Goal: Information Seeking & Learning: Learn about a topic

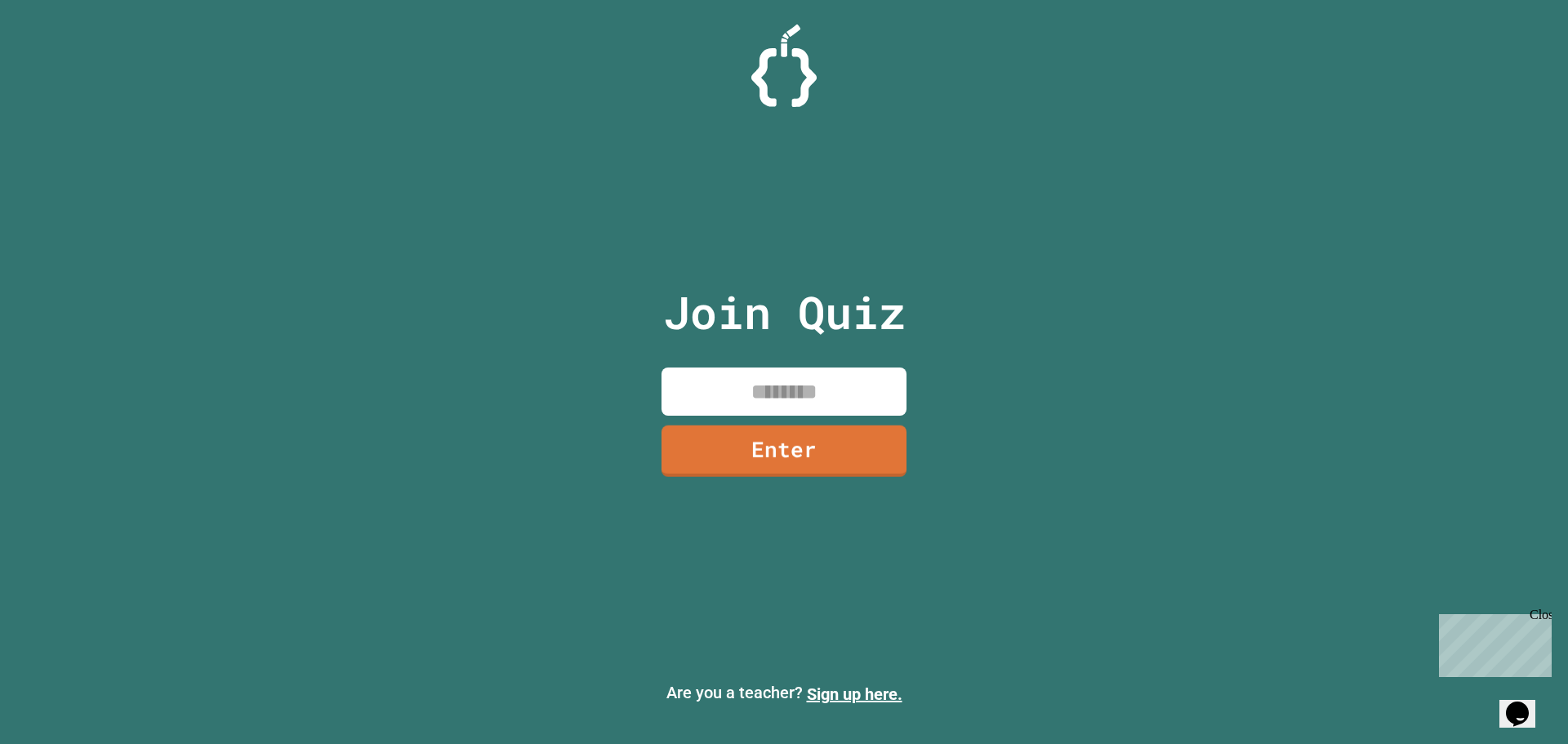
drag, startPoint x: 743, startPoint y: 392, endPoint x: 743, endPoint y: 402, distance: 10.0
click at [743, 400] on input at bounding box center [784, 392] width 245 height 48
type input "********"
click at [780, 462] on link "Enter" at bounding box center [784, 450] width 251 height 53
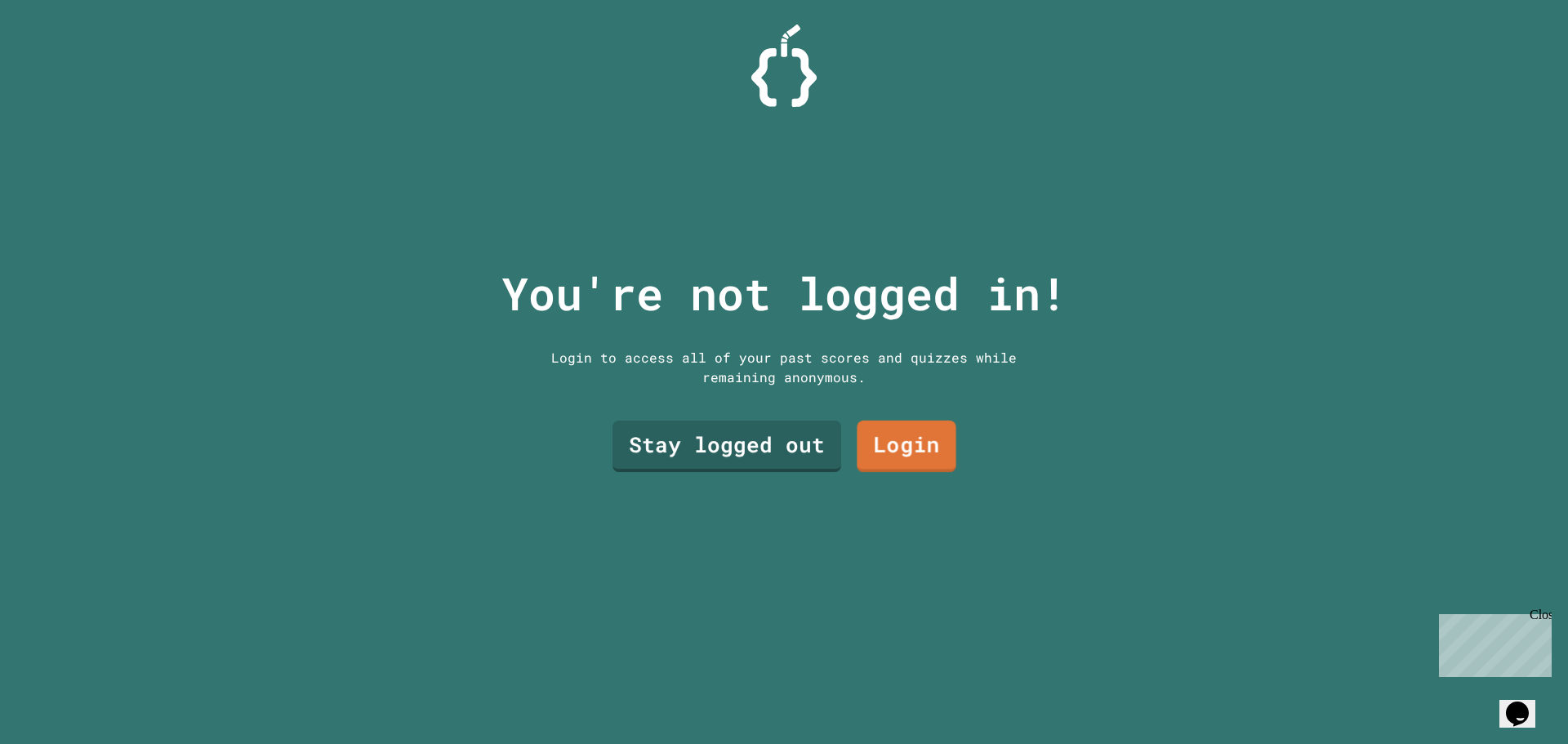
click at [870, 435] on link "Login" at bounding box center [906, 446] width 99 height 52
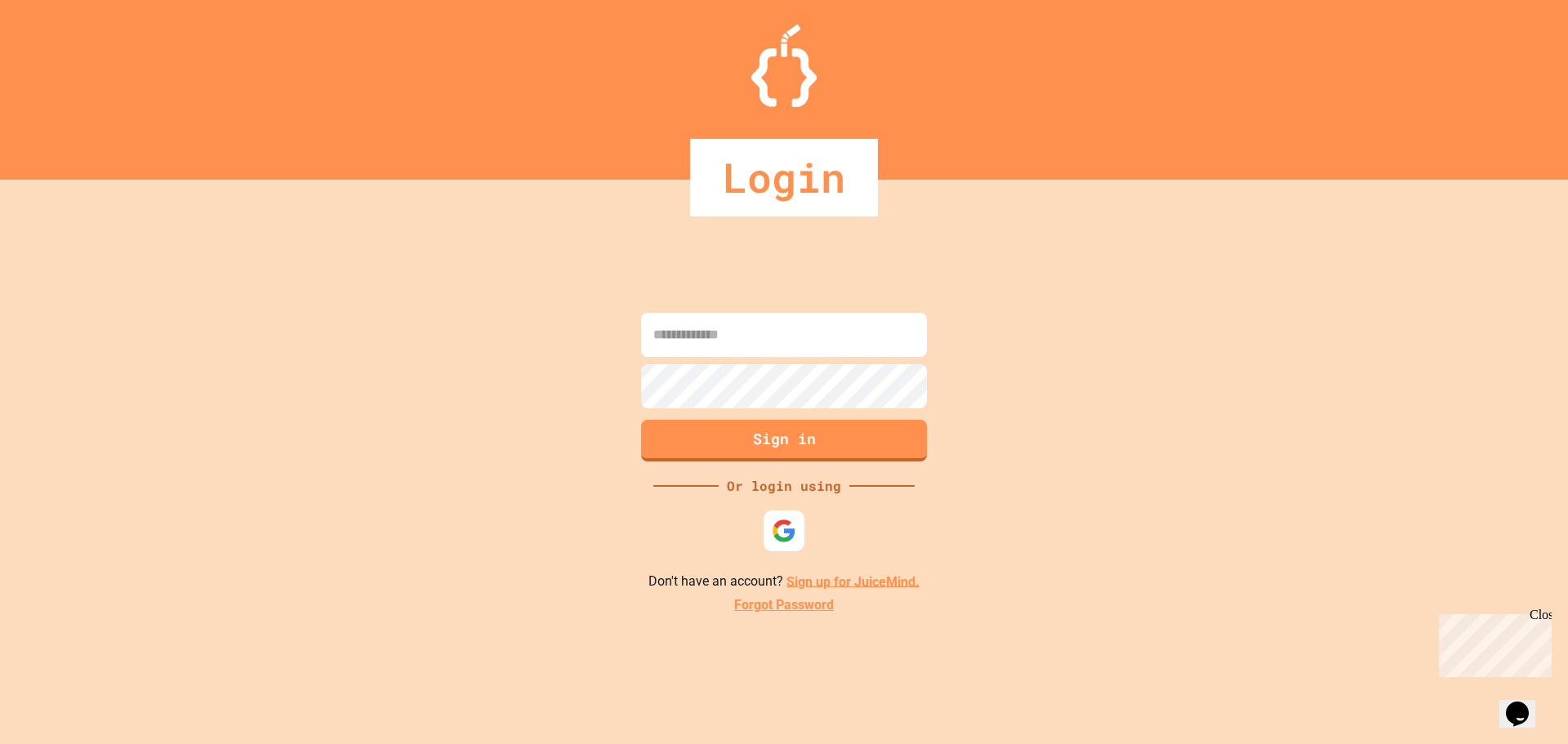
click at [832, 581] on link "Sign up for JuiceMind." at bounding box center [853, 582] width 134 height 16
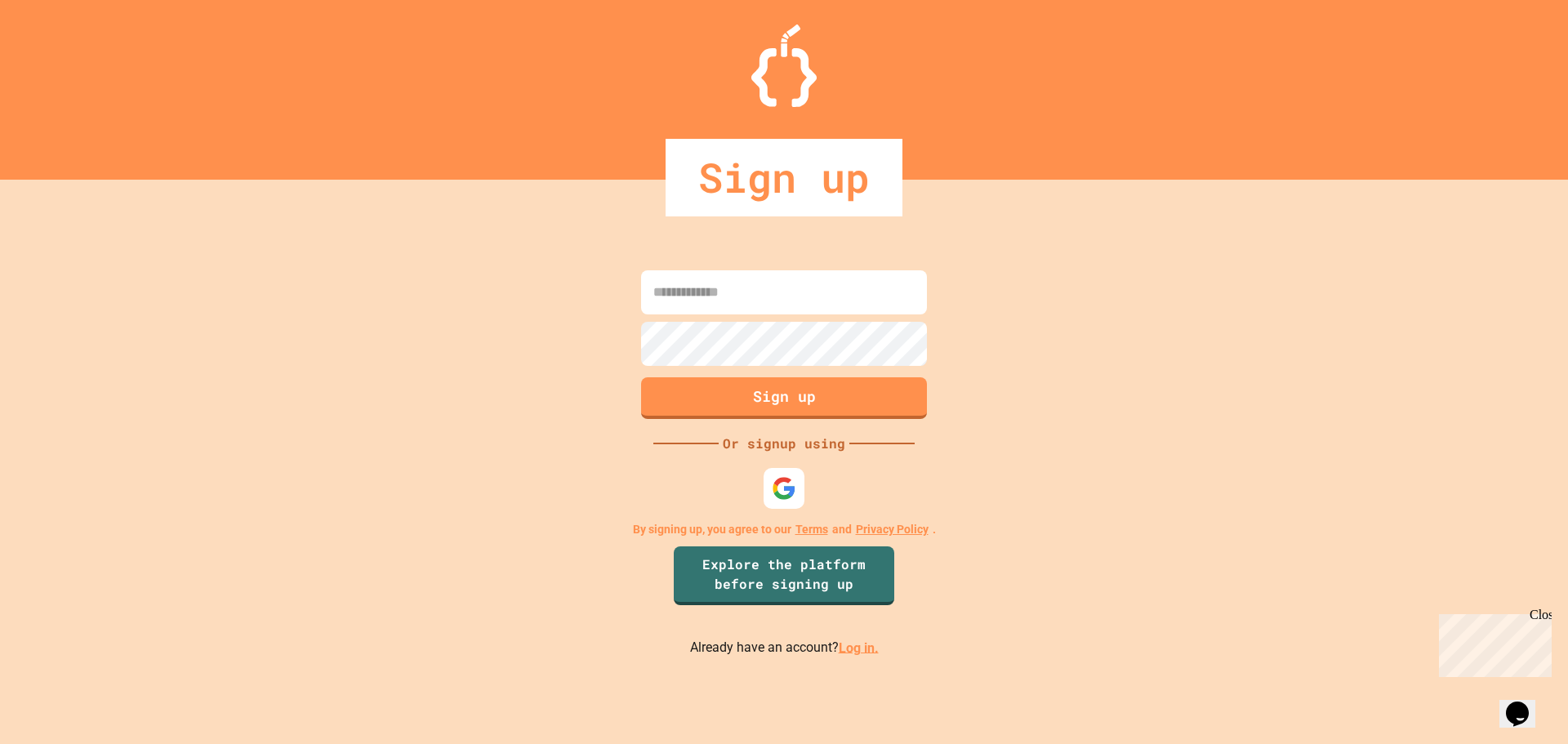
click at [731, 290] on input at bounding box center [784, 292] width 286 height 45
type input "**********"
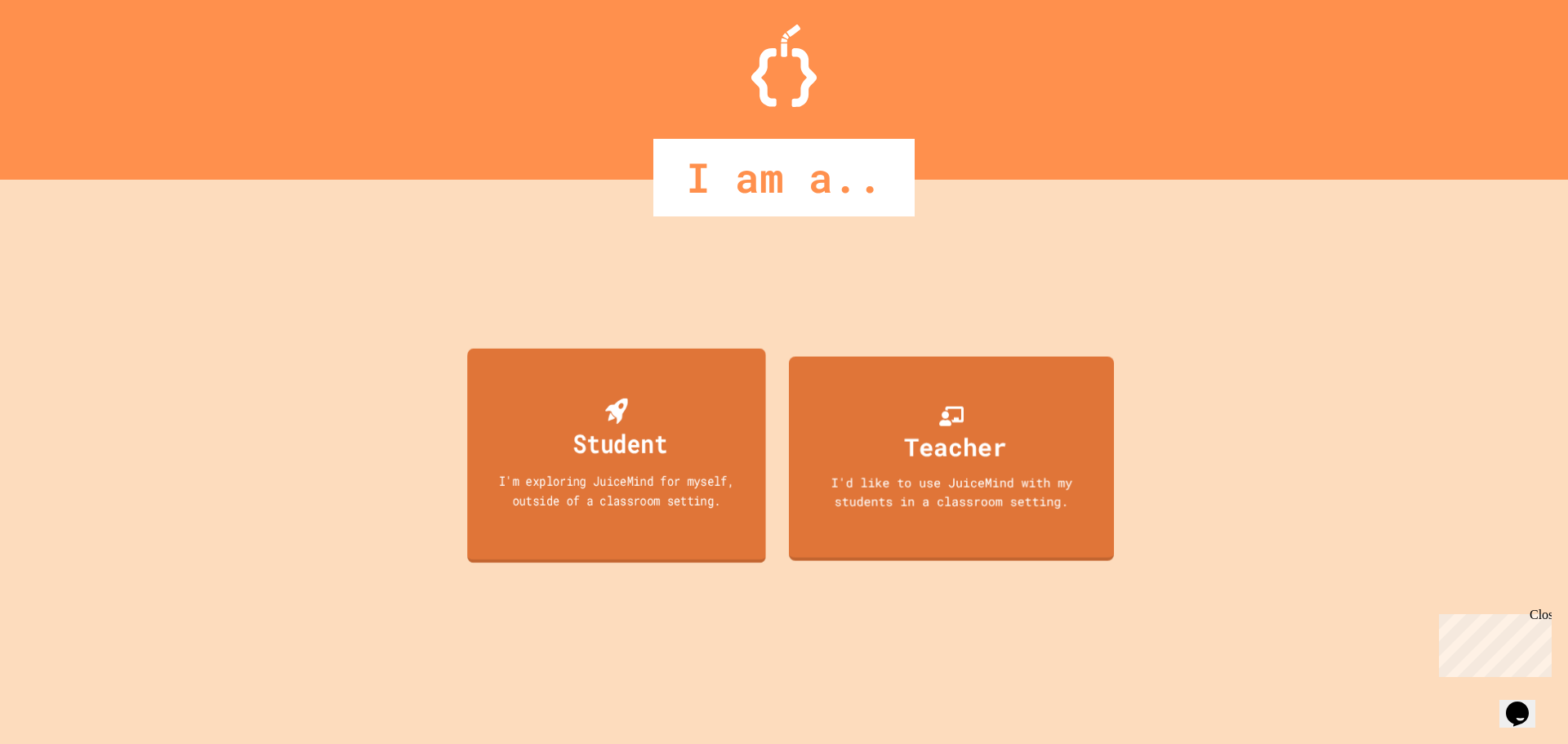
click at [688, 428] on div "Student I'm exploring JuiceMind for myself, outside of a classroom setting." at bounding box center [616, 455] width 299 height 215
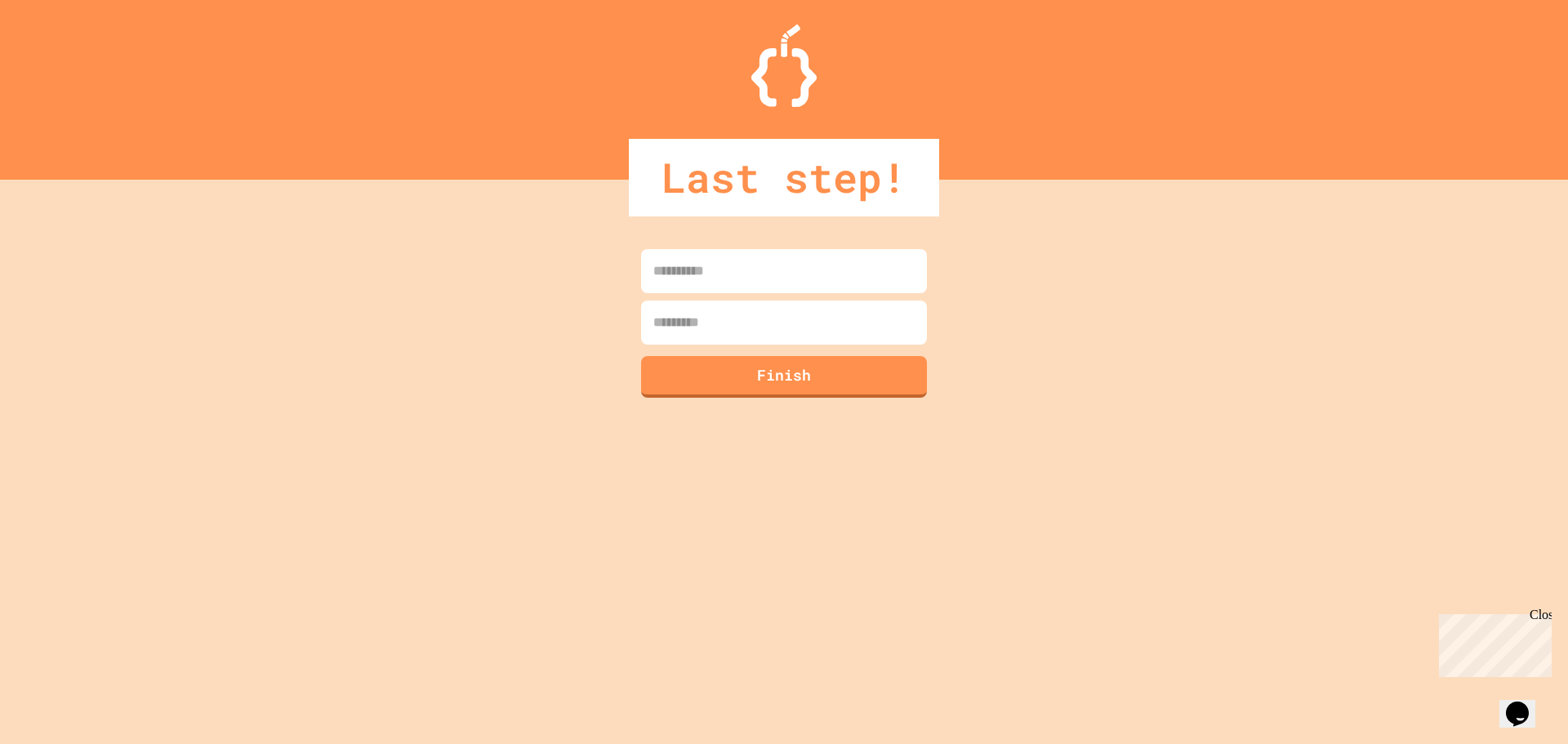
click at [803, 255] on input at bounding box center [784, 271] width 286 height 45
type input "*"
type input "****"
click at [796, 312] on input at bounding box center [784, 323] width 286 height 45
type input "*"
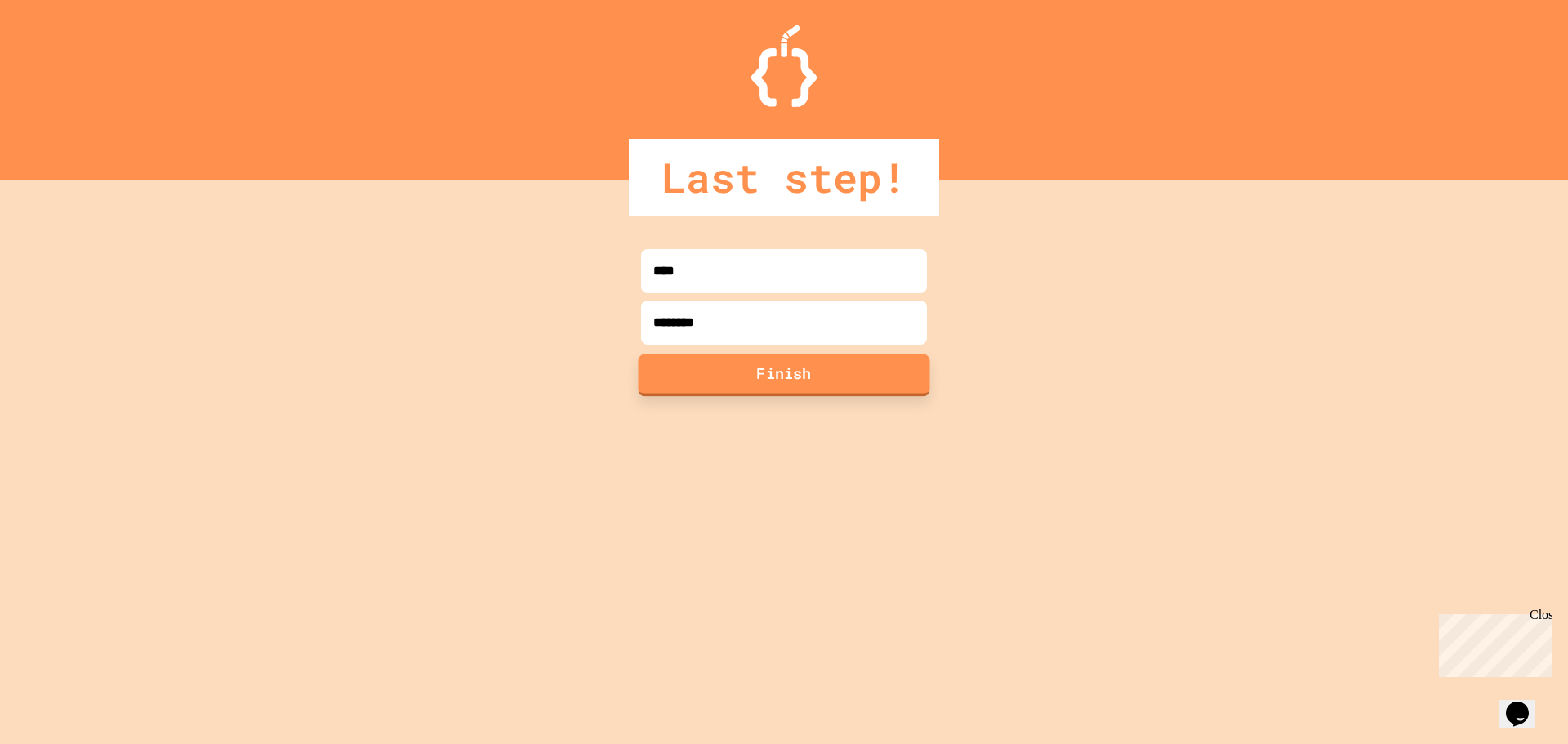
type input "********"
click at [878, 373] on button "Finish" at bounding box center [784, 375] width 292 height 43
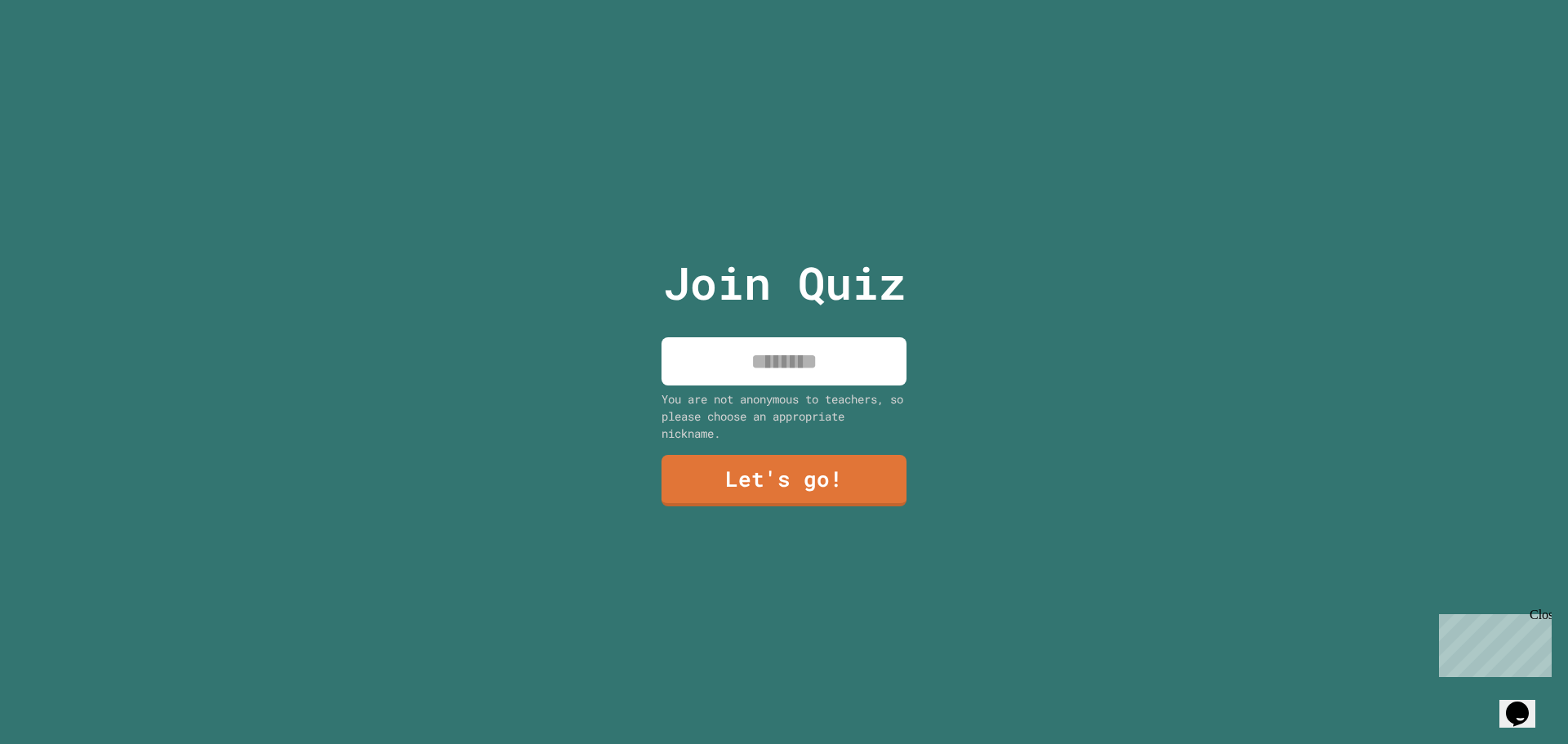
click at [866, 356] on input at bounding box center [784, 361] width 245 height 48
type input "****"
click at [805, 466] on link "Let's go!" at bounding box center [784, 479] width 237 height 53
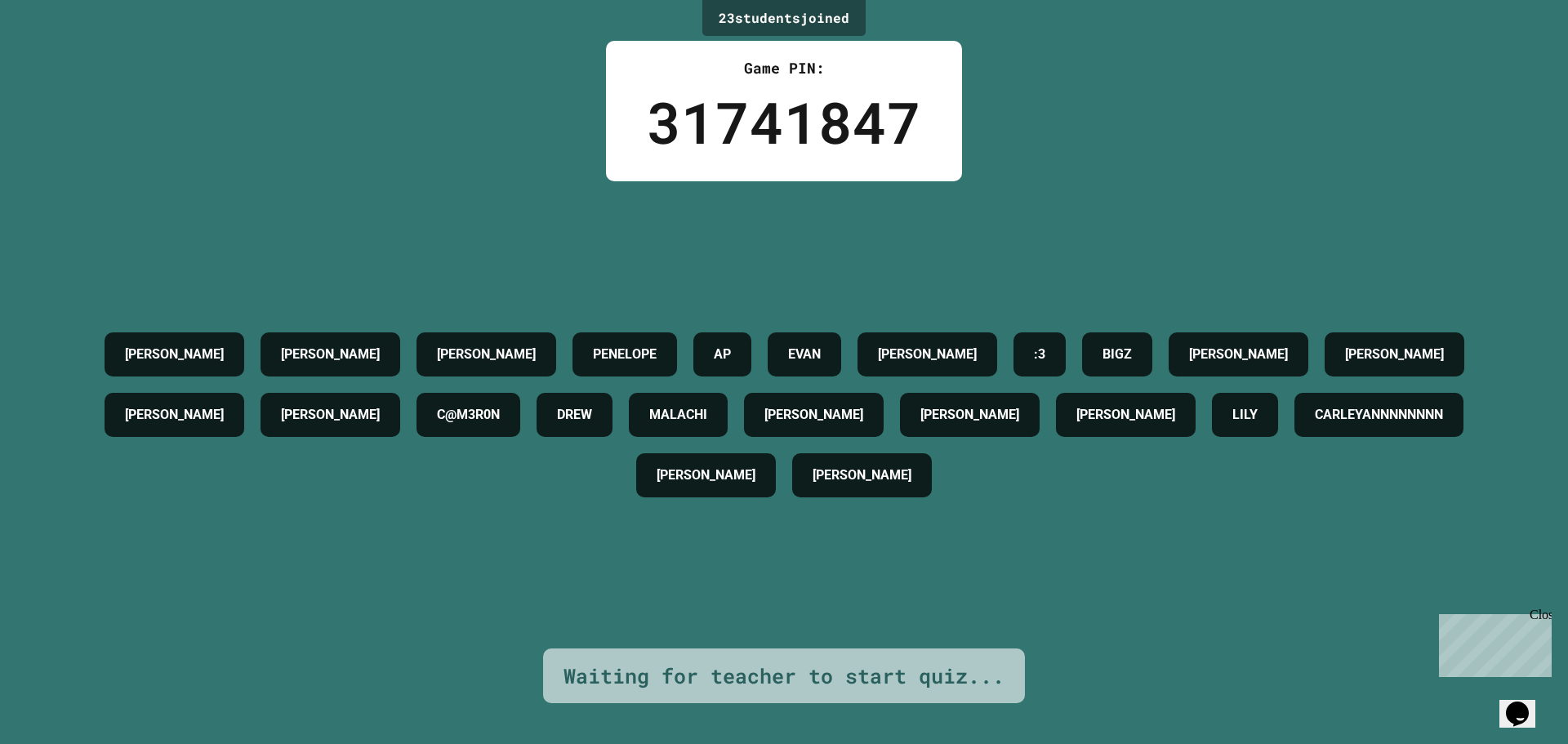
click at [714, 344] on h4 "AP" at bounding box center [722, 354] width 17 height 20
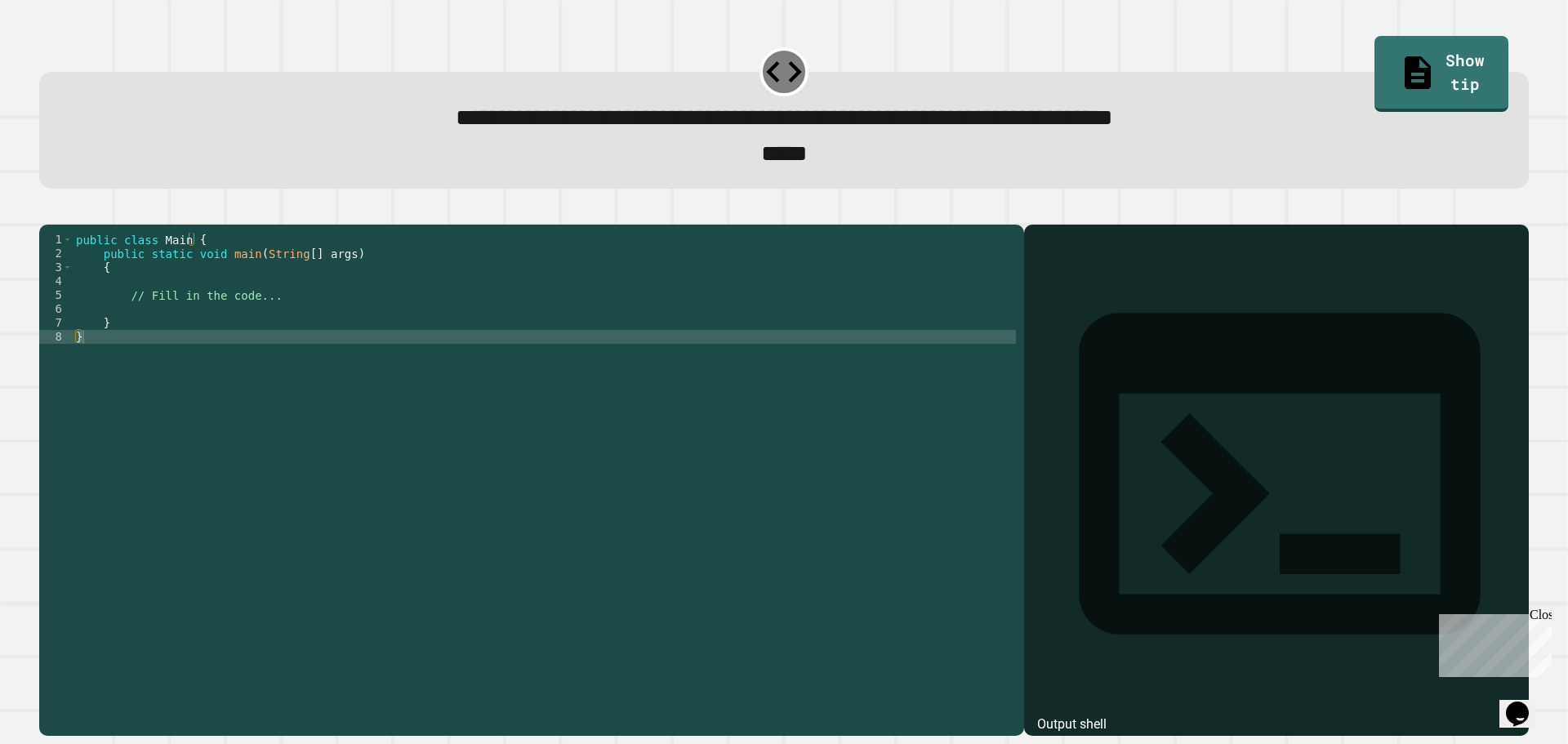
click at [1543, 611] on div "Close" at bounding box center [1539, 617] width 21 height 21
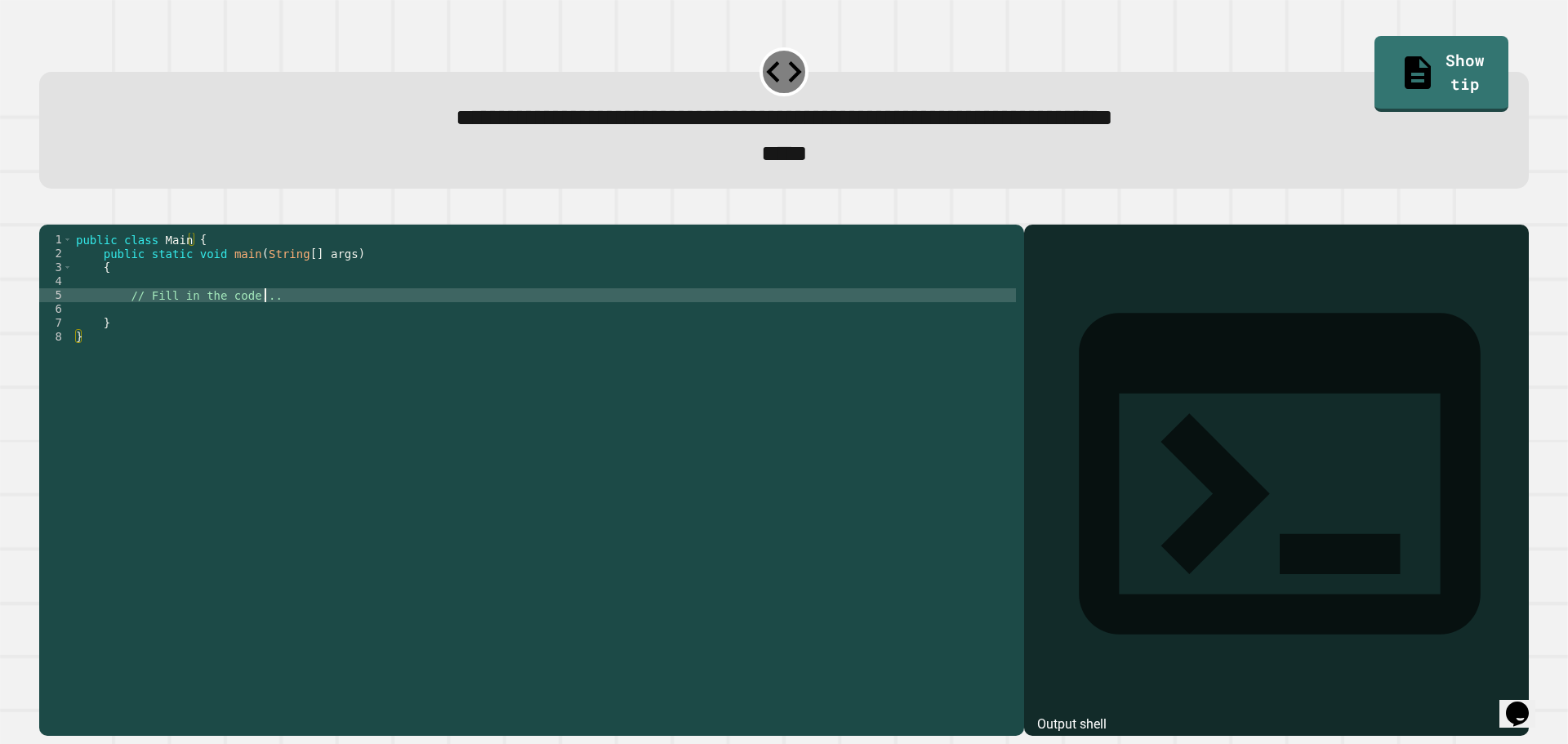
click at [297, 321] on div "public class Main { public static void main ( String [ ] args ) { // Fill in th…" at bounding box center [544, 461] width 944 height 458
type textarea "**********"
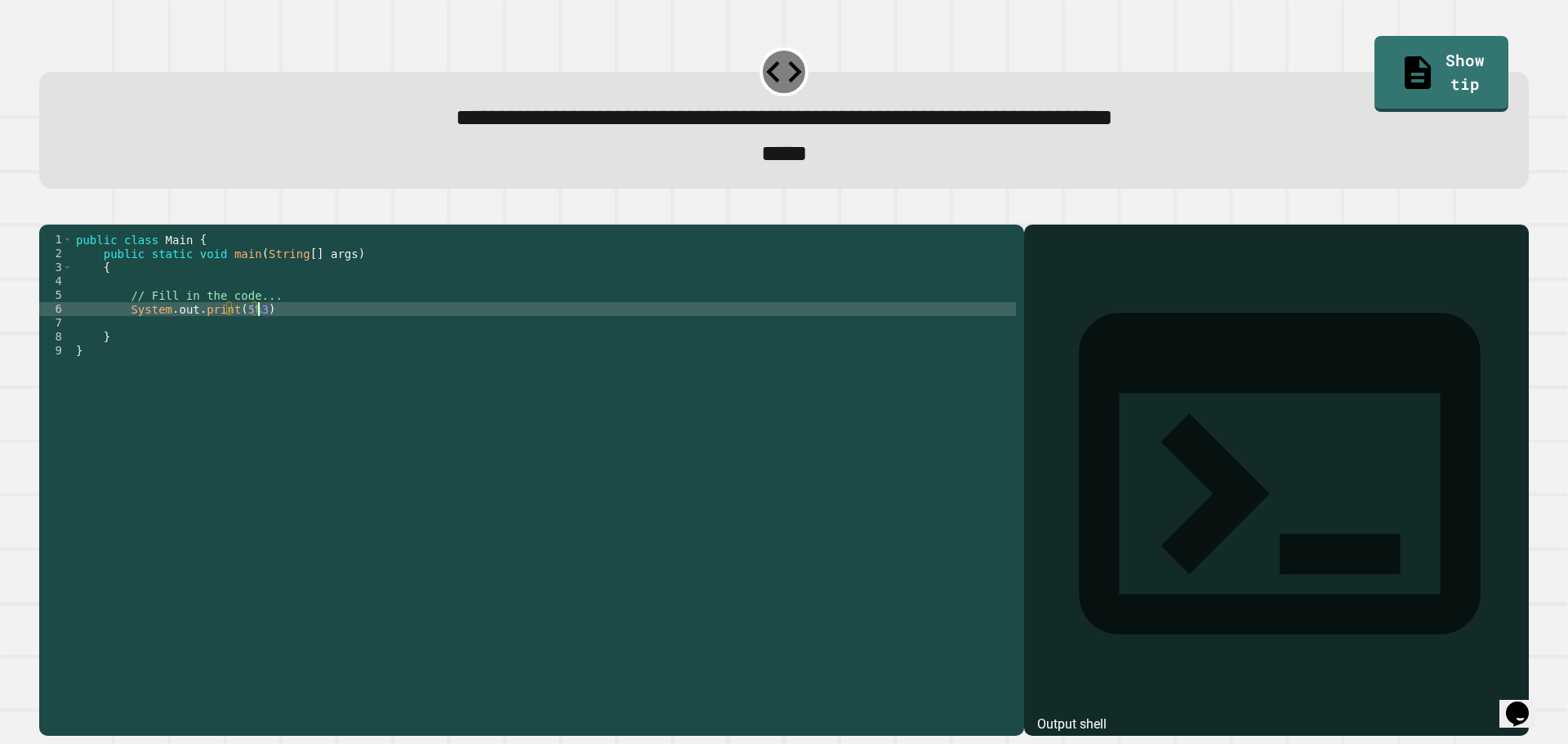
scroll to position [0, 12]
type textarea "**********"
click at [47, 211] on icon "button" at bounding box center [47, 211] width 0 height 0
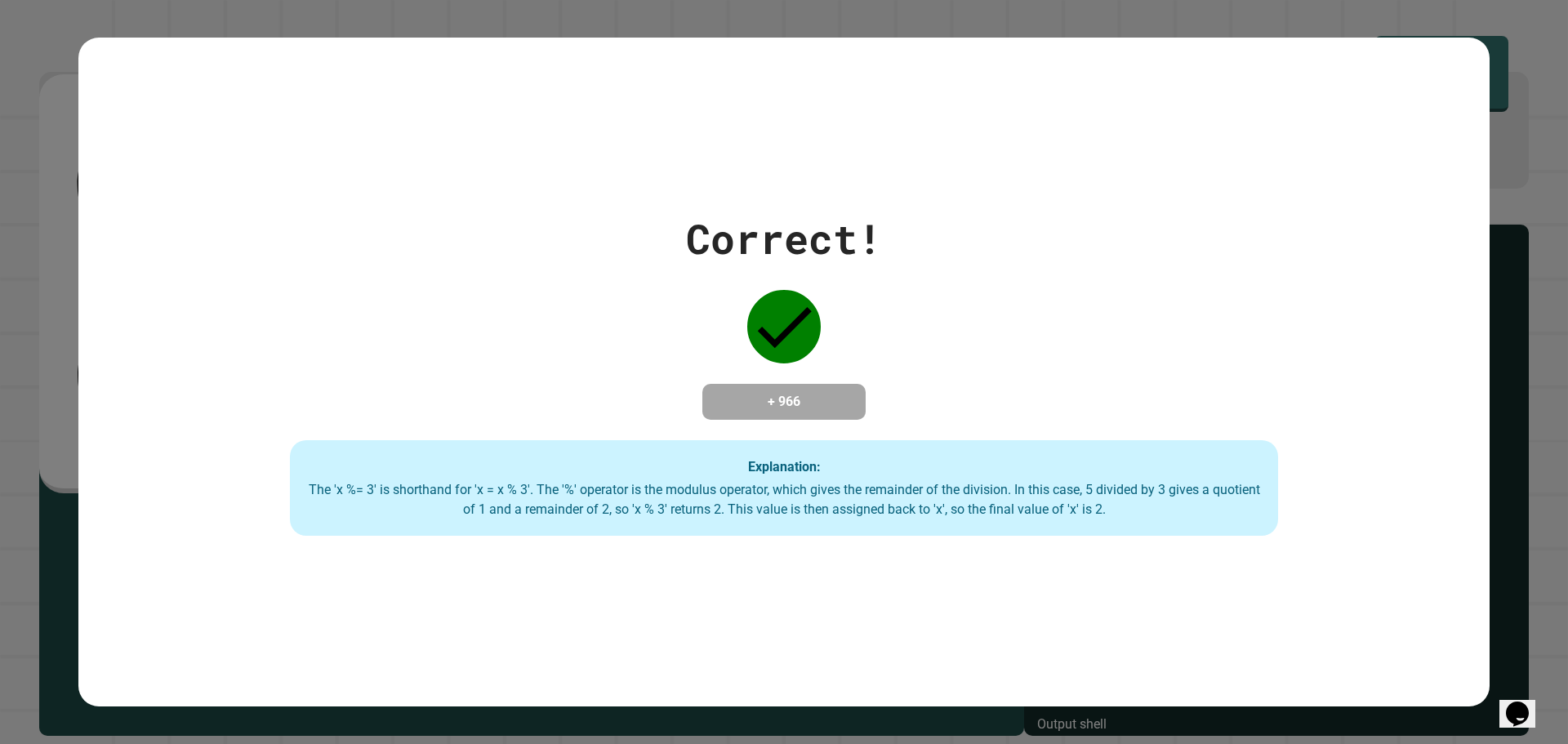
click at [719, 392] on h4 "+ 966" at bounding box center [784, 402] width 131 height 20
click at [789, 126] on div "Correct! + 966 Explanation: The 'x %= 3' is shorthand for 'x = x % 3'. The '%' …" at bounding box center [784, 372] width 1412 height 670
click at [580, 97] on div "Correct! + 966 Explanation: The 'x %= 3' is shorthand for 'x = x % 3'. The '%' …" at bounding box center [784, 372] width 1412 height 670
drag, startPoint x: 574, startPoint y: 98, endPoint x: 573, endPoint y: 108, distance: 10.0
click at [574, 105] on div "Correct! + 966 Explanation: The 'x %= 3' is shorthand for 'x = x % 3'. The '%' …" at bounding box center [784, 372] width 1412 height 670
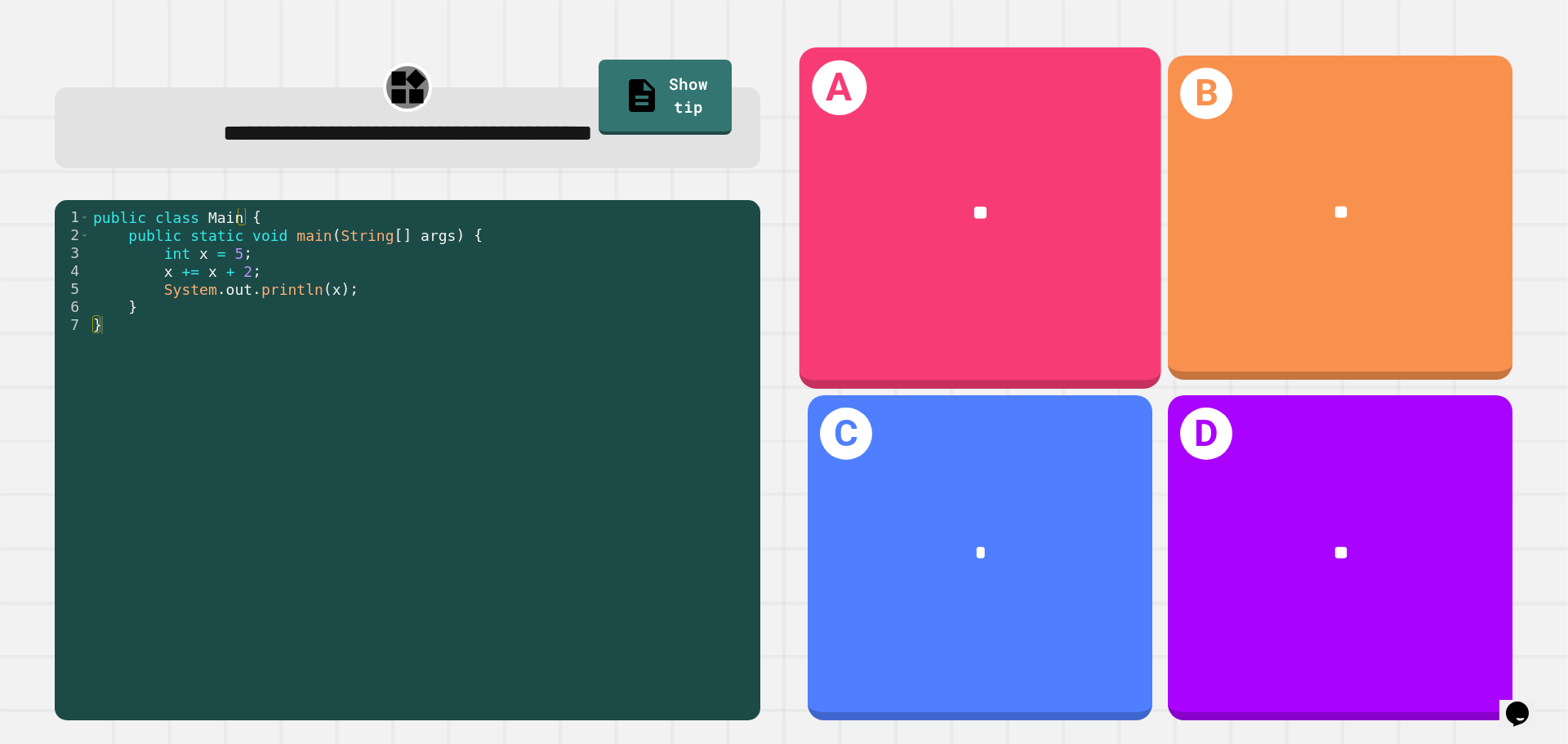
click at [903, 257] on div "**" at bounding box center [980, 213] width 362 height 110
click at [921, 169] on div "**" at bounding box center [980, 213] width 362 height 110
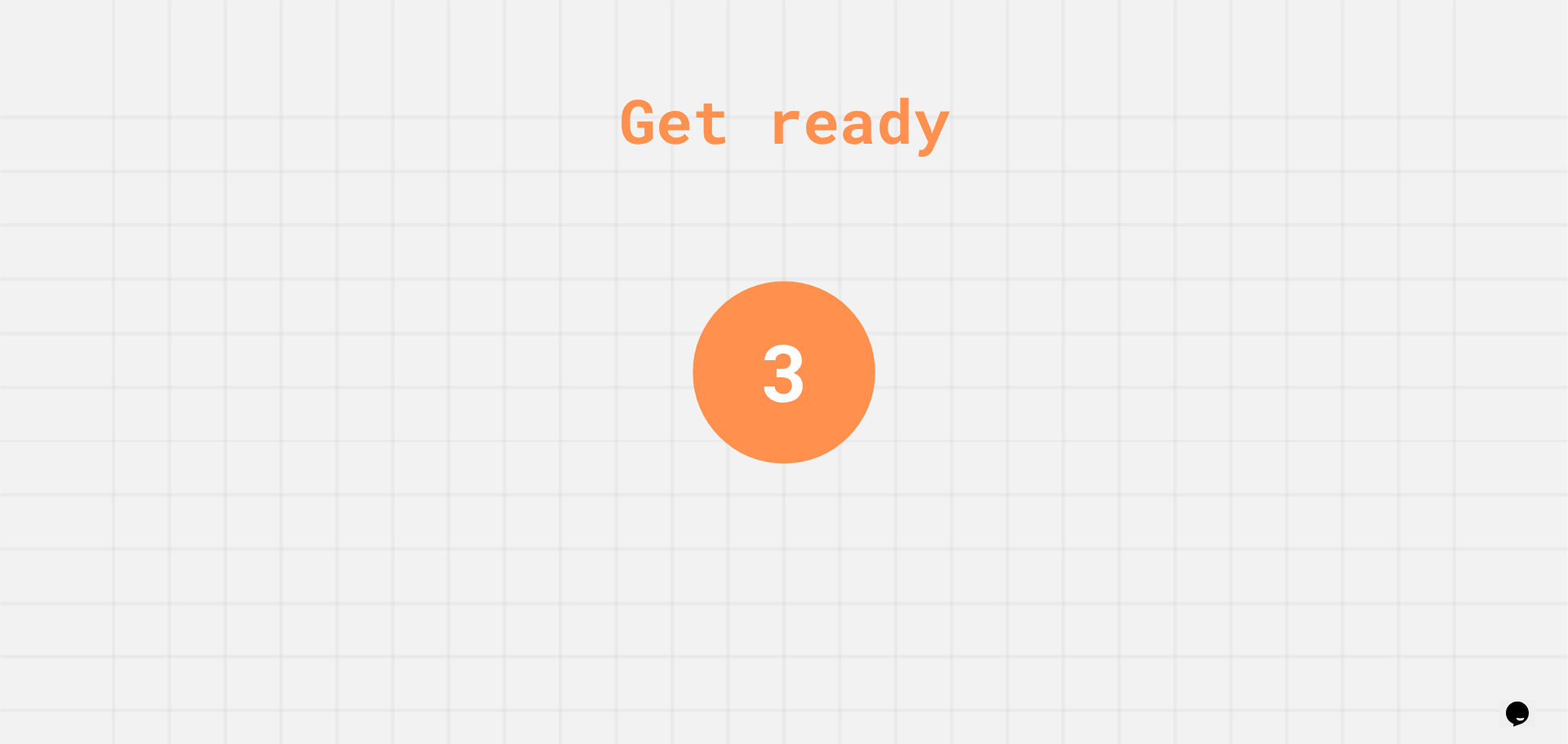
click at [864, 221] on div "Get ready 3" at bounding box center [784, 372] width 1568 height 744
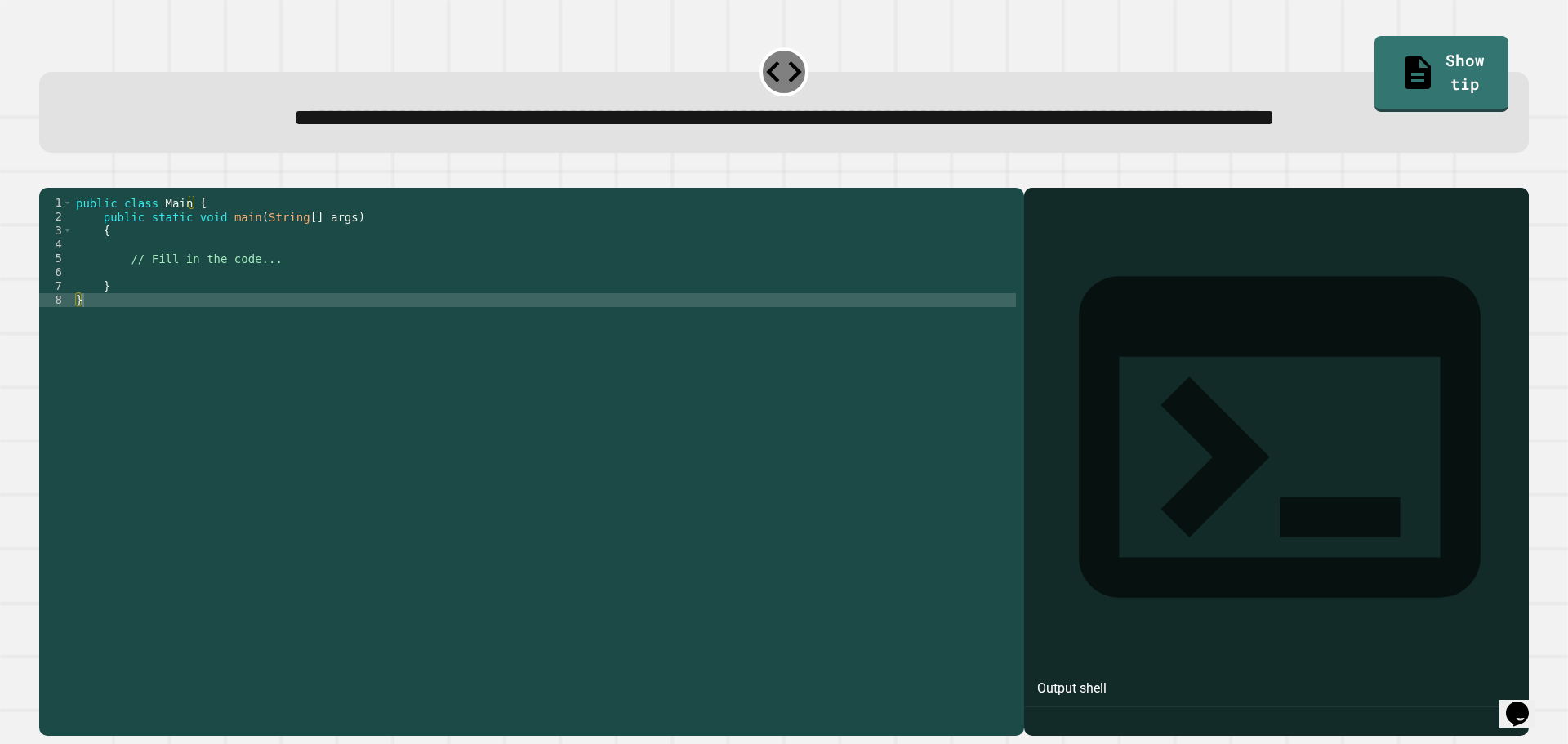
click at [271, 343] on div "public class Main { public static void main ( String [ ] args ) { // Fill in th…" at bounding box center [544, 424] width 944 height 458
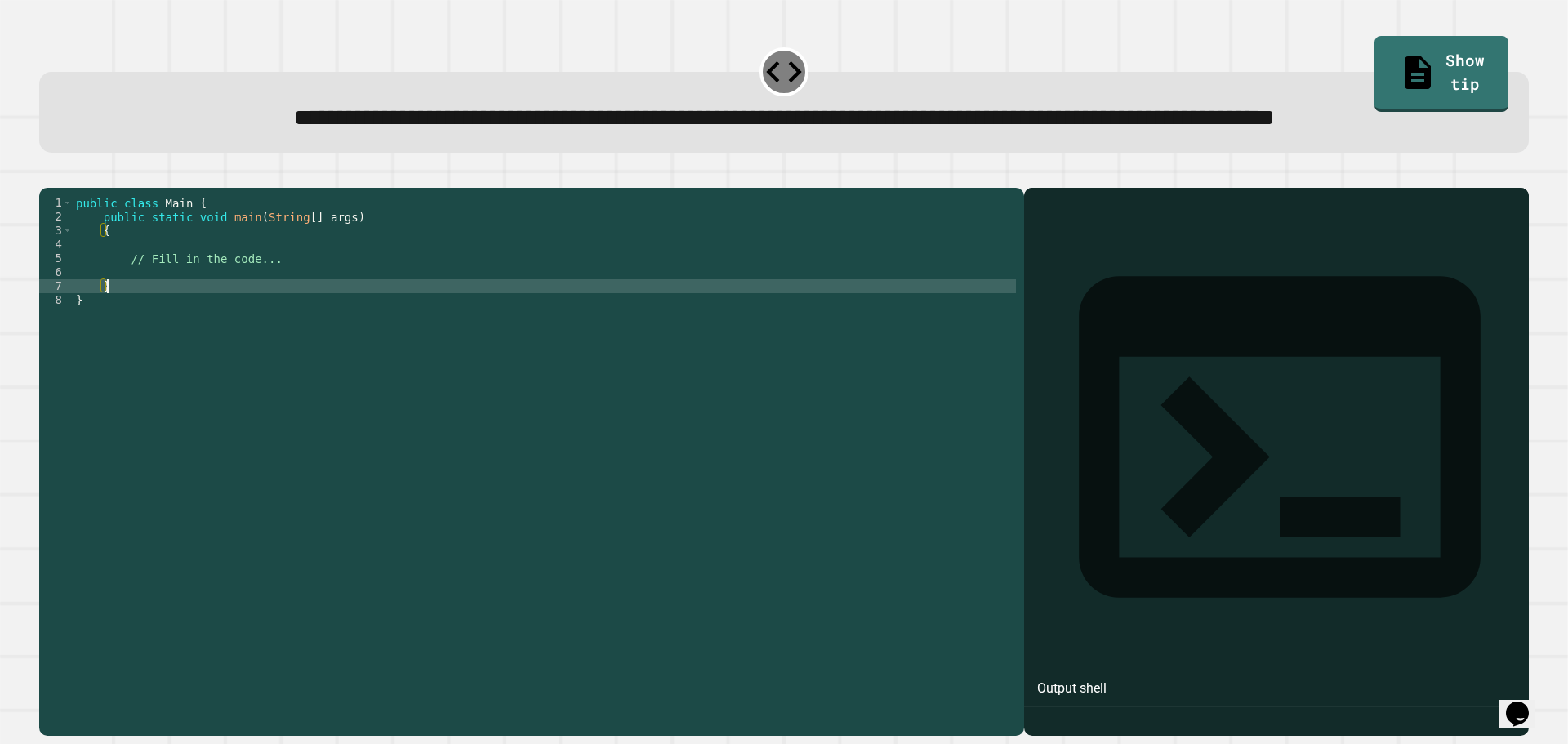
type textarea "*"
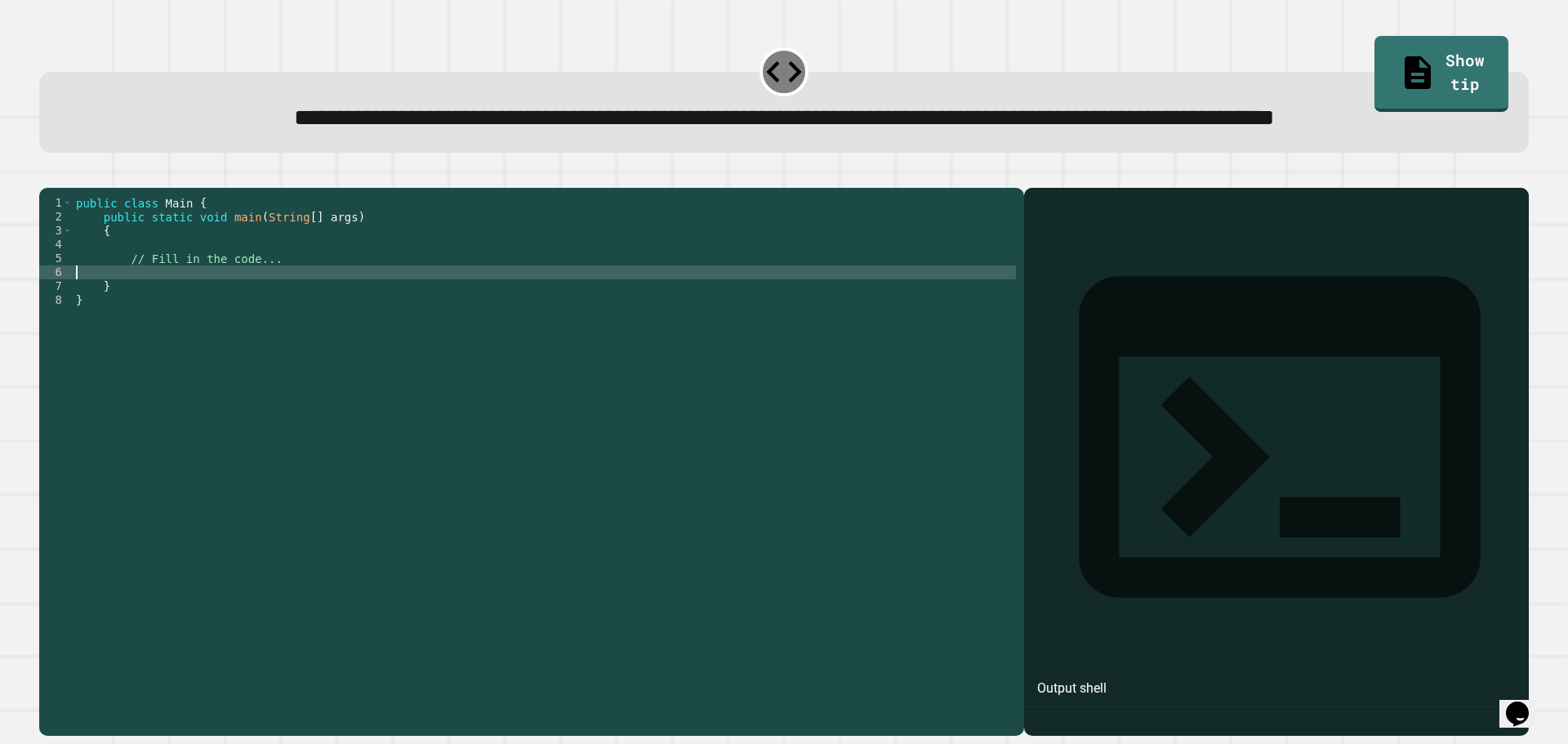
type textarea "**********"
type textarea "*******"
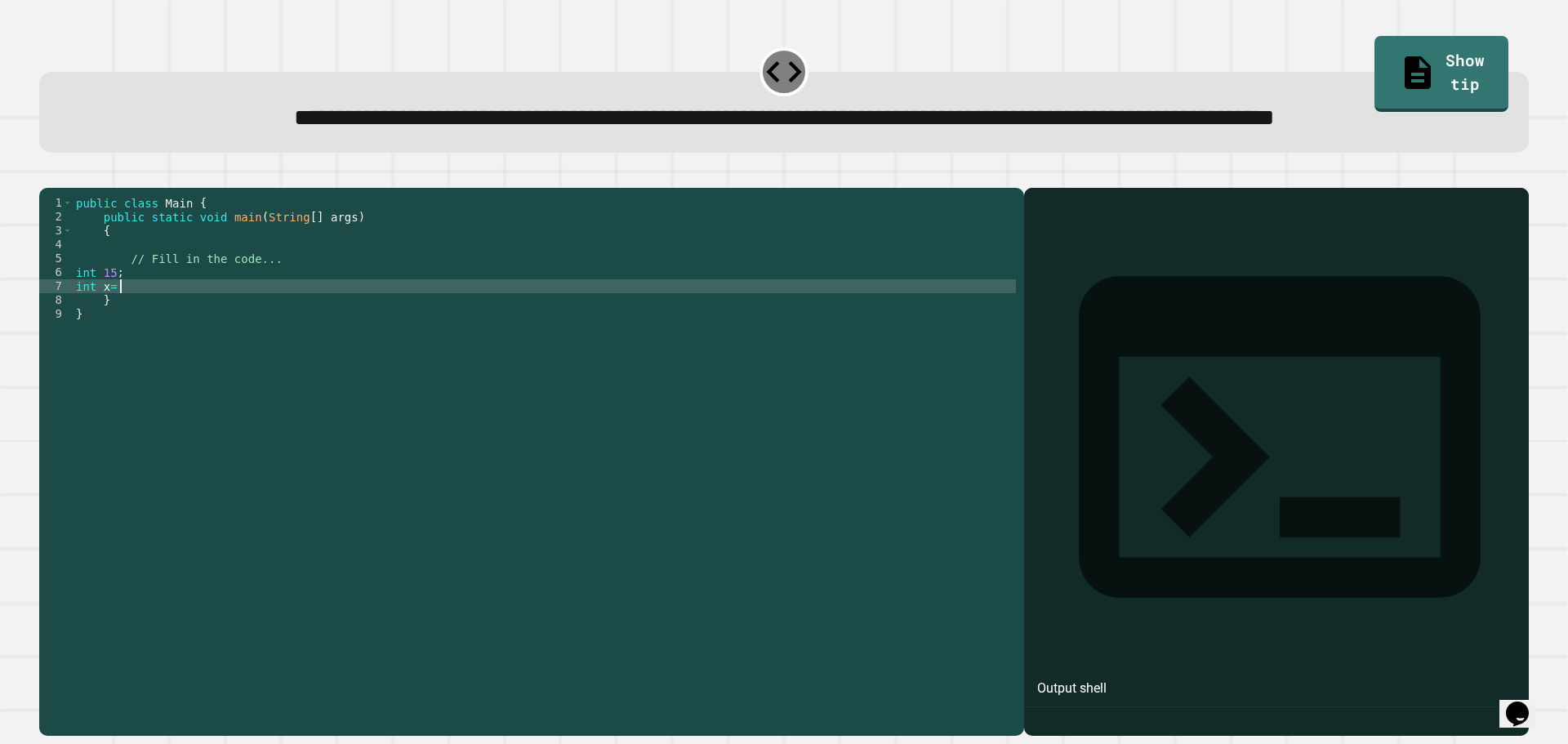
scroll to position [0, 2]
drag, startPoint x: 99, startPoint y: 339, endPoint x: 105, endPoint y: 326, distance: 14.3
click at [100, 339] on div "public class Main { public static void main ( String [ ] args ) { // Fill in th…" at bounding box center [544, 424] width 944 height 458
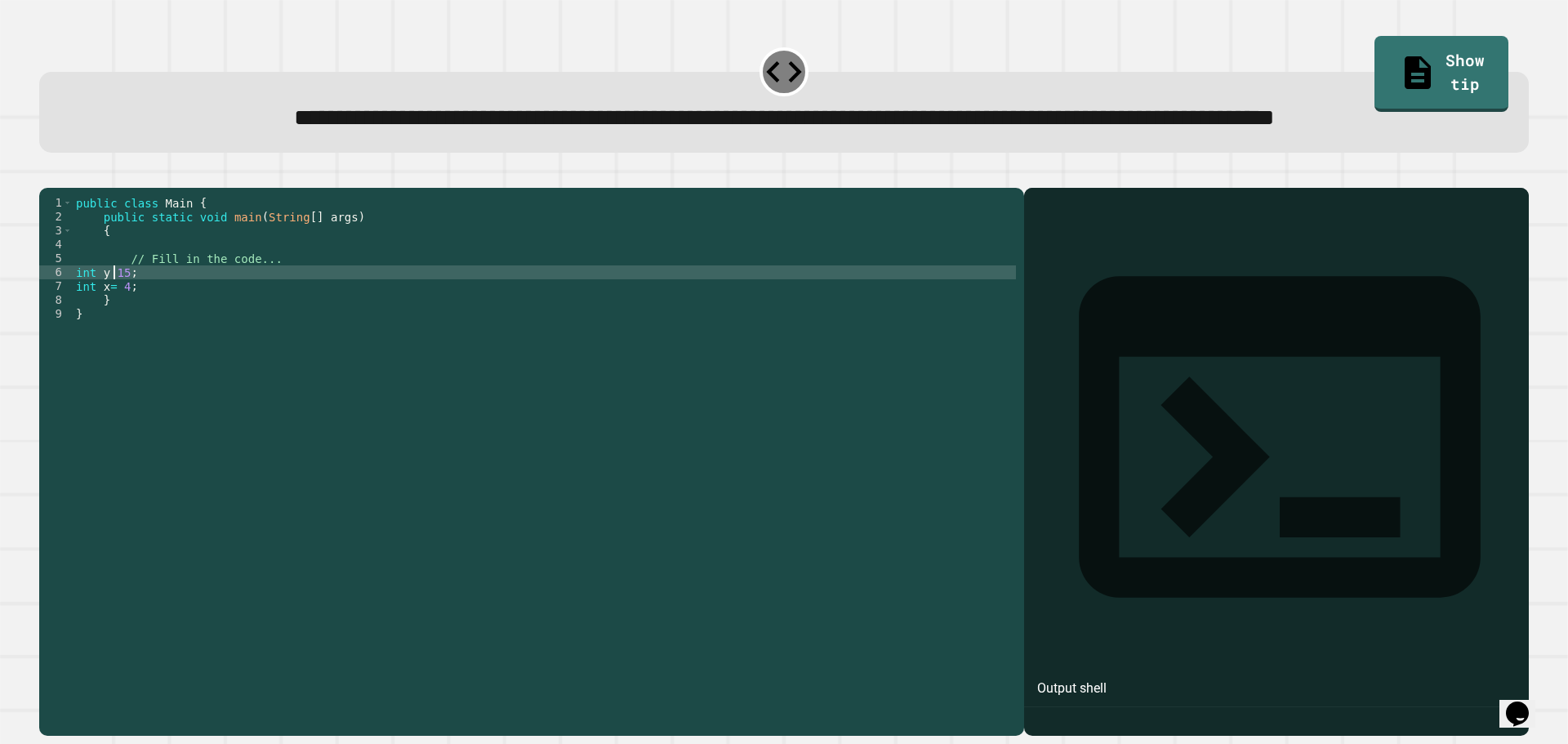
type textarea "**********"
click at [174, 332] on div "public class Main { public static void main ( String [ ] args ) { // Fill in th…" at bounding box center [544, 424] width 944 height 458
type textarea "*********"
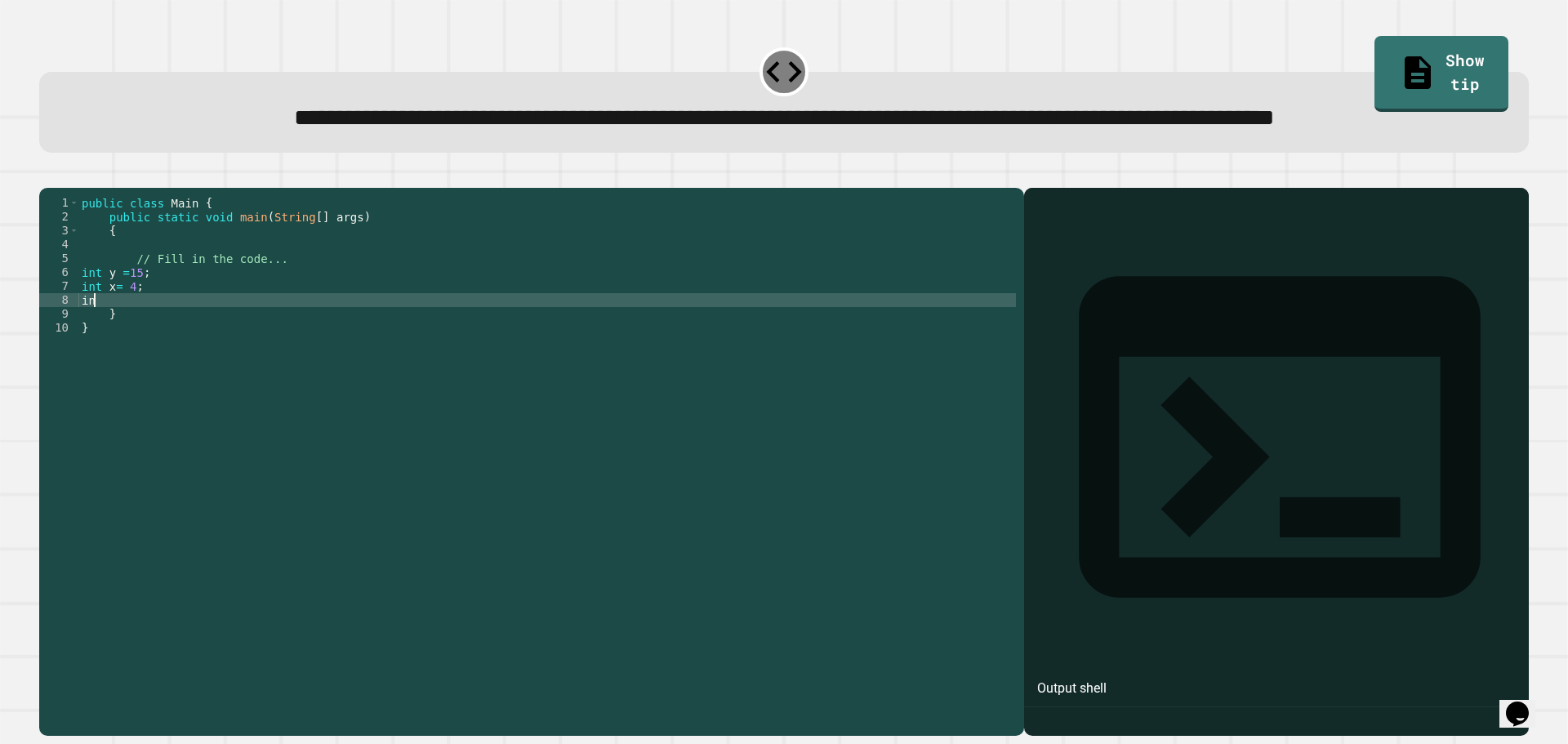
type textarea "*"
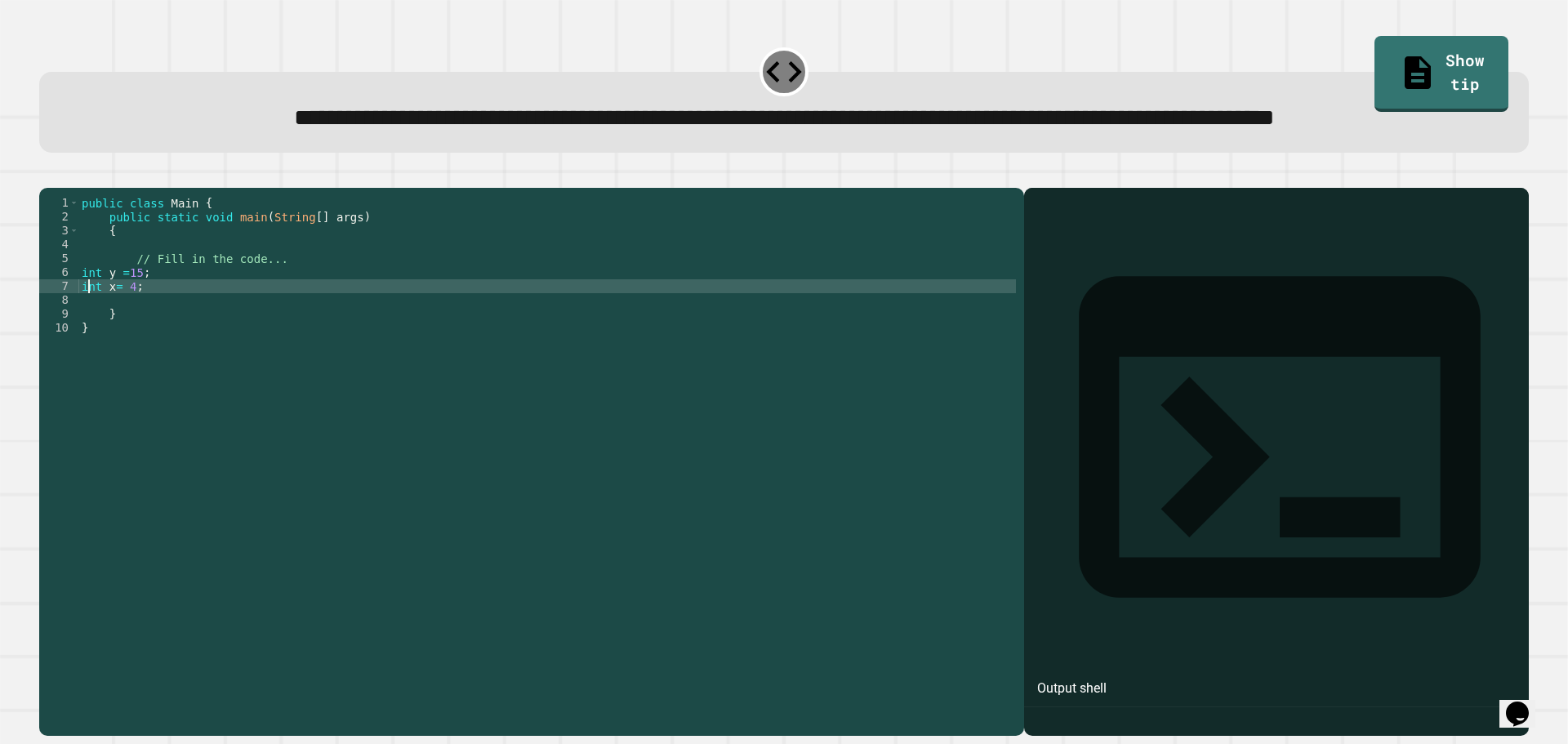
click at [87, 349] on div "public class Main { public static void main ( String [ ] args ) { // Fill in th…" at bounding box center [547, 424] width 938 height 458
click at [91, 352] on div "public class Main { public static void main ( String [ ] args ) { // Fill in th…" at bounding box center [547, 424] width 938 height 458
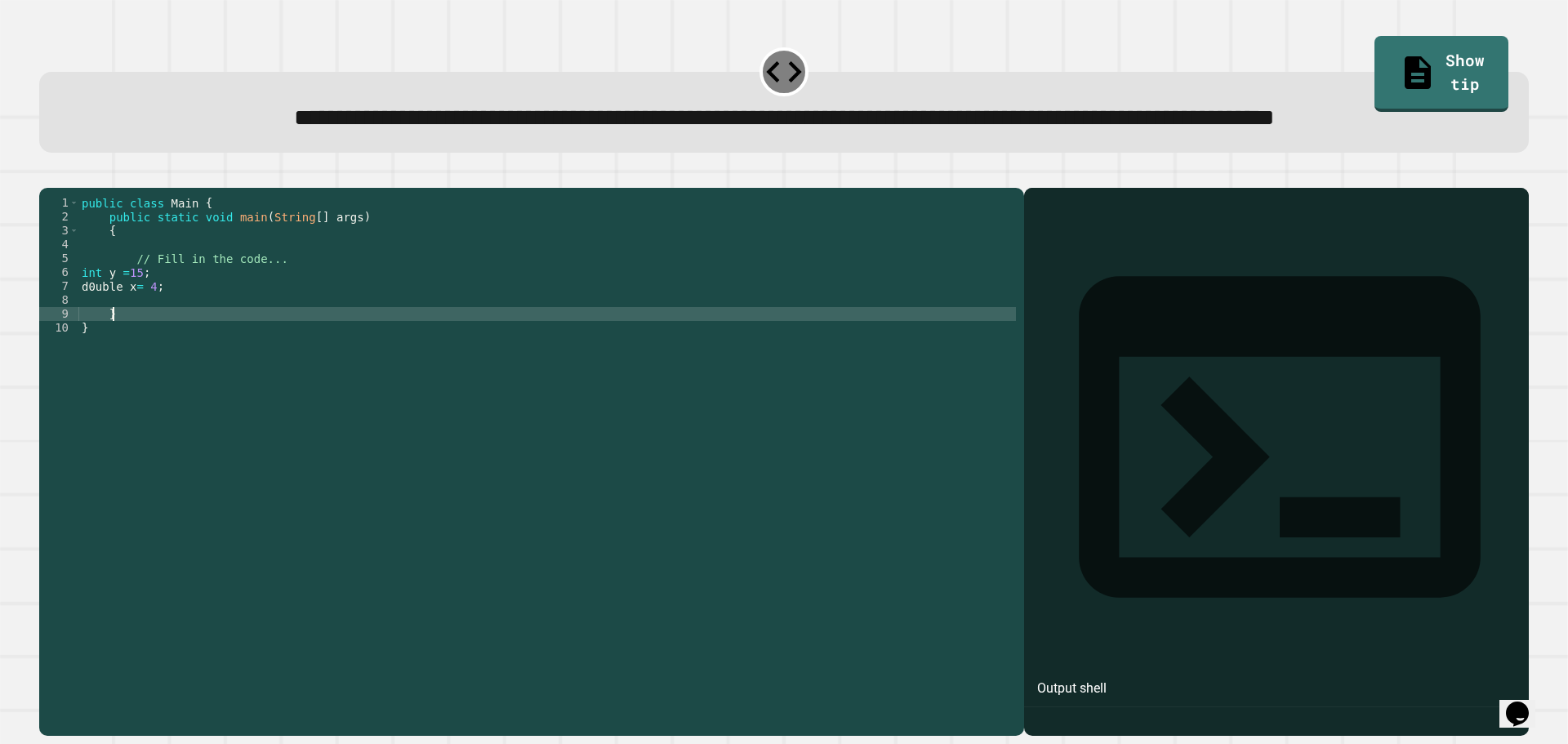
click at [280, 370] on div "public class Main { public static void main ( String [ ] args ) { // Fill in th…" at bounding box center [547, 424] width 938 height 458
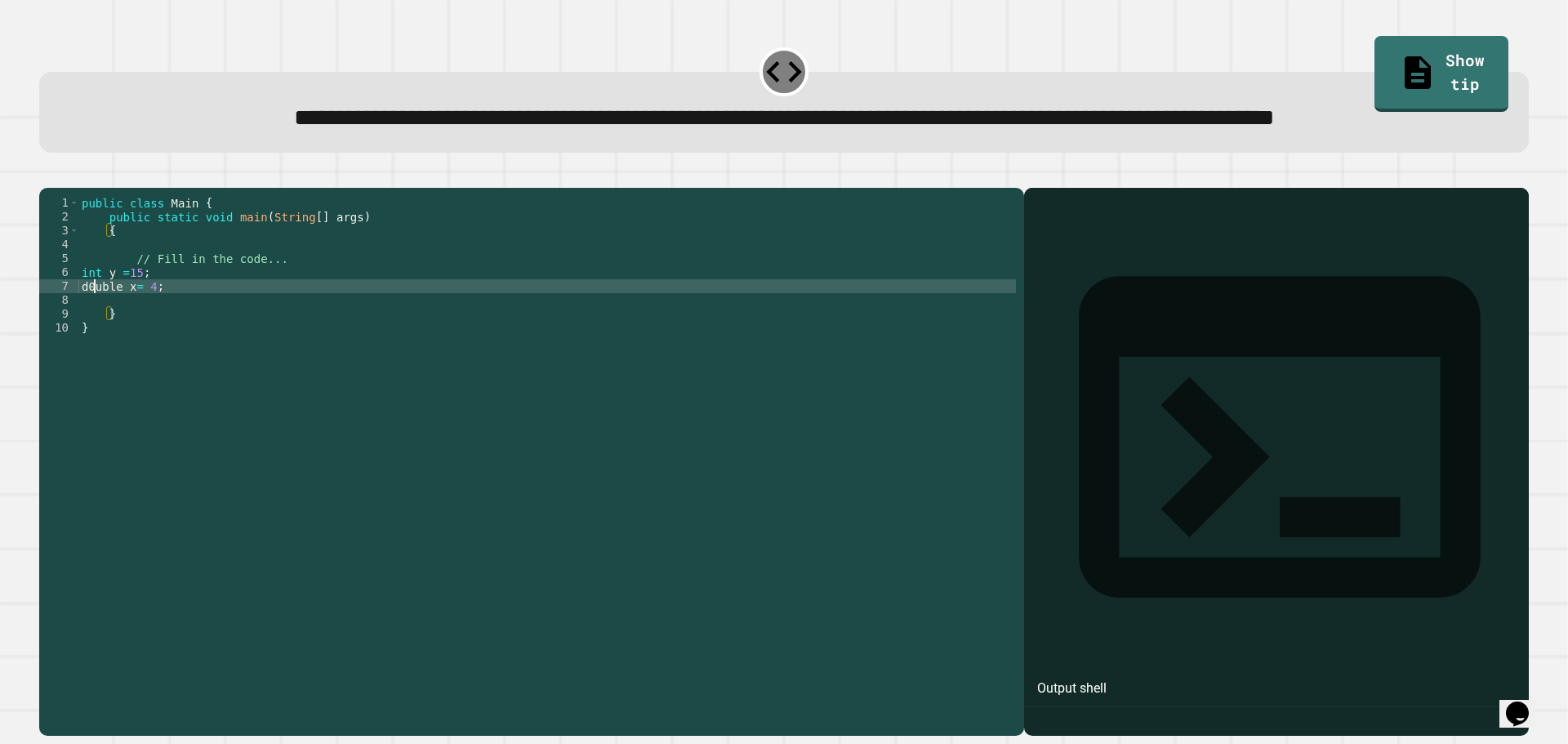
click at [95, 345] on div "public class Main { public static void main ( String [ ] args ) { // Fill in th…" at bounding box center [547, 424] width 938 height 458
type textarea "**********"
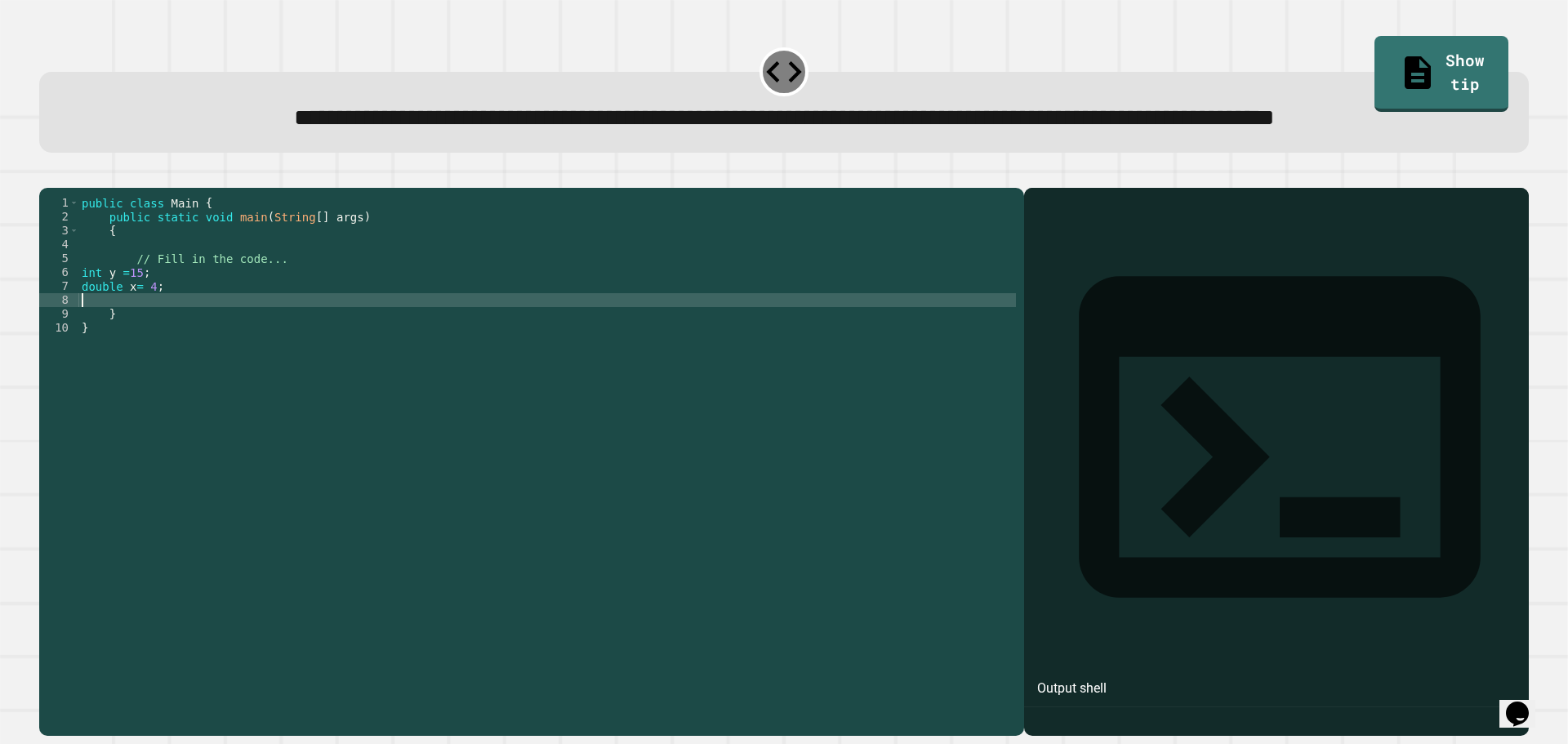
click at [138, 358] on div "public class Main { public static void main ( String [ ] args ) { // Fill in th…" at bounding box center [547, 424] width 938 height 458
type textarea "**********"
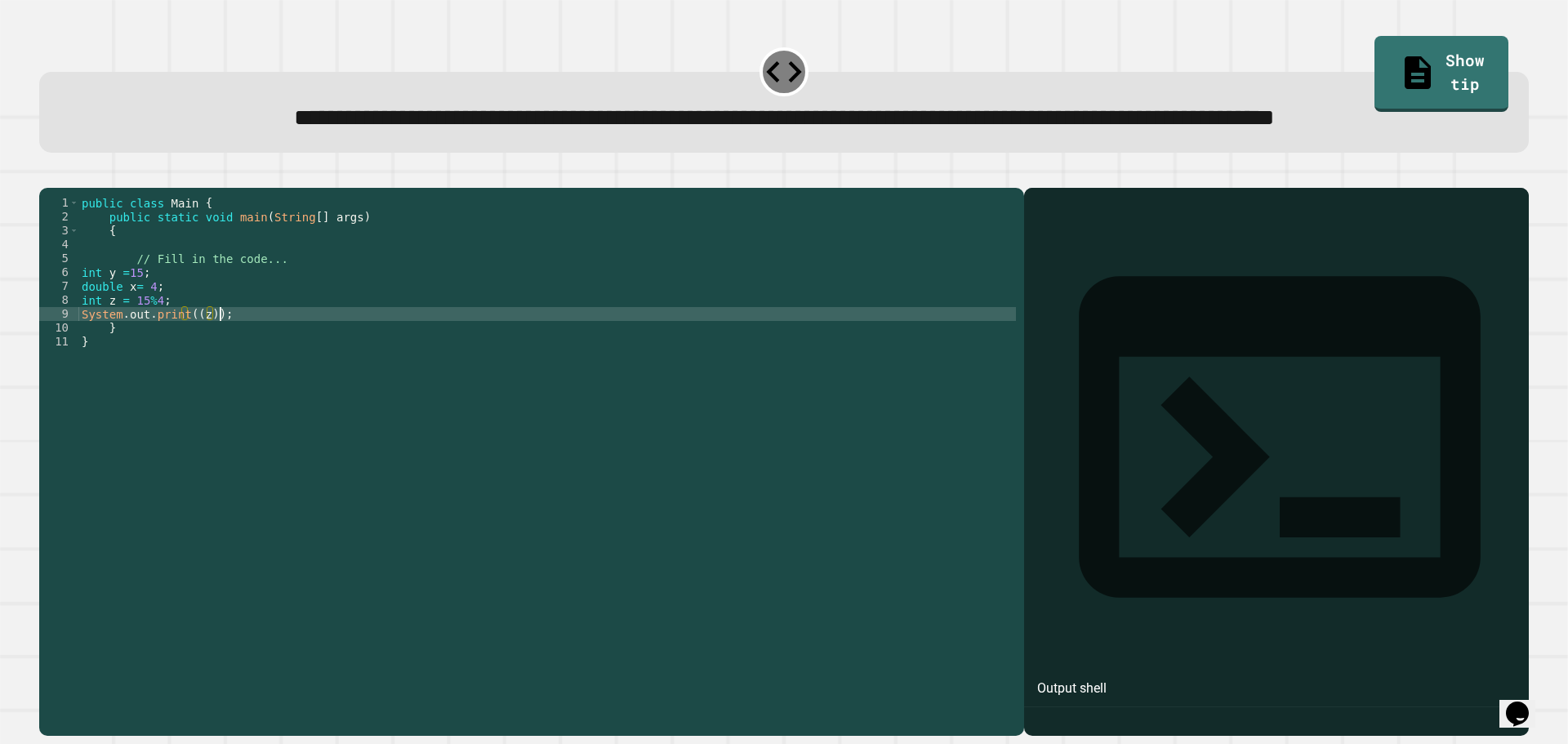
scroll to position [0, 9]
type textarea "**********"
click at [47, 175] on icon "button" at bounding box center [47, 175] width 0 height 0
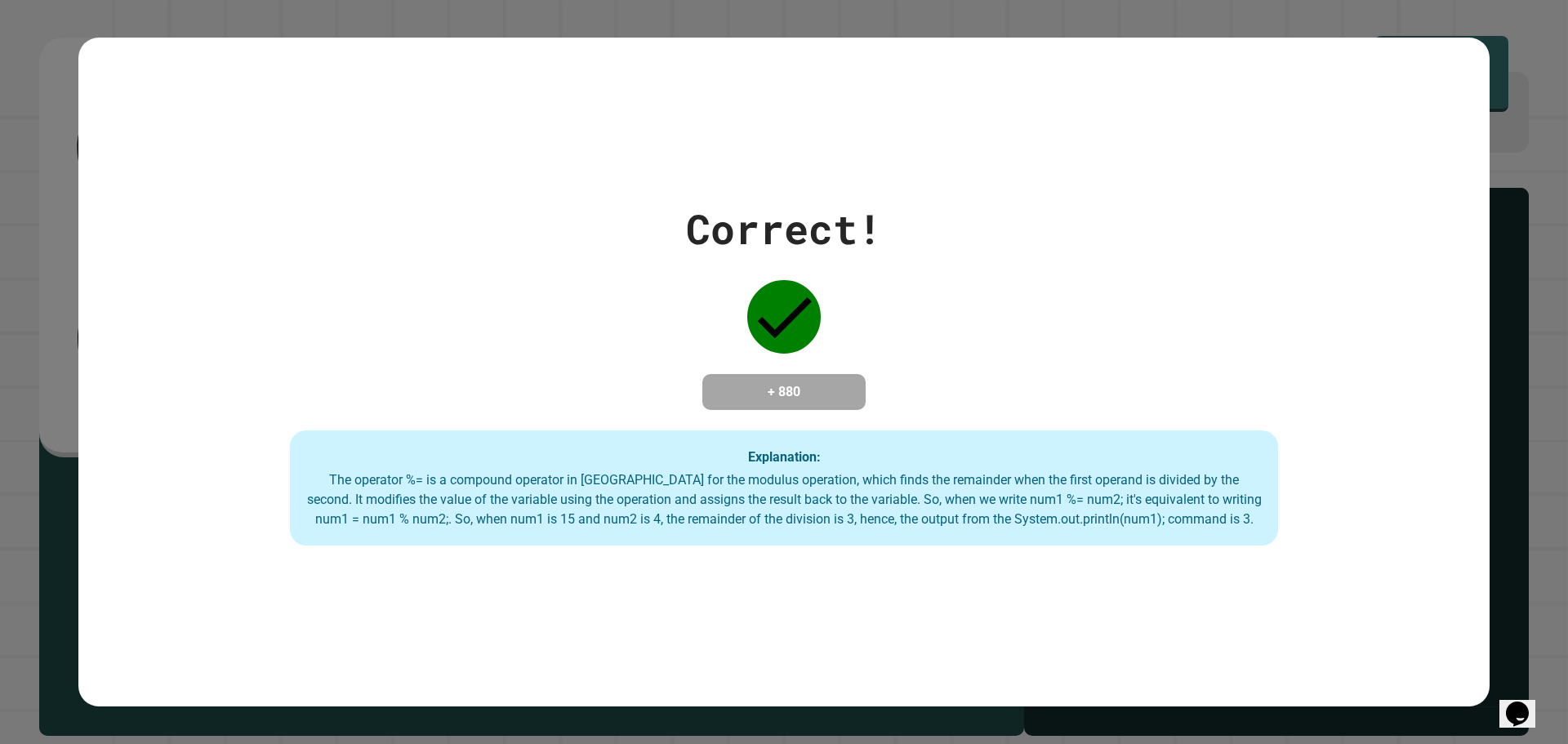
click at [1217, 376] on div "Correct! + 880 Explanation: The operator %= is a compound operator in [GEOGRAPH…" at bounding box center [784, 373] width 1412 height 348
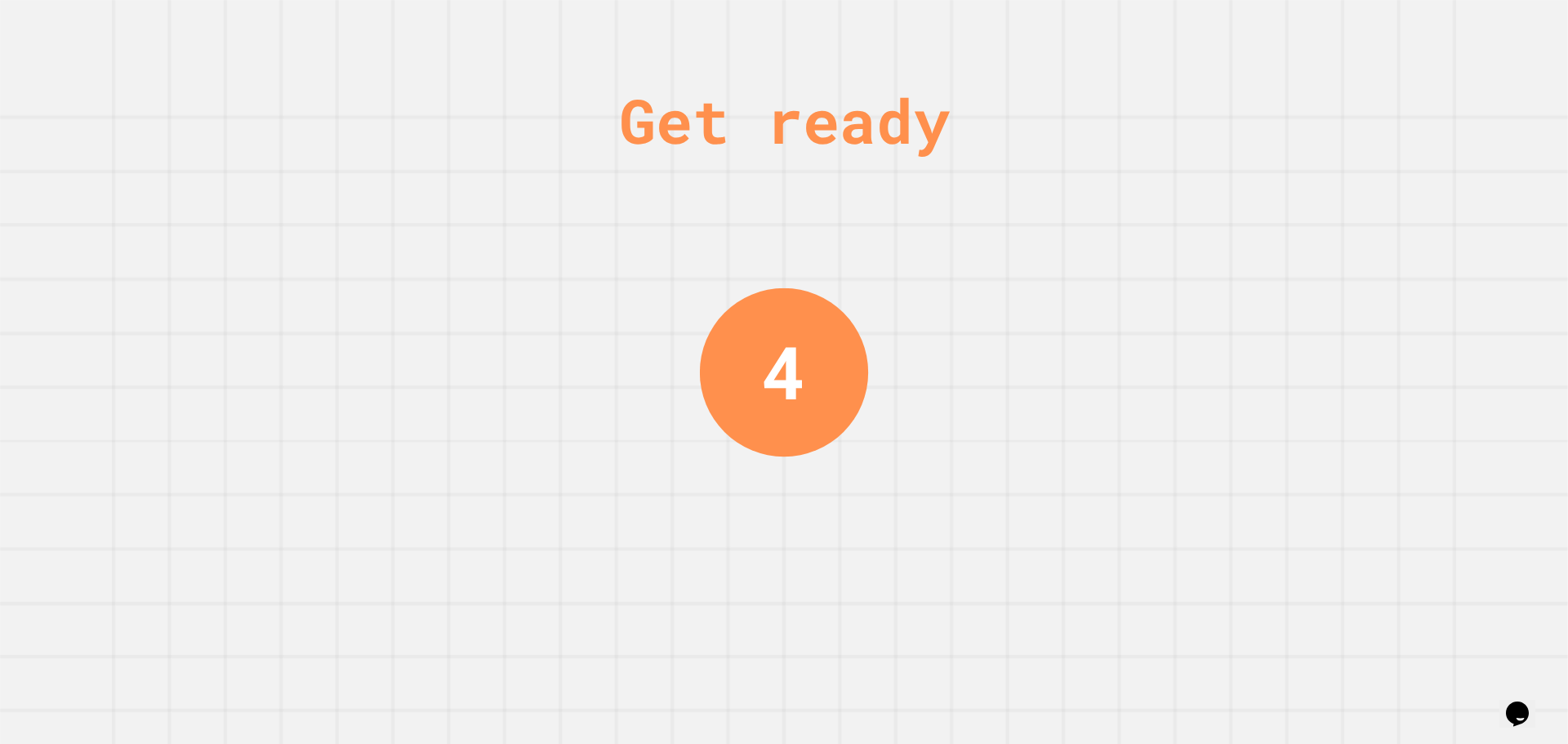
click at [1104, 187] on div "Get ready 4" at bounding box center [784, 372] width 1568 height 744
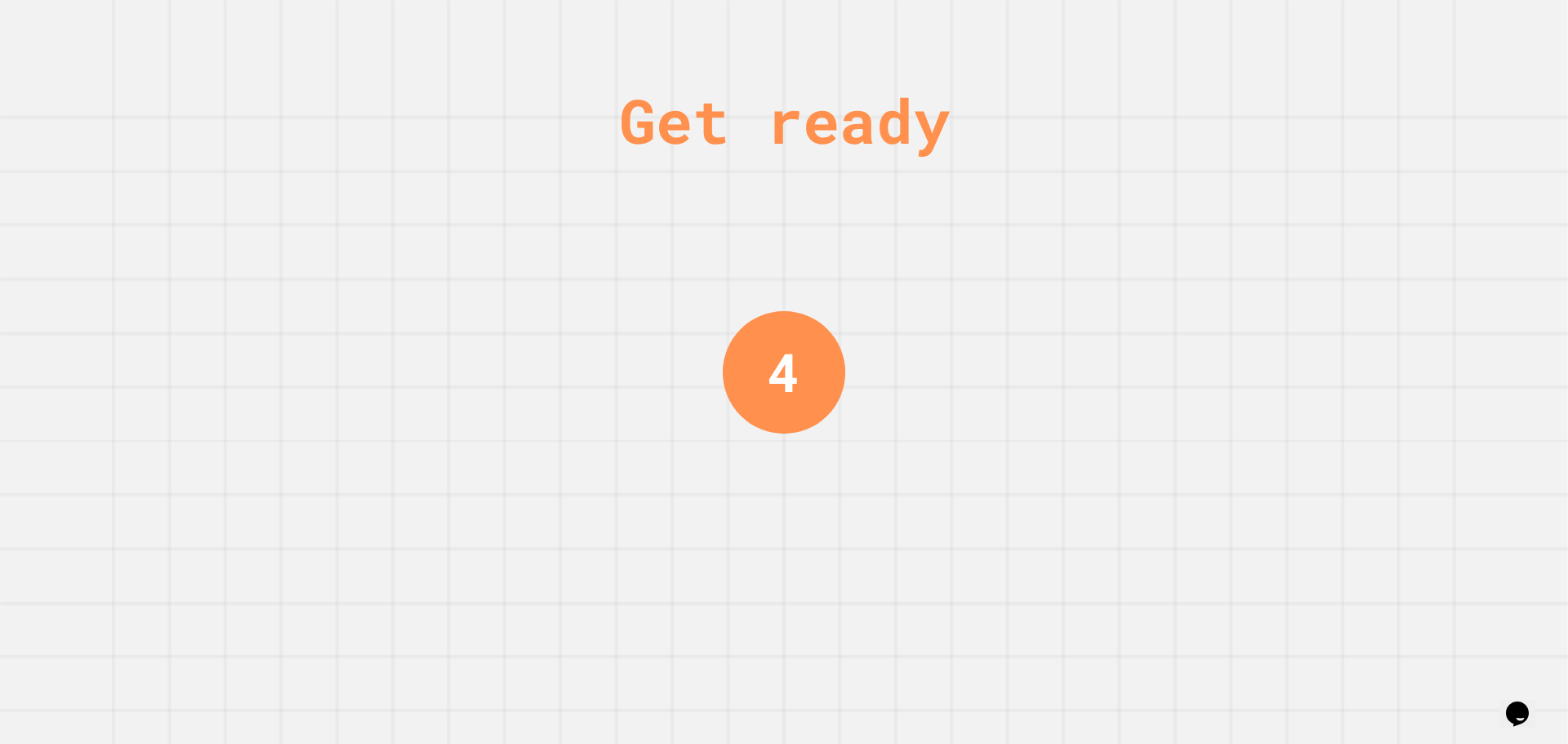
click at [1097, 186] on div "Get ready 4" at bounding box center [784, 372] width 1568 height 744
click at [1087, 172] on div "Get ready 3" at bounding box center [784, 372] width 1568 height 744
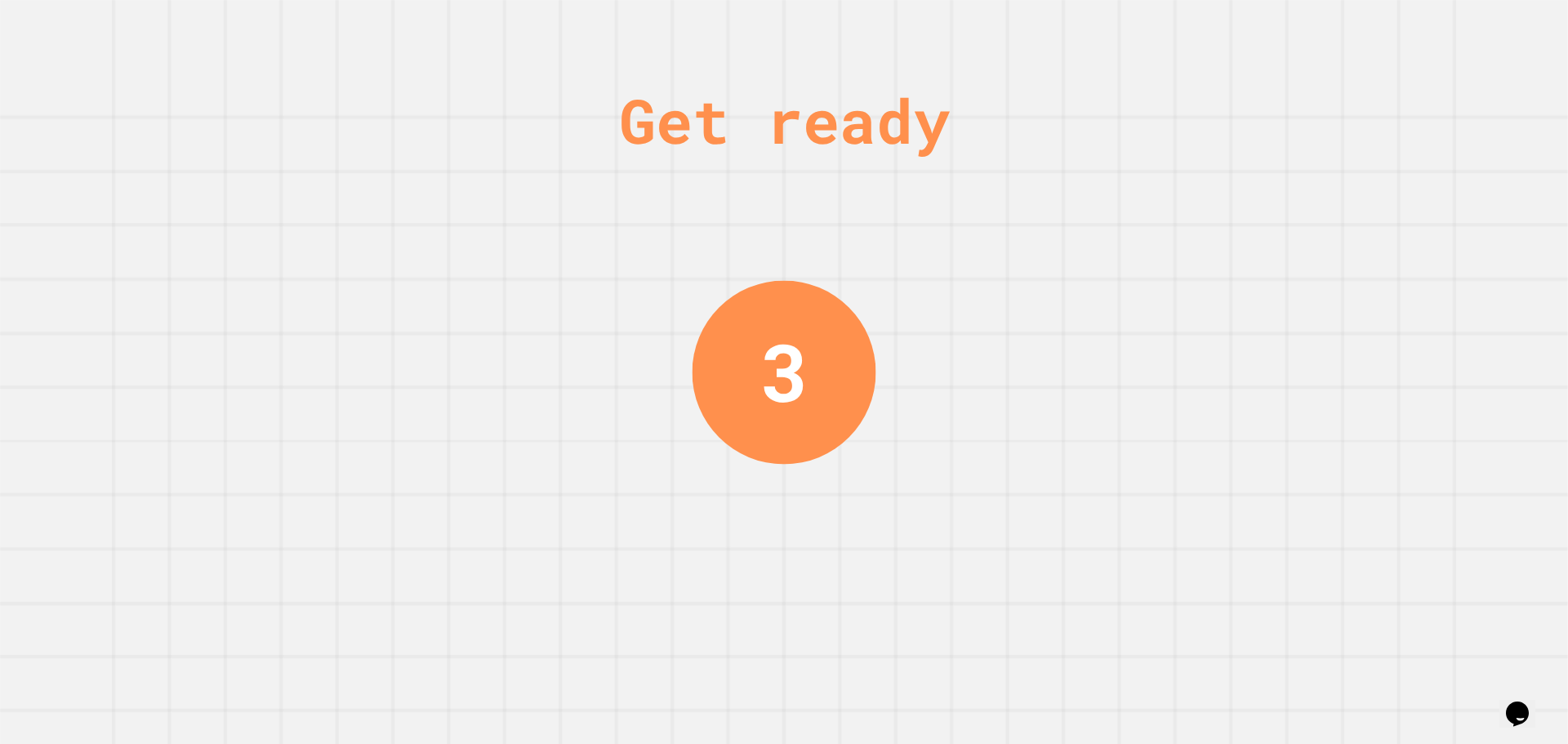
drag, startPoint x: 1083, startPoint y: 176, endPoint x: 888, endPoint y: 482, distance: 362.9
click at [1074, 207] on div "Get ready 3" at bounding box center [784, 372] width 1568 height 744
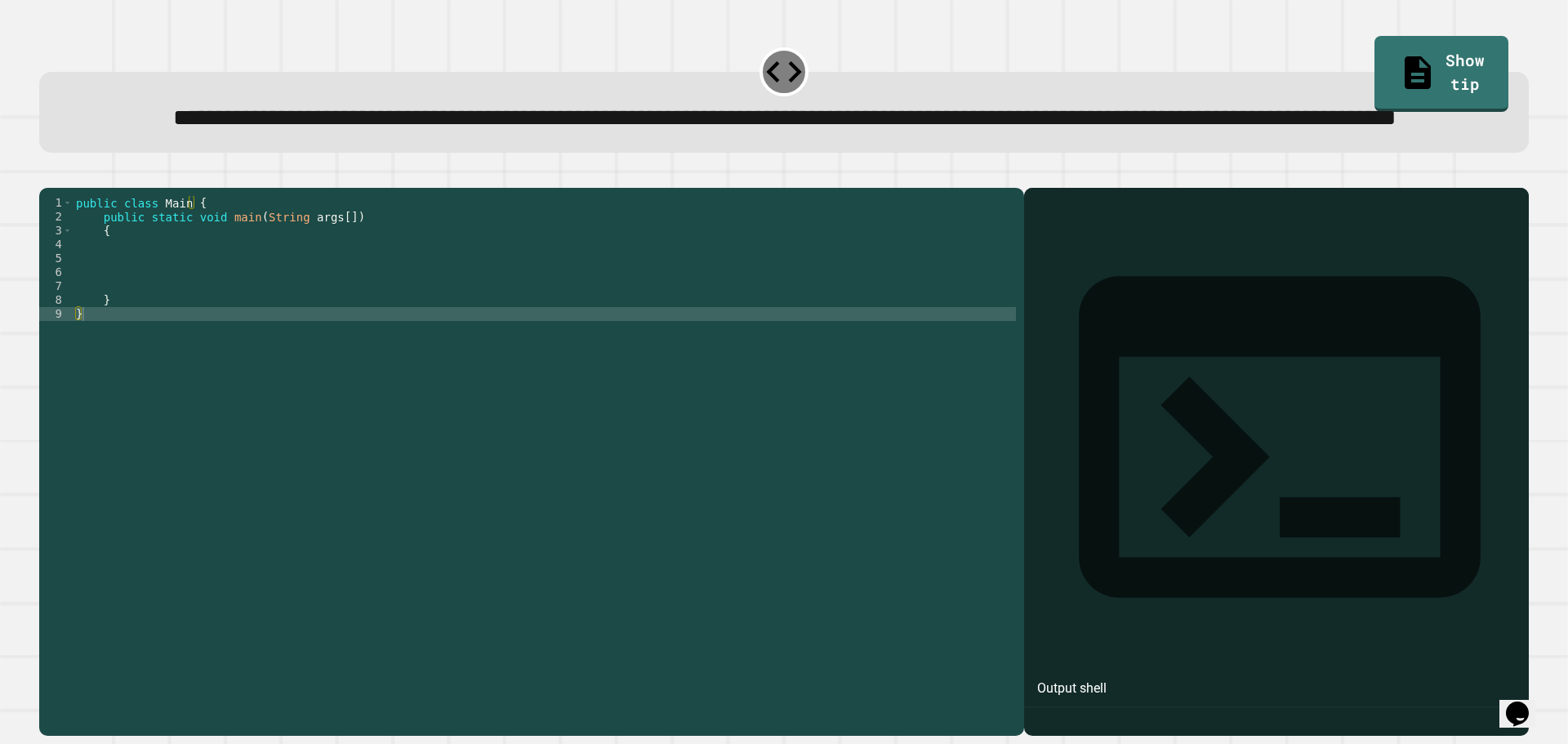
click at [187, 321] on div "public class Main { public static void main ( String args [ ]) { } }" at bounding box center [544, 424] width 944 height 458
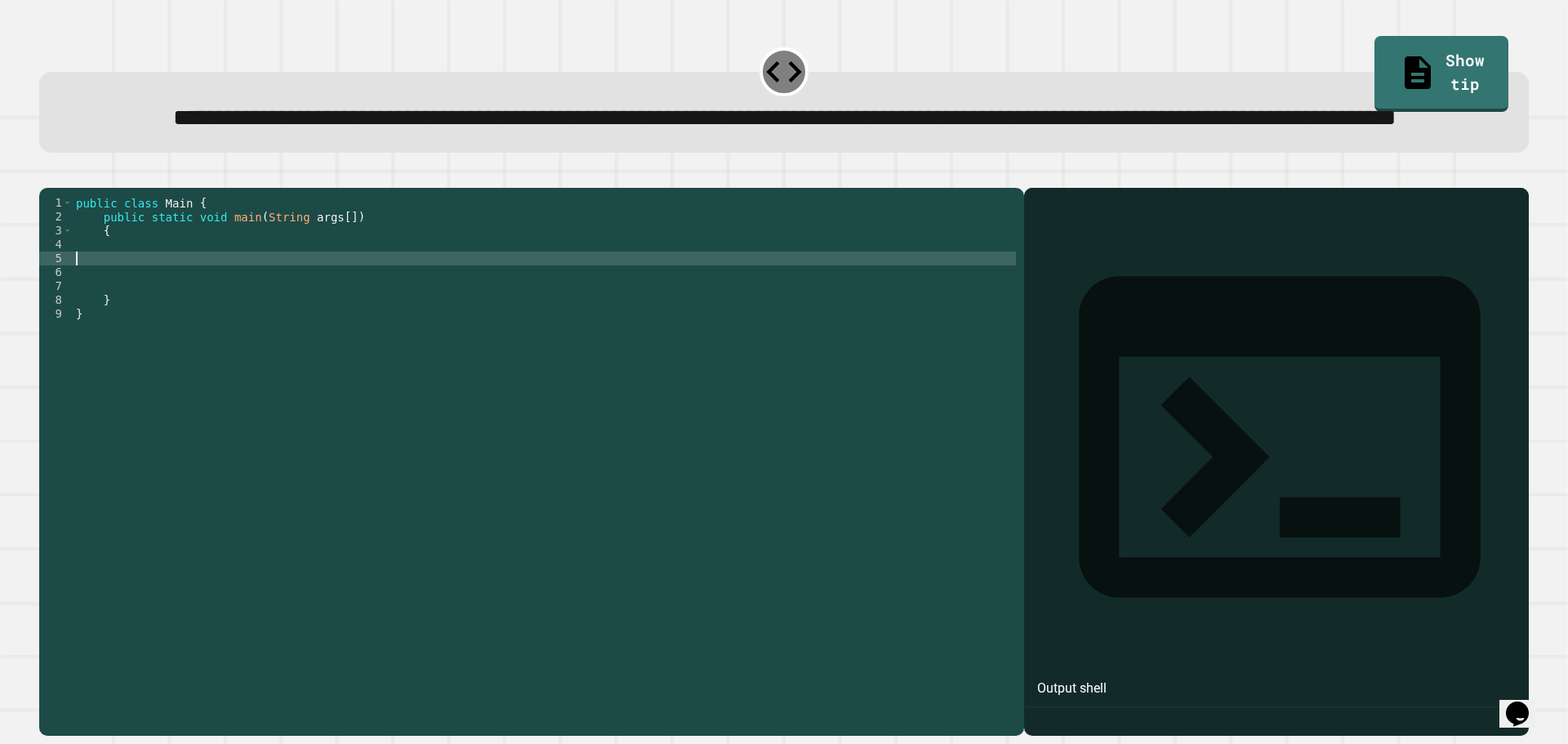
type textarea "*"
type textarea "*****"
type textarea "*********"
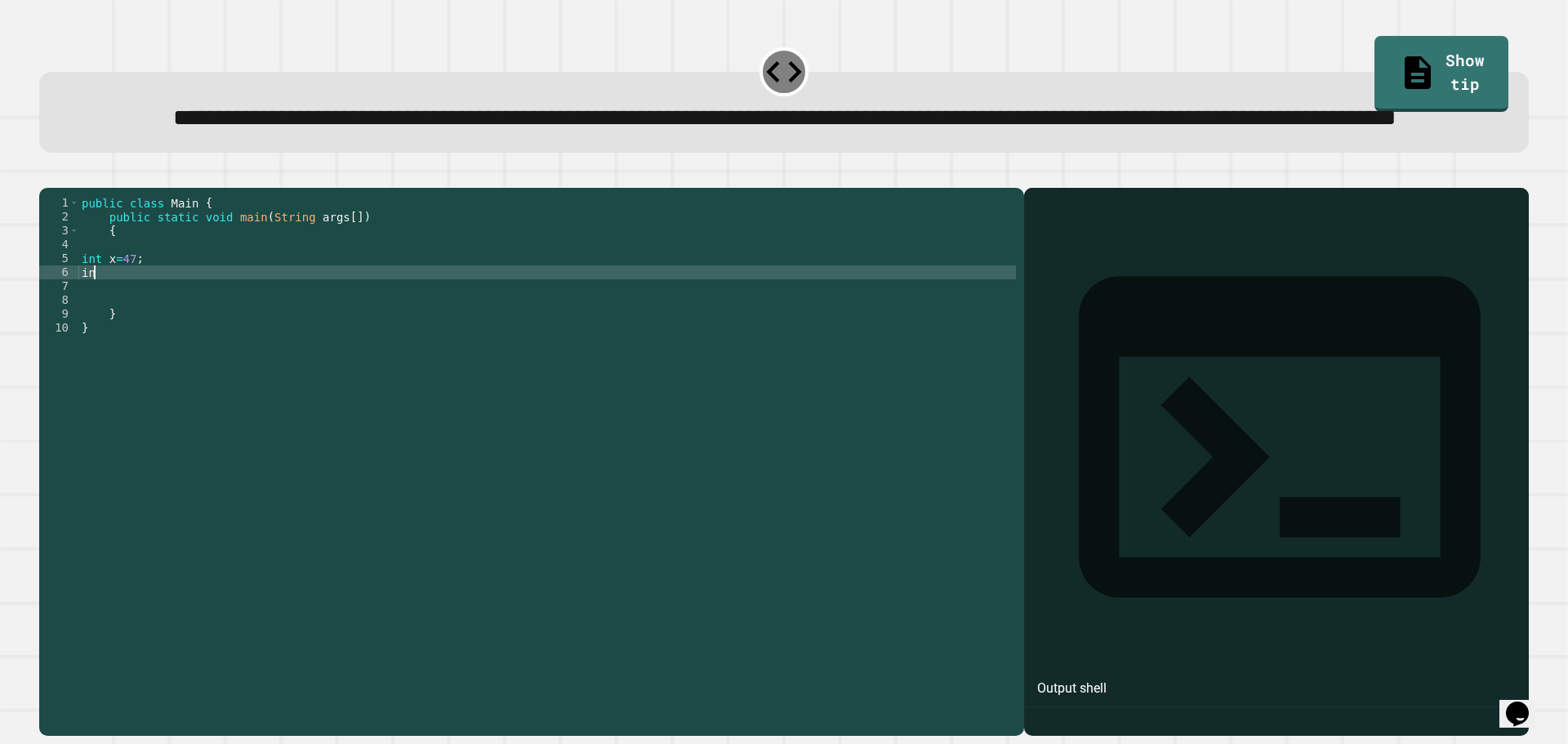
scroll to position [0, 0]
type textarea "*"
type textarea "*********"
type textarea "*"
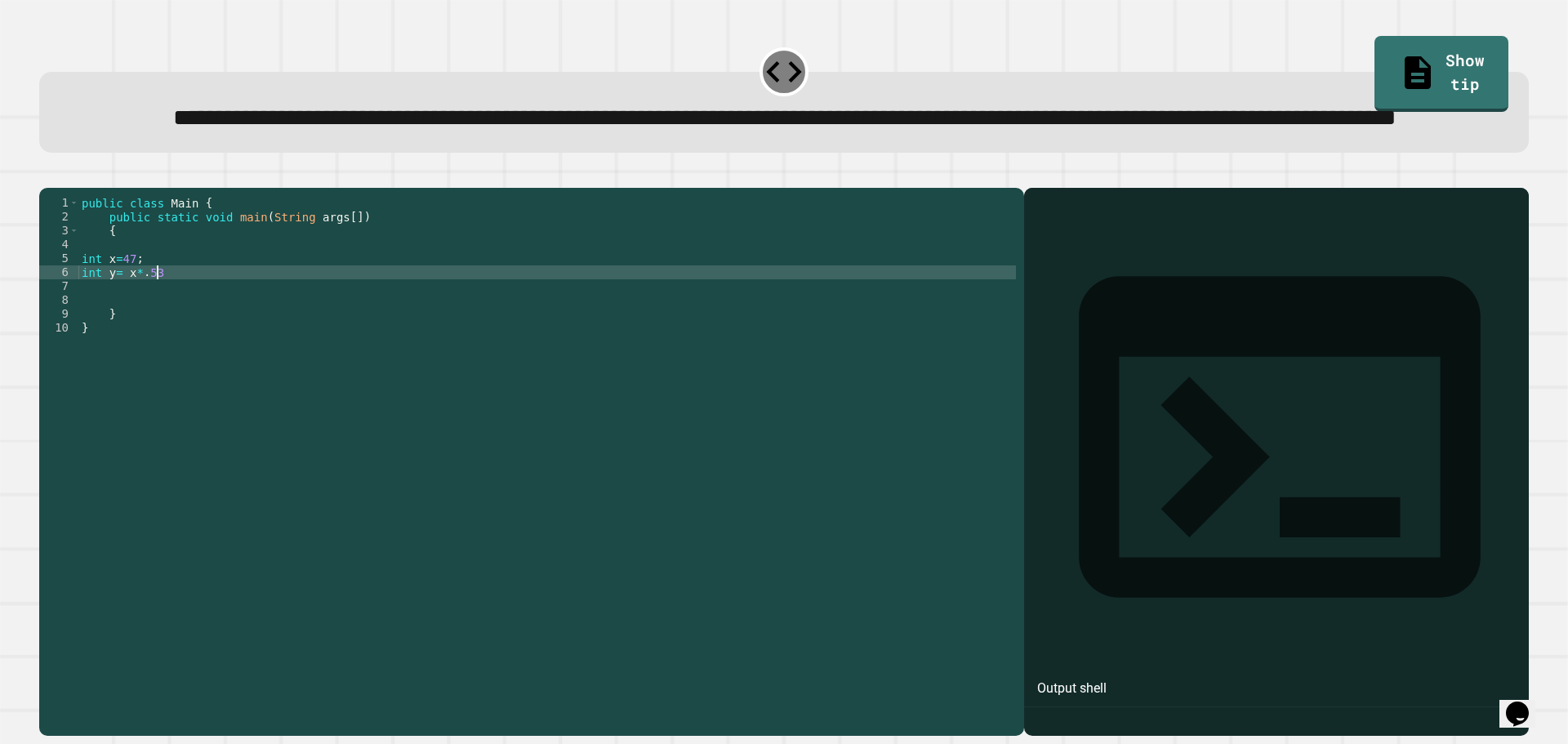
type textarea "**********"
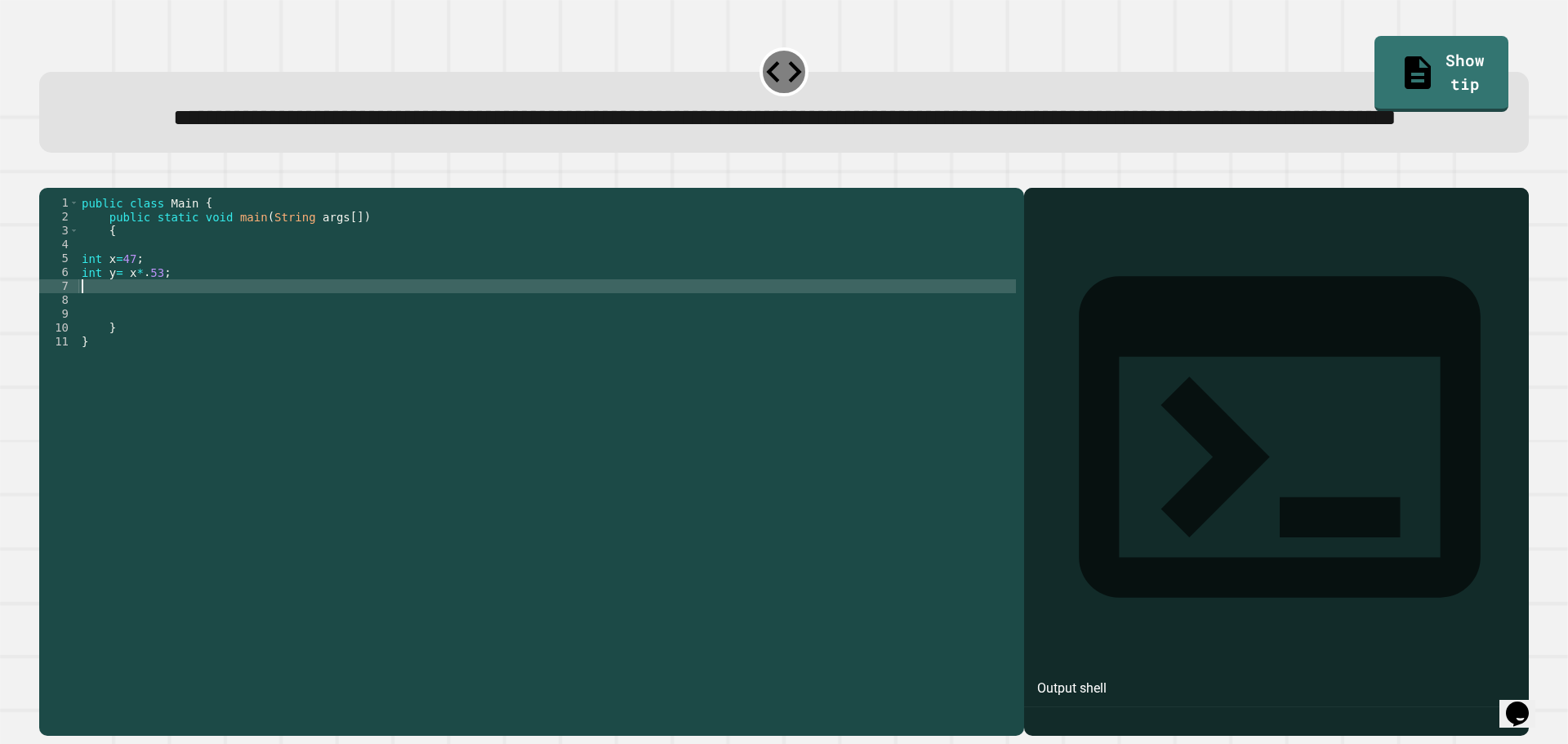
scroll to position [0, 0]
type textarea "*"
click at [47, 175] on icon "button" at bounding box center [47, 175] width 0 height 0
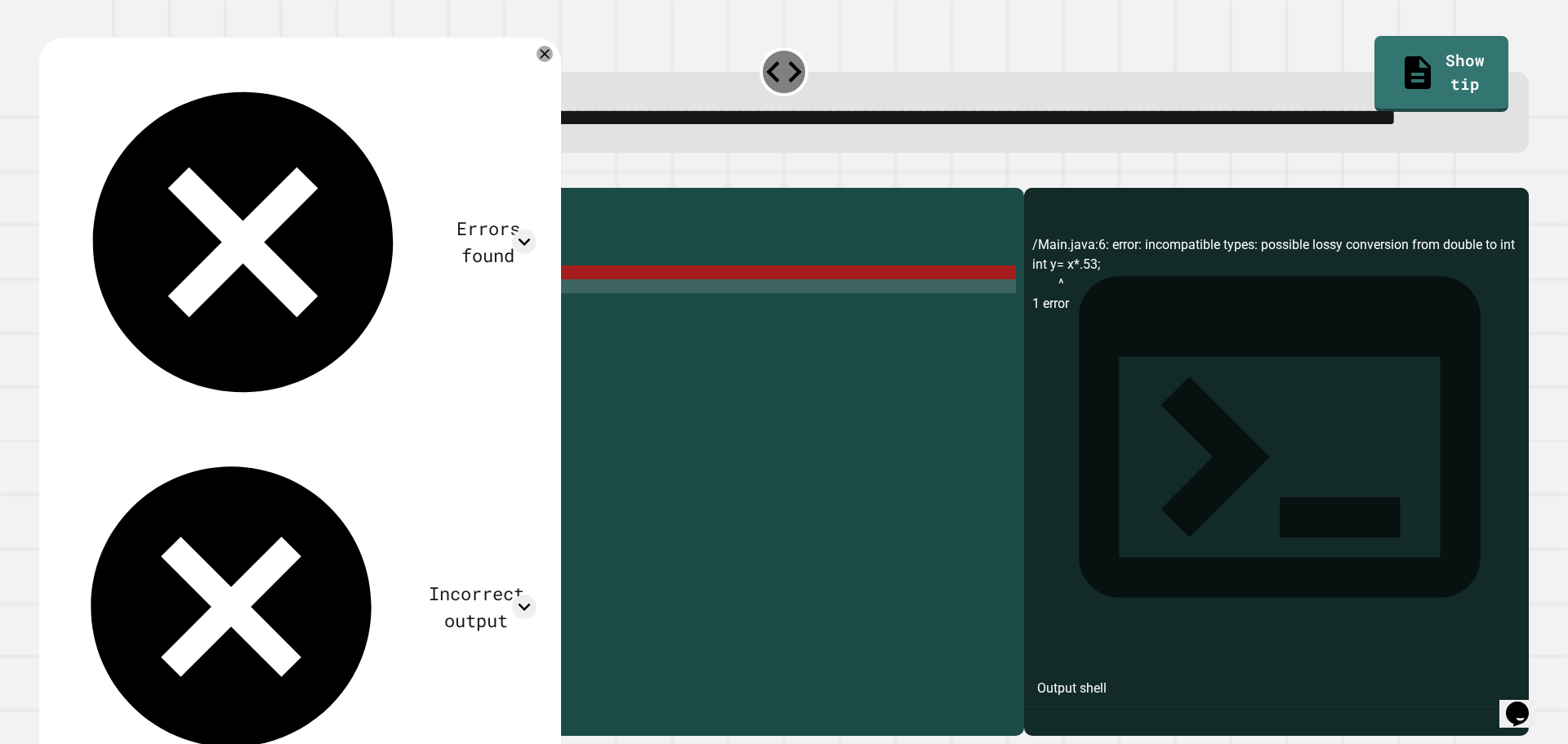
scroll to position [0, 5]
click at [156, 335] on div "public class Main { public static void main ( String args [ ]) { int x = 47 ; i…" at bounding box center [547, 424] width 938 height 458
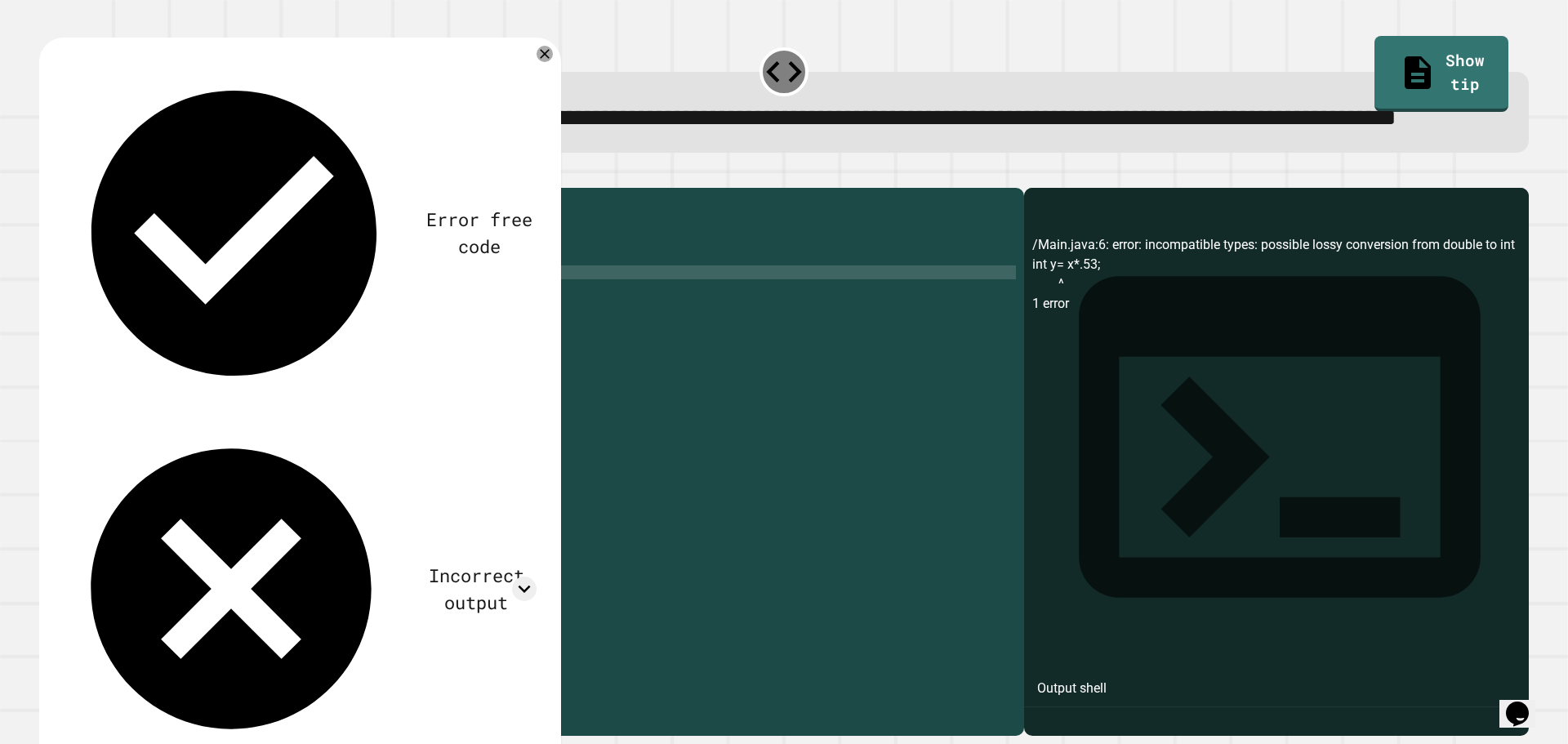
click at [47, 175] on icon "button" at bounding box center [47, 175] width 0 height 0
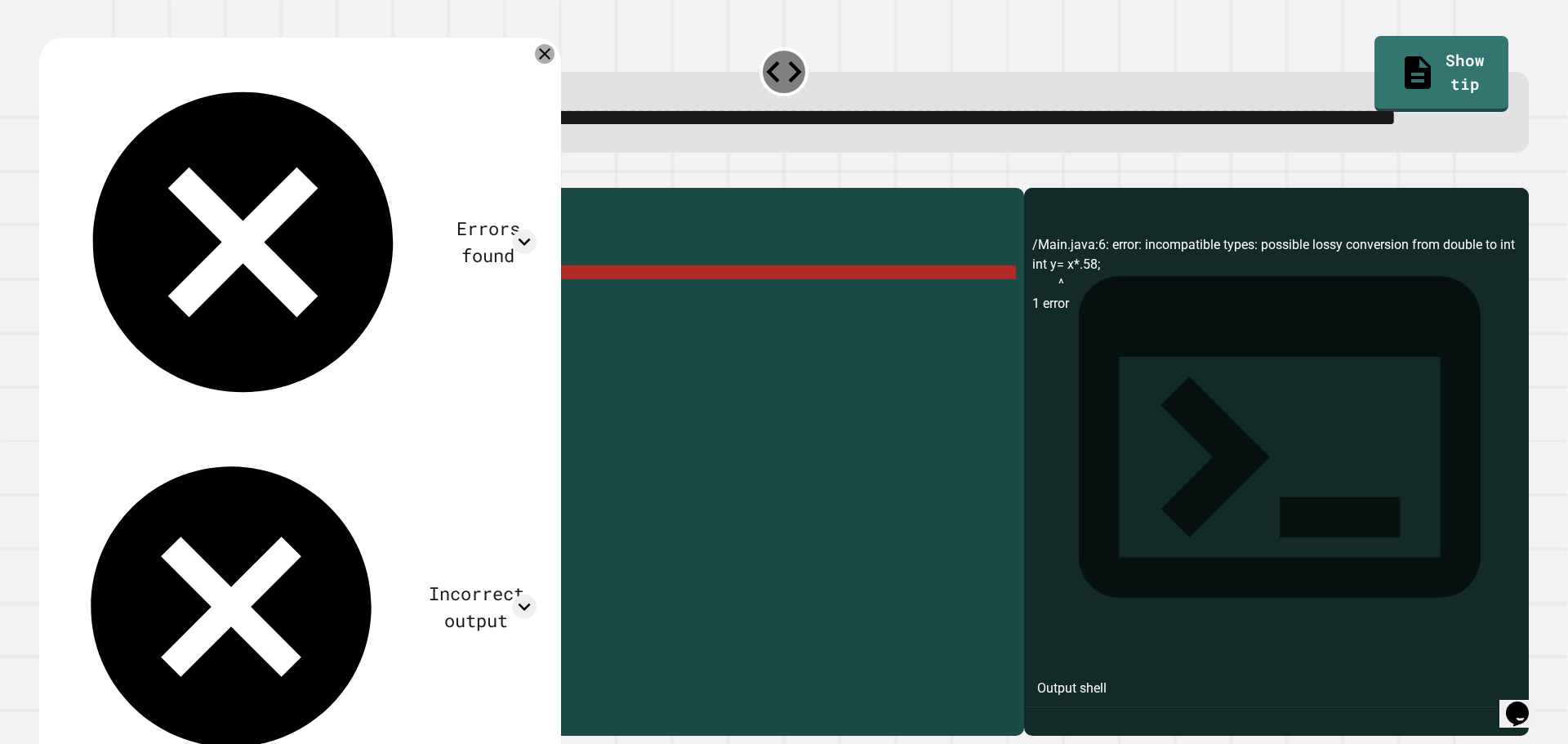
click at [545, 63] on icon at bounding box center [545, 54] width 20 height 20
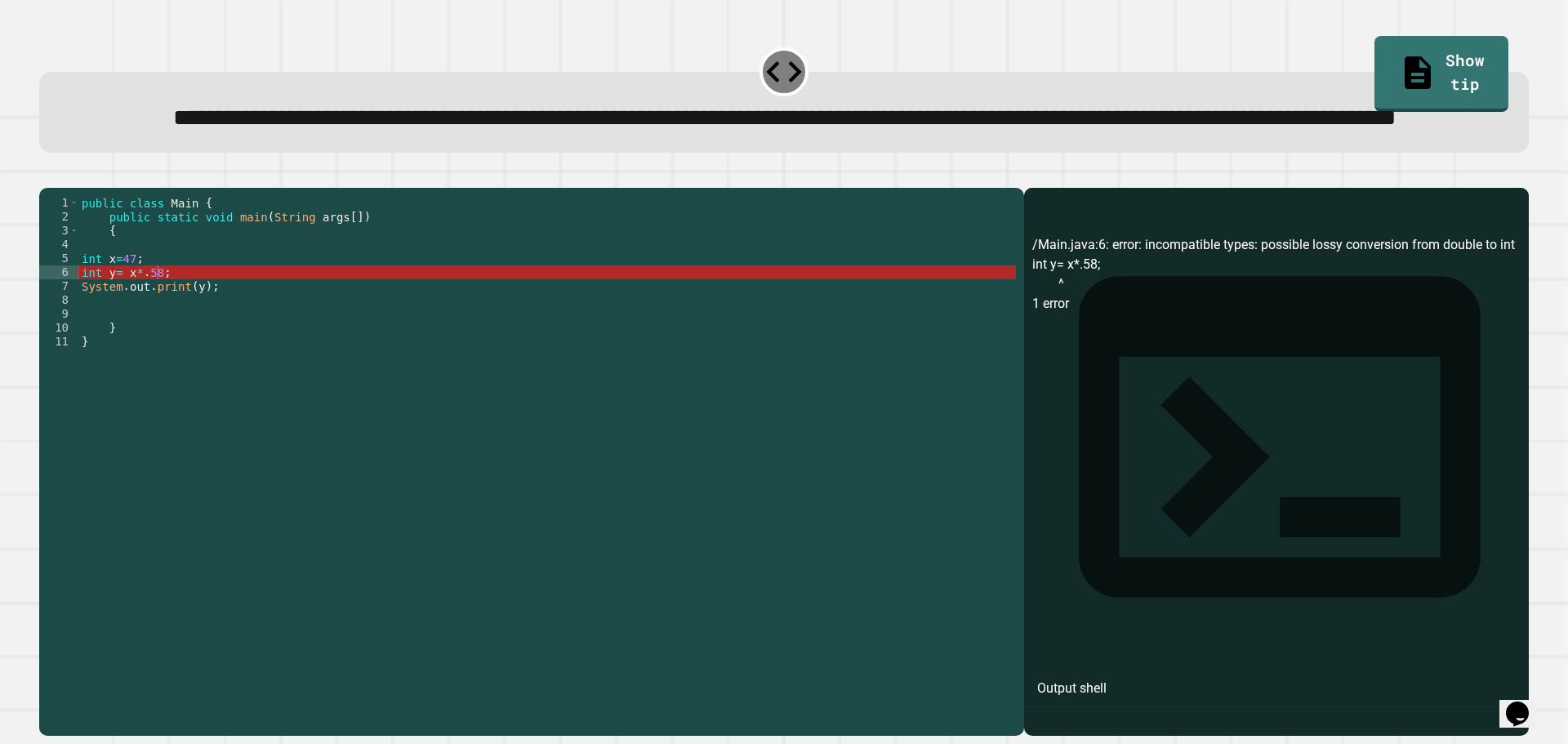
click at [111, 337] on div "public class Main { public static void main ( String args [ ]) { int x = 47 ; i…" at bounding box center [547, 424] width 938 height 458
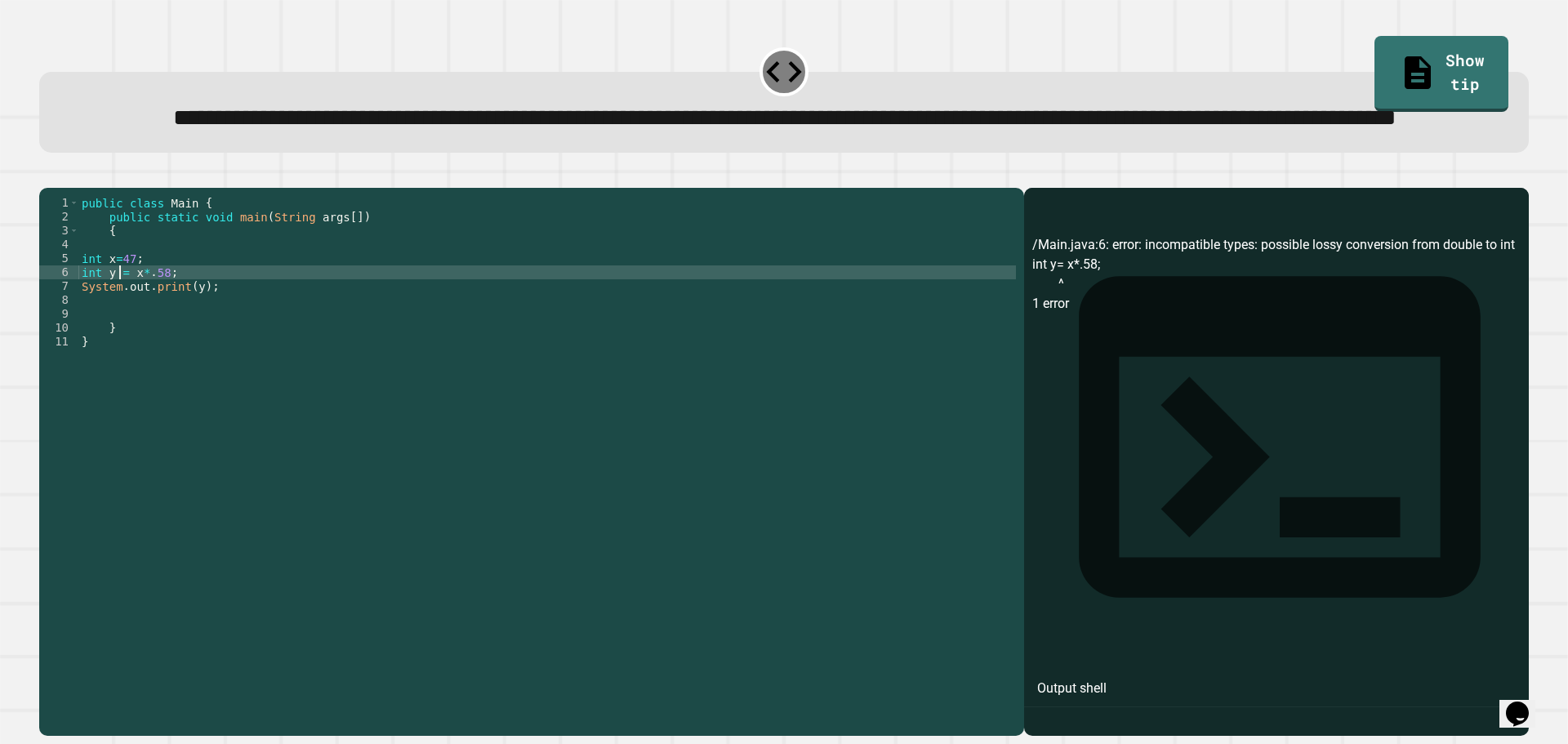
click at [89, 338] on div "public class Main { public static void main ( String args [ ]) { int x = 47 ; i…" at bounding box center [547, 424] width 938 height 458
click at [87, 336] on div "public class Main { public static void main ( String args [ ]) { int x = 47 ; i…" at bounding box center [547, 424] width 938 height 458
click at [63, 190] on icon "button" at bounding box center [57, 185] width 9 height 12
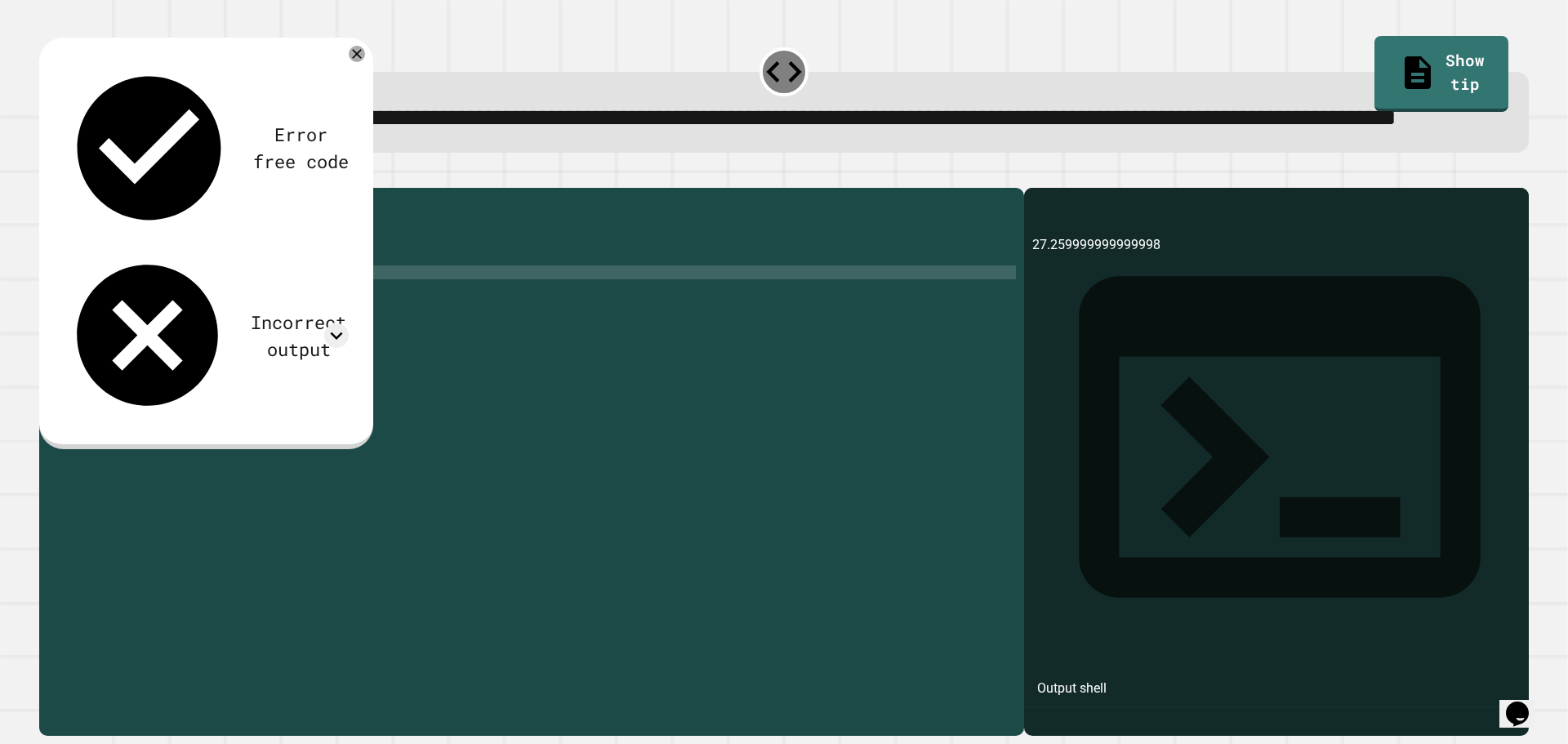
click at [157, 331] on div "public class Main { public static void main ( String args [ ]) { int x = 47 ; d…" at bounding box center [547, 424] width 938 height 458
click at [356, 59] on icon at bounding box center [357, 54] width 12 height 12
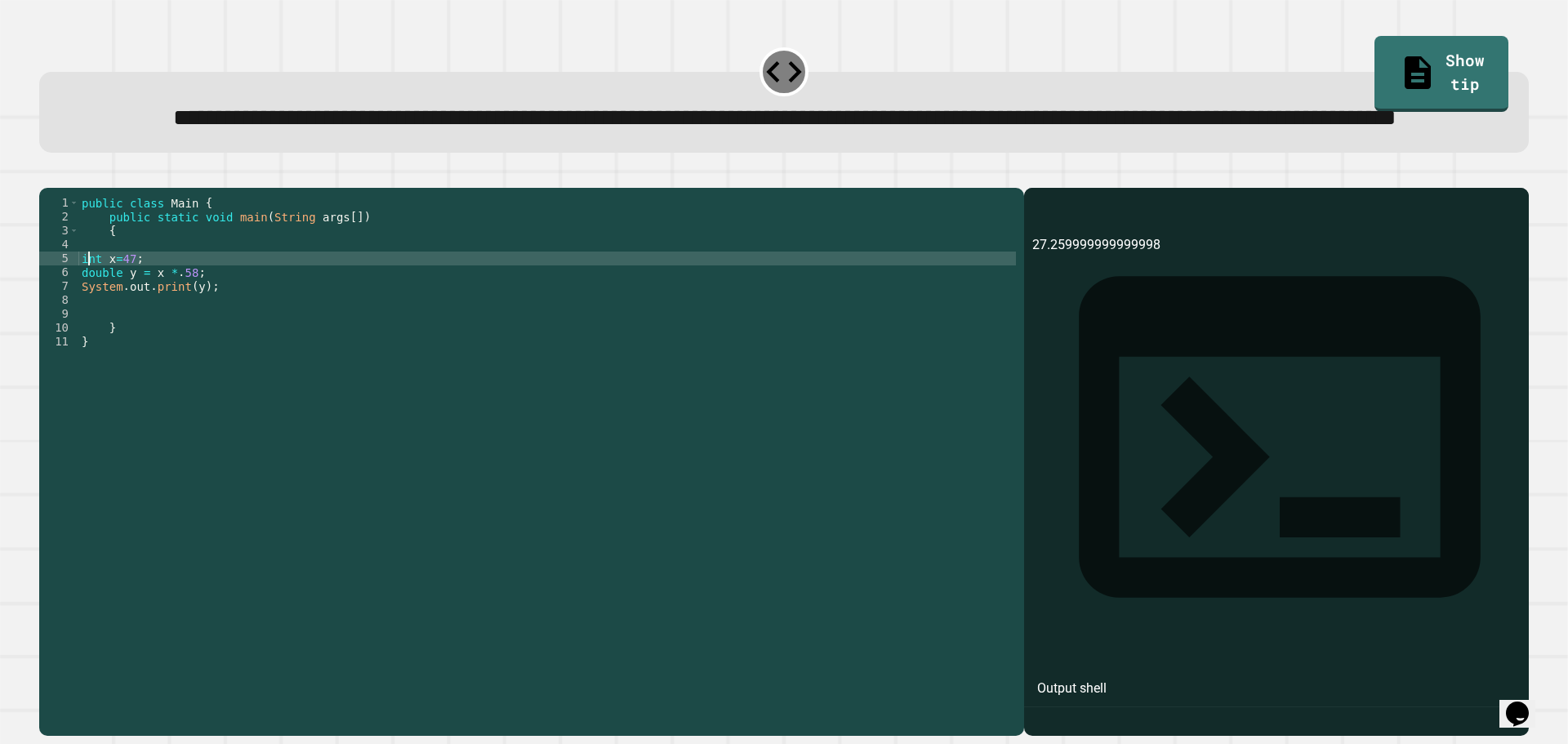
click at [88, 324] on div "public class Main { public static void main ( String args [ ]) { int x = 47 ; d…" at bounding box center [547, 424] width 938 height 458
click at [47, 175] on icon "button" at bounding box center [47, 175] width 0 height 0
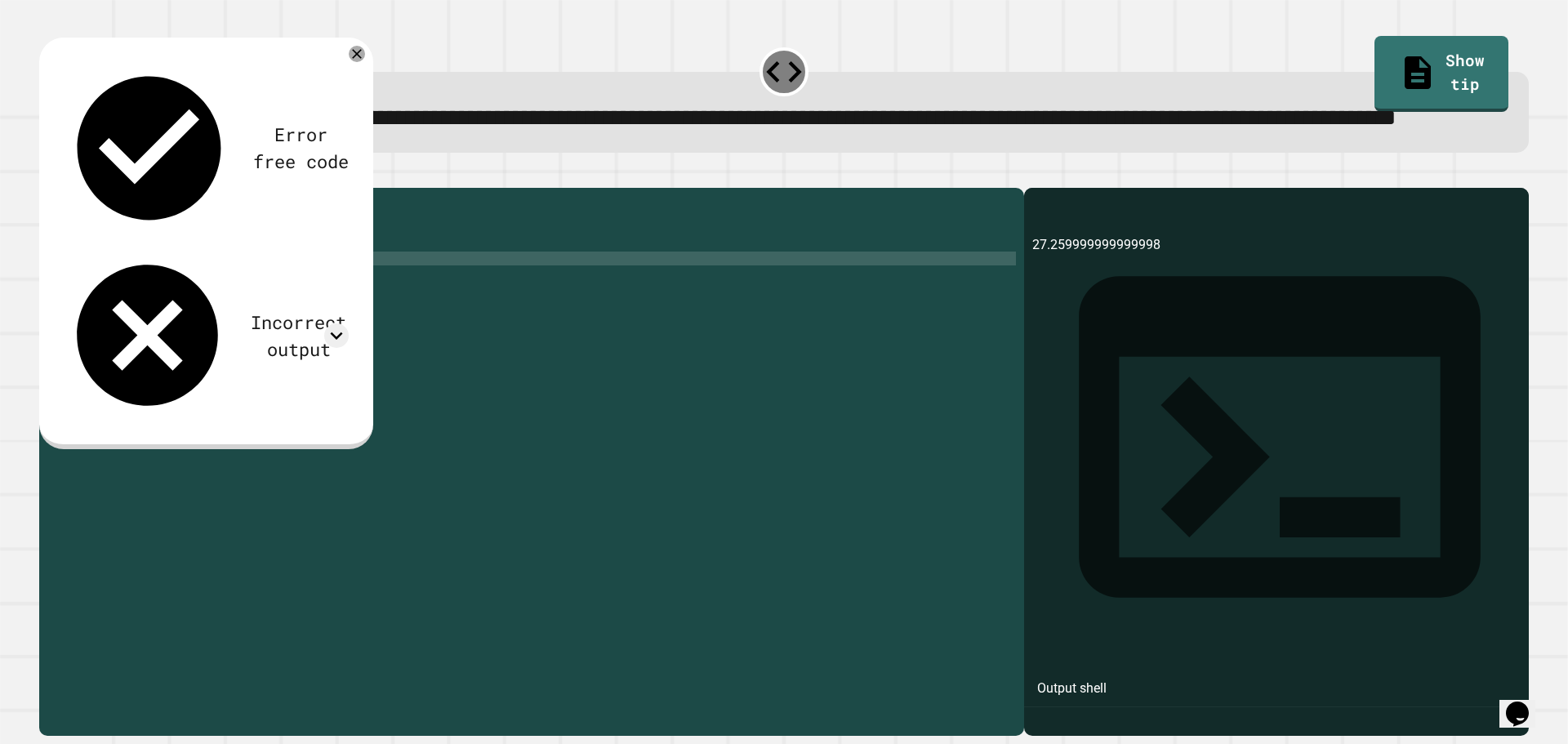
click at [138, 326] on div "public class Main { public static void main ( String args [ ]) { double x = 47 …" at bounding box center [547, 424] width 938 height 458
click at [130, 323] on div "public class Main { public static void main ( String args [ ]) { double x = 47 …" at bounding box center [547, 424] width 938 height 458
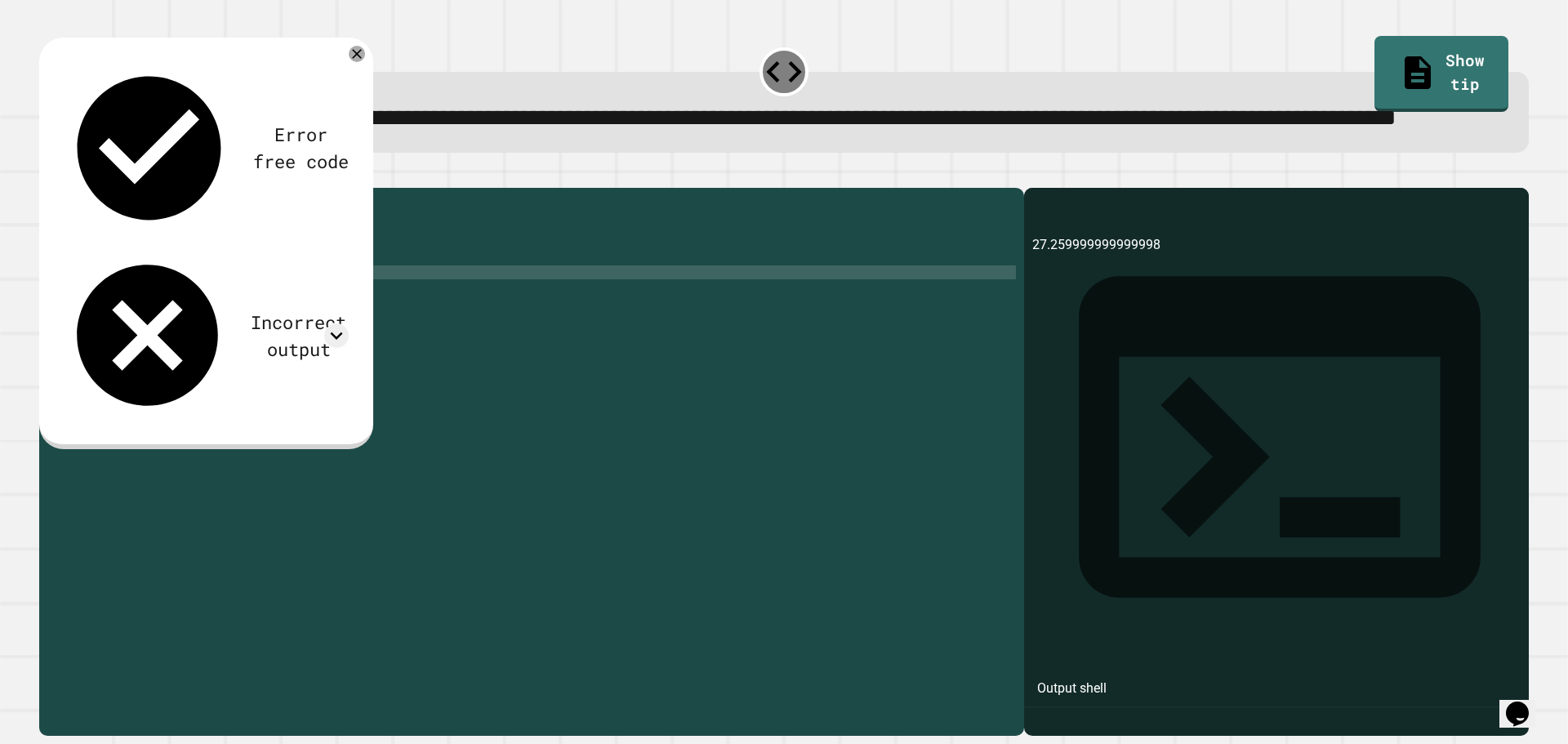
click at [170, 335] on div "public class Main { public static void main ( String args [ ]) { double x = 47 …" at bounding box center [547, 424] width 938 height 458
click at [187, 339] on div "public class Main { public static void main ( String args [ ]) { double x = 47 …" at bounding box center [547, 424] width 938 height 458
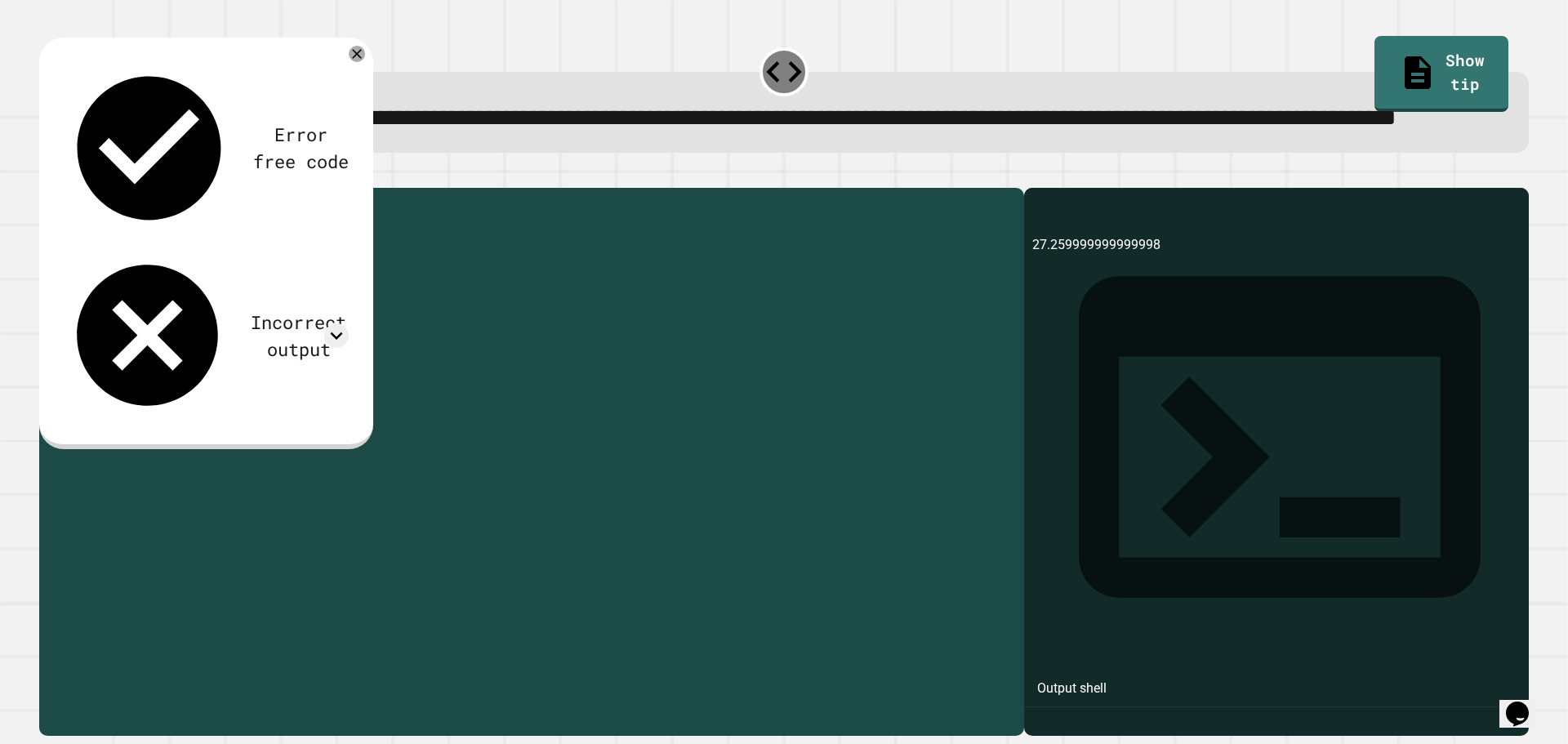
click at [199, 354] on div "public class Main { public static void main ( String args [ ]) { double x = 47 …" at bounding box center [547, 424] width 938 height 458
click at [238, 346] on div "public class Main { public static void main ( String args [ ]) { double x = 47 …" at bounding box center [547, 424] width 938 height 458
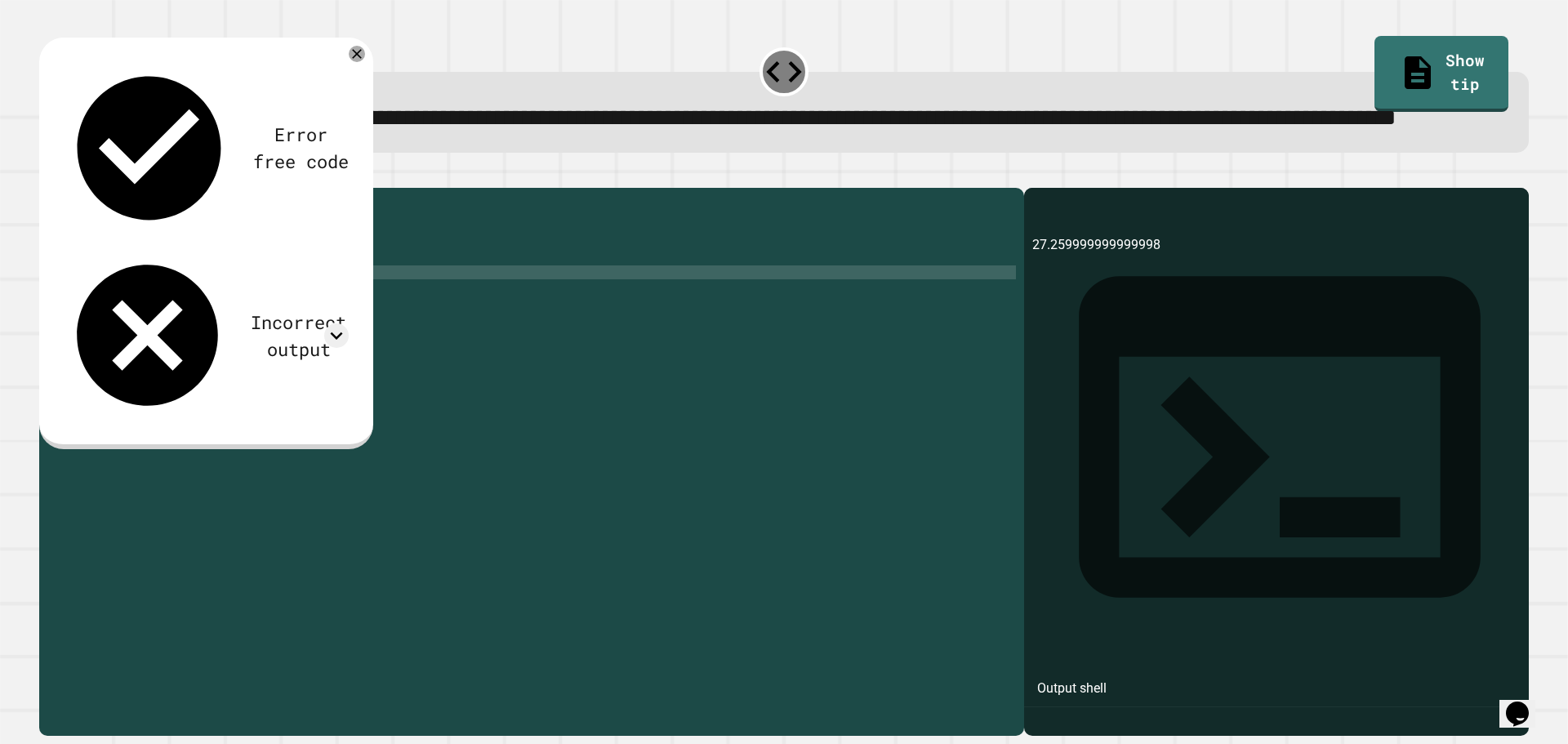
click at [187, 339] on div "public class Main { public static void main ( String args [ ]) { double x = 47 …" at bounding box center [547, 424] width 938 height 458
click at [47, 175] on icon "button" at bounding box center [47, 175] width 0 height 0
click at [365, 89] on div "Error free code 27.260000000000005 Incorrect output Expected output 27.26 My ou…" at bounding box center [207, 242] width 334 height 411
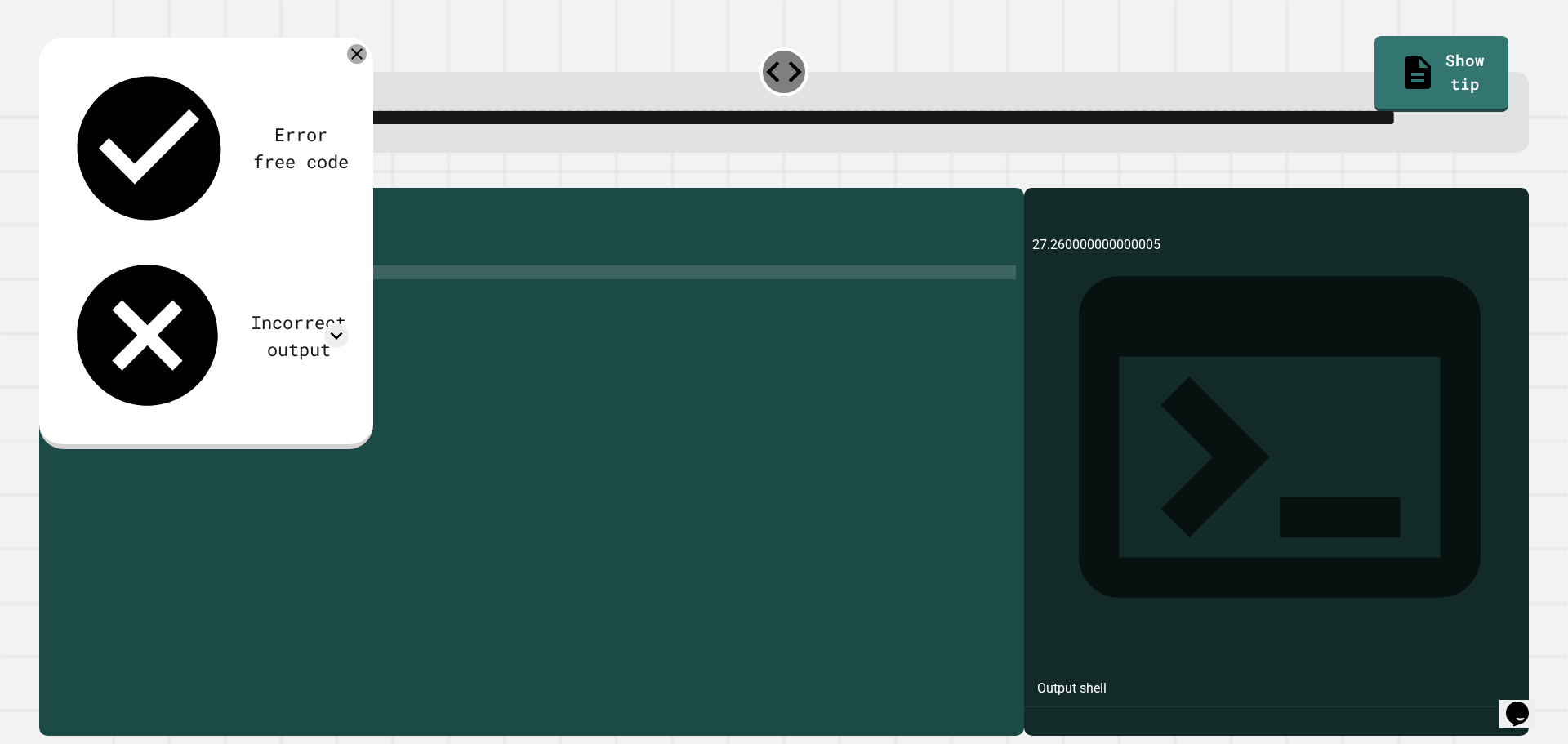
click at [360, 63] on icon at bounding box center [357, 54] width 20 height 20
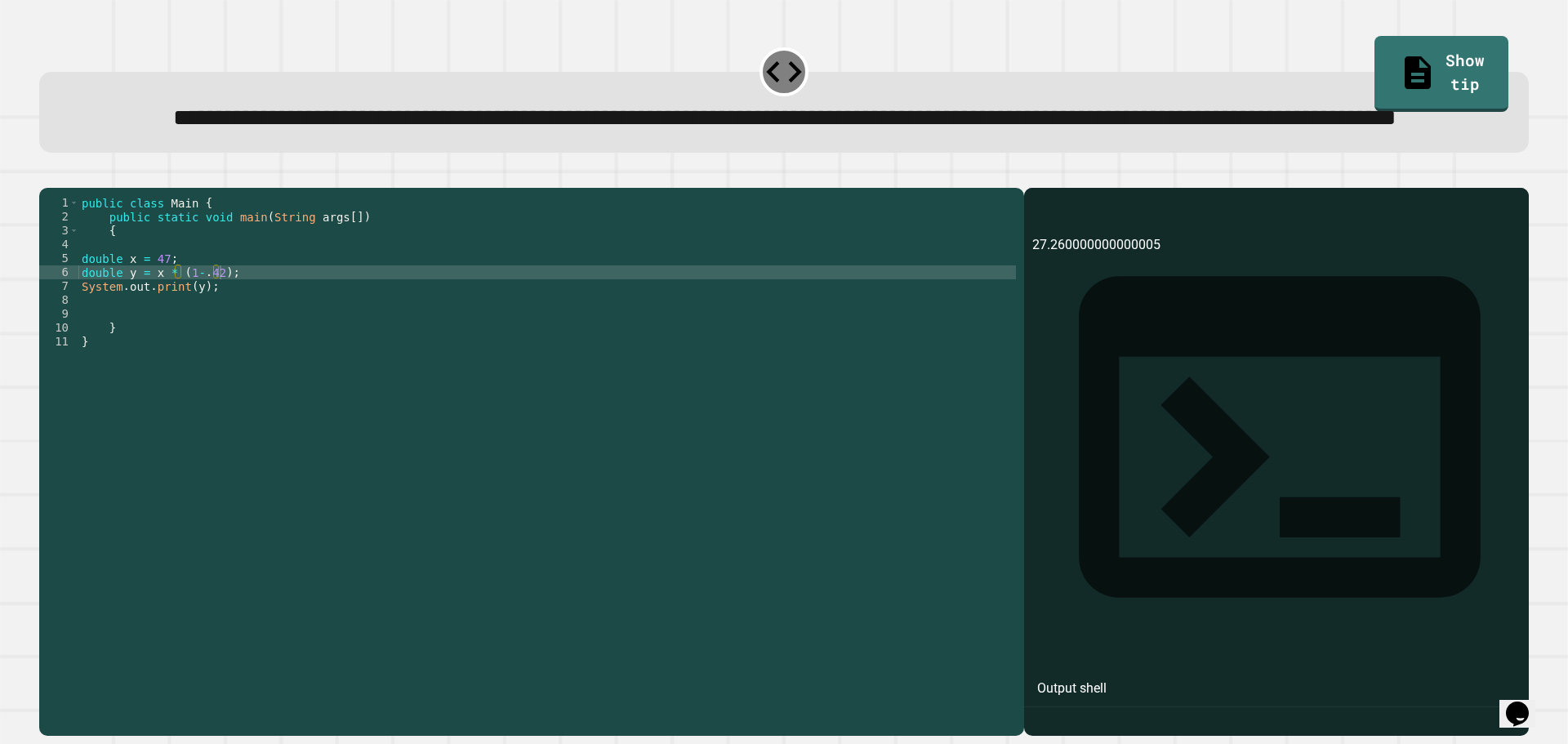
scroll to position [0, 0]
click at [187, 368] on div "public class Main { public static void main ( String args [ ]) { double x = 47 …" at bounding box center [547, 424] width 938 height 458
drag, startPoint x: 149, startPoint y: 338, endPoint x: 505, endPoint y: 326, distance: 356.2
click at [505, 326] on div "public class Main { public static void main ( String args [ ]) { double x = 47 …" at bounding box center [547, 424] width 938 height 458
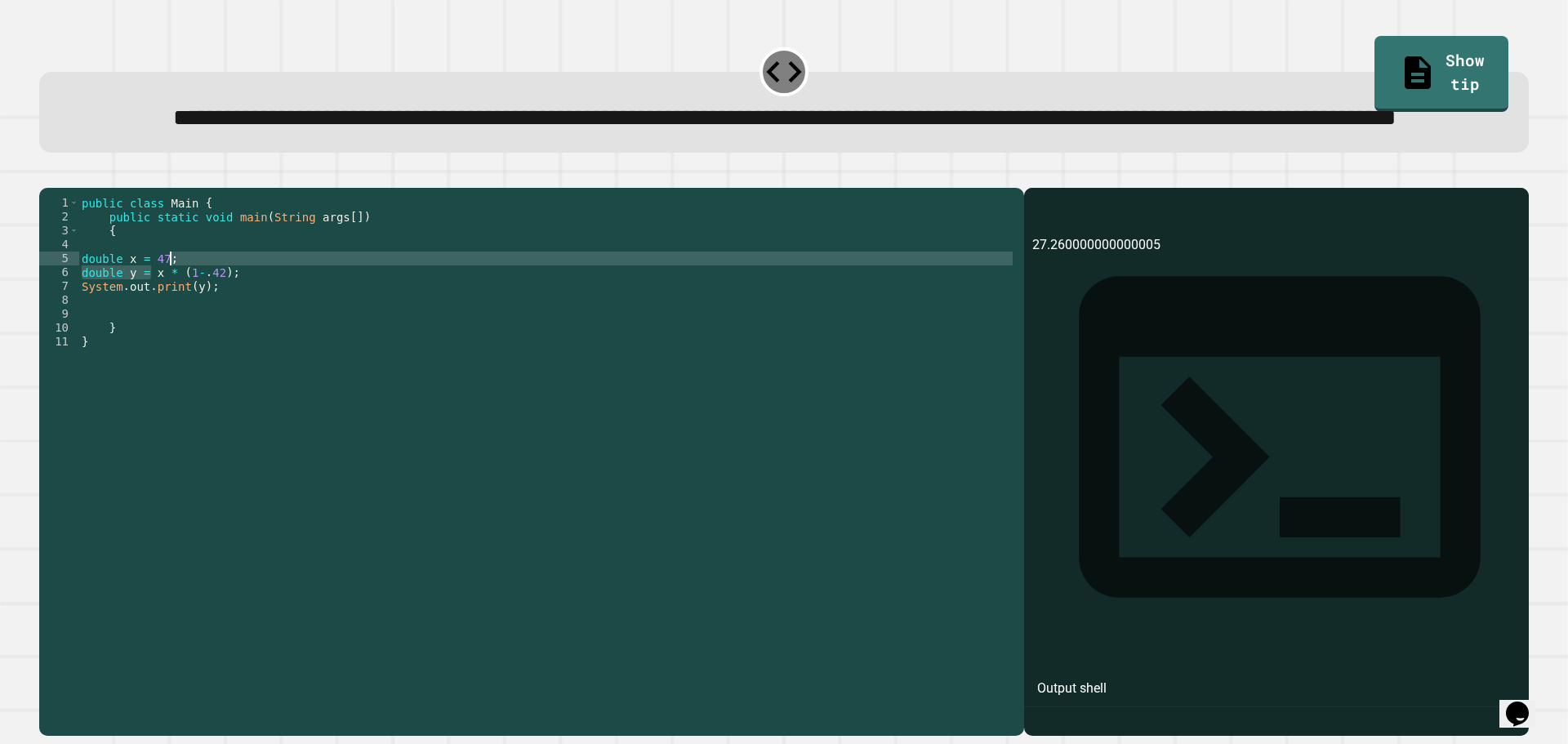
click at [327, 334] on div "public class Main { public static void main ( String args [ ]) { double x = 47 …" at bounding box center [547, 424] width 938 height 458
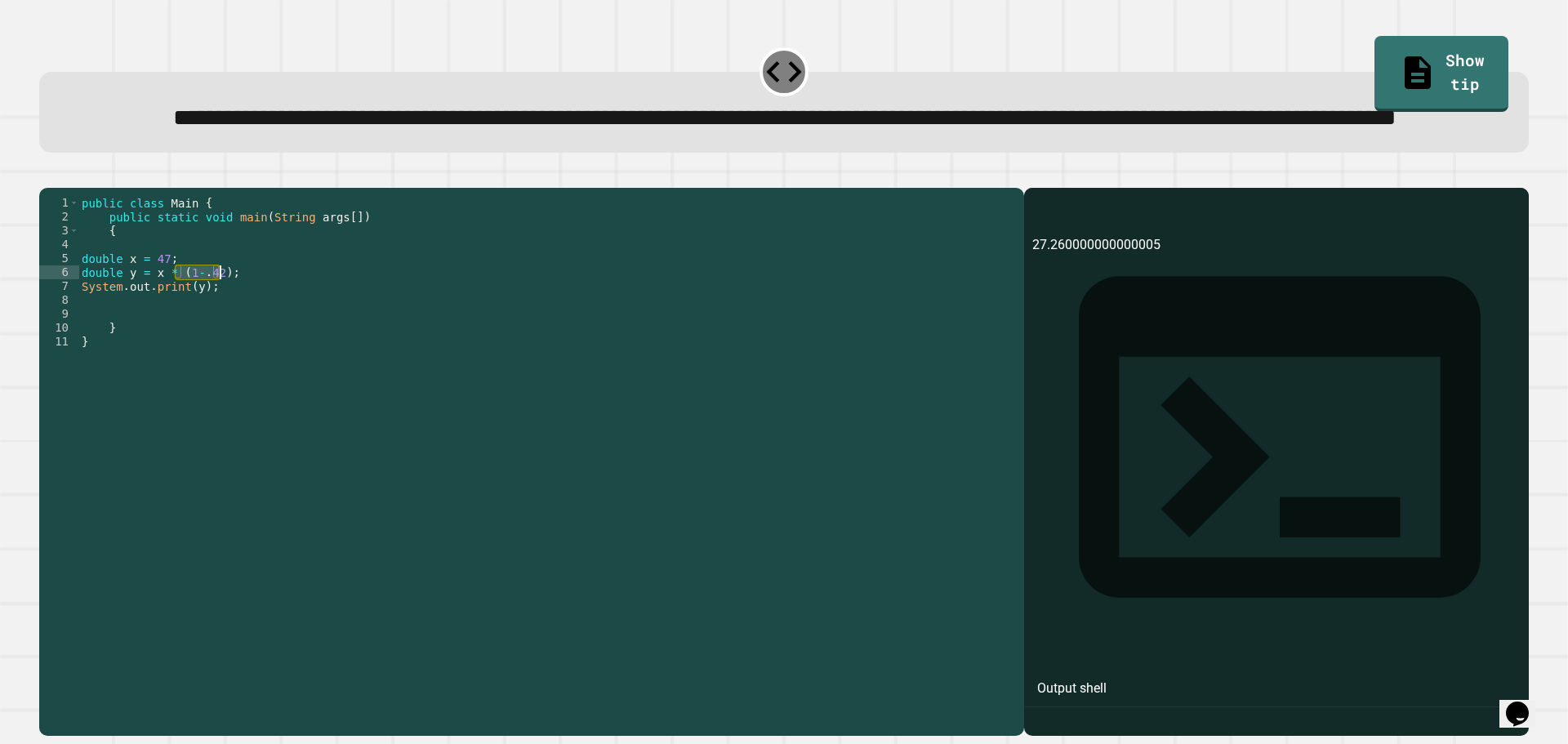
drag, startPoint x: 174, startPoint y: 330, endPoint x: 220, endPoint y: 337, distance: 46.5
click at [220, 337] on div "public class Main { public static void main ( String args [ ]) { double x = 47 …" at bounding box center [547, 424] width 938 height 458
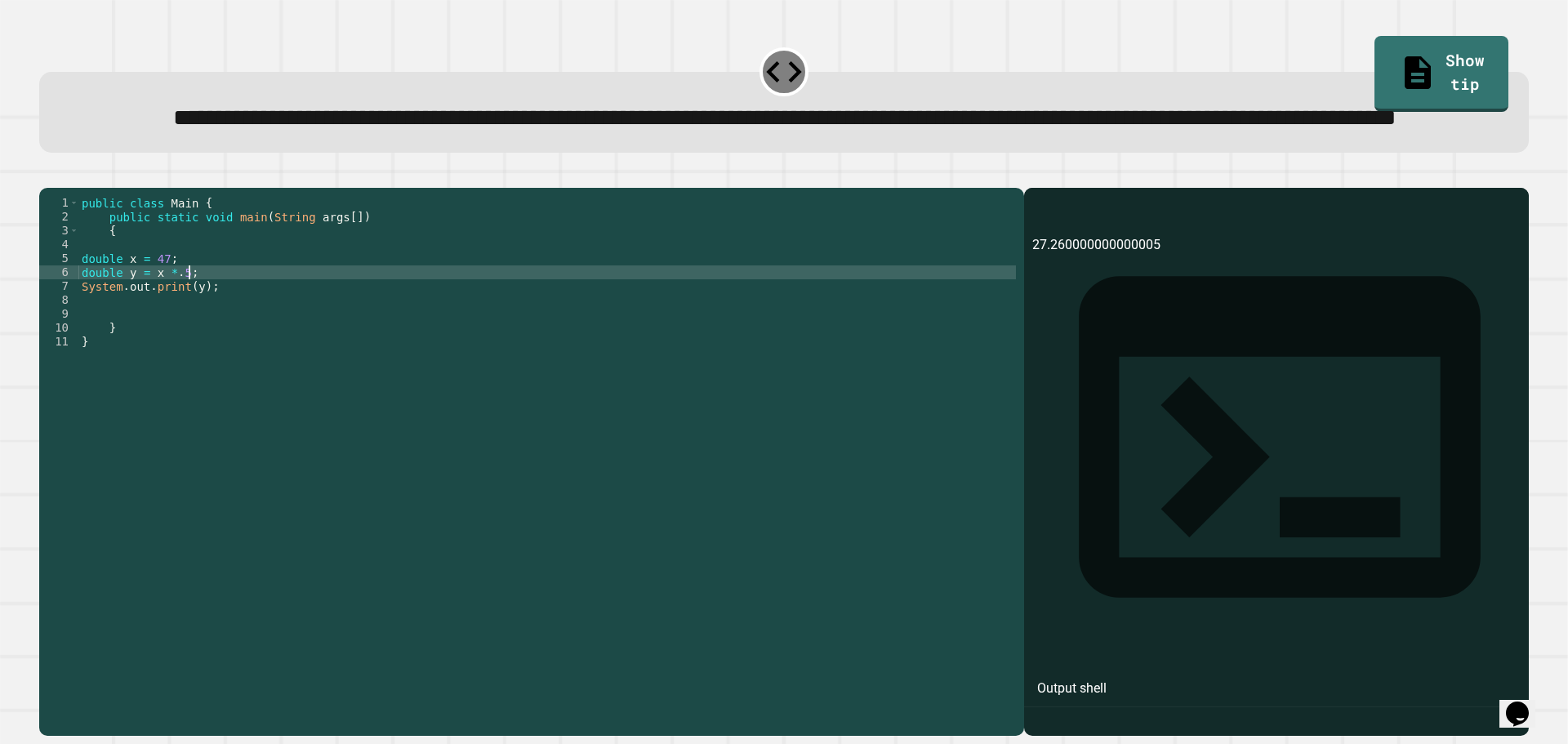
scroll to position [0, 7]
type textarea "**********"
click at [1442, 63] on link "Show tip" at bounding box center [1440, 71] width 122 height 79
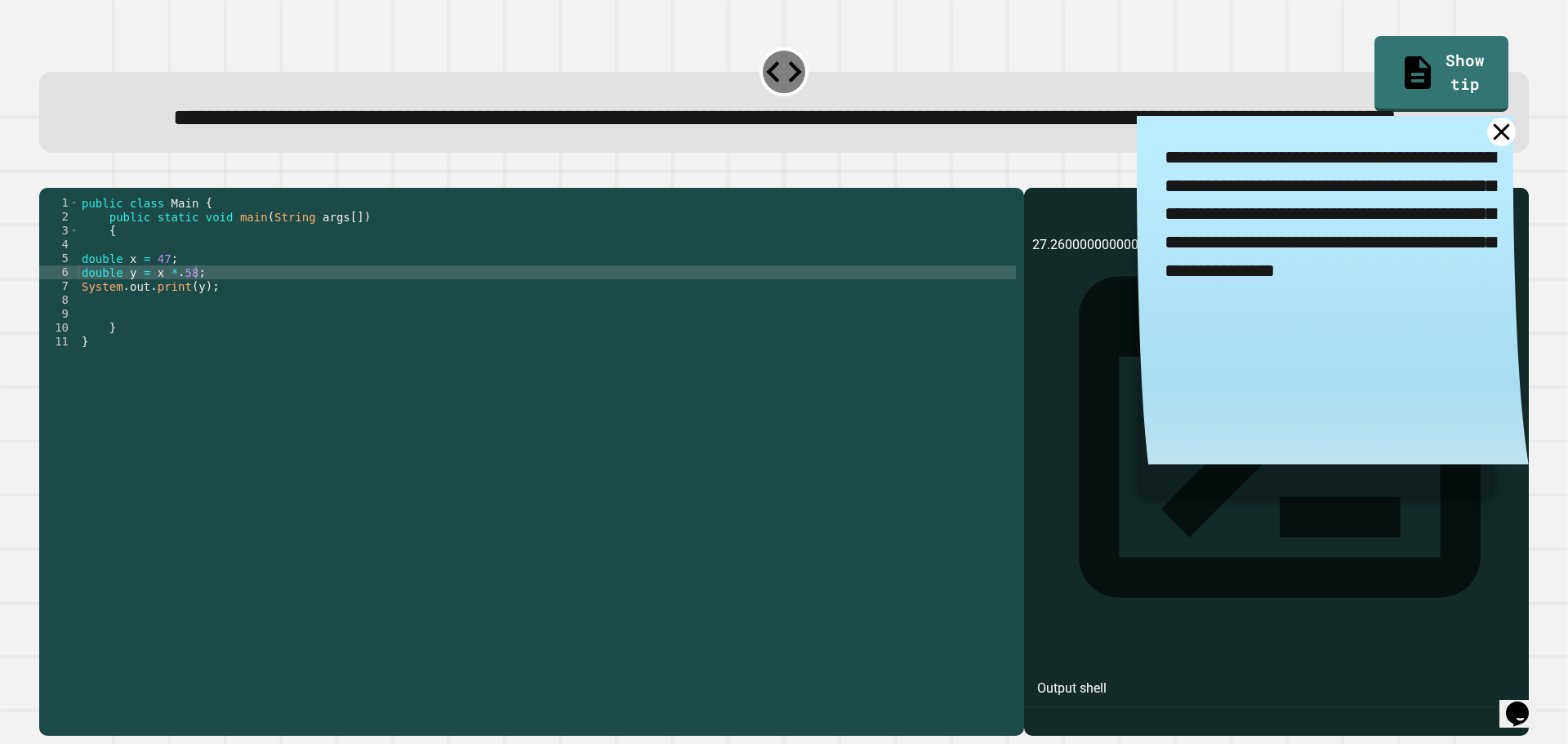
click at [1488, 146] on link at bounding box center [1502, 132] width 29 height 29
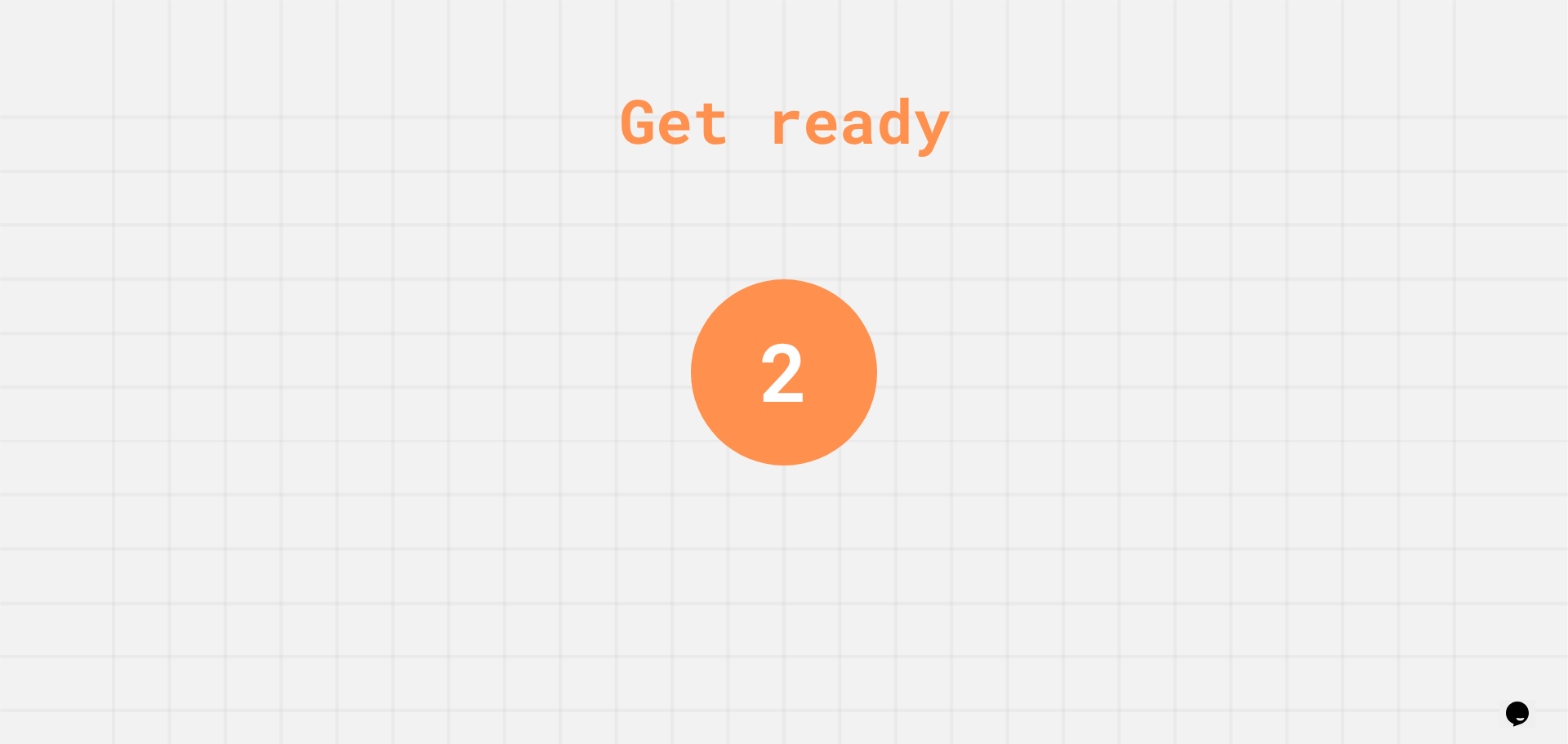
drag, startPoint x: 328, startPoint y: 632, endPoint x: 320, endPoint y: 585, distance: 47.7
click at [326, 613] on div "Get ready 2" at bounding box center [784, 372] width 1568 height 744
click at [320, 578] on div "Get ready 2" at bounding box center [784, 372] width 1568 height 744
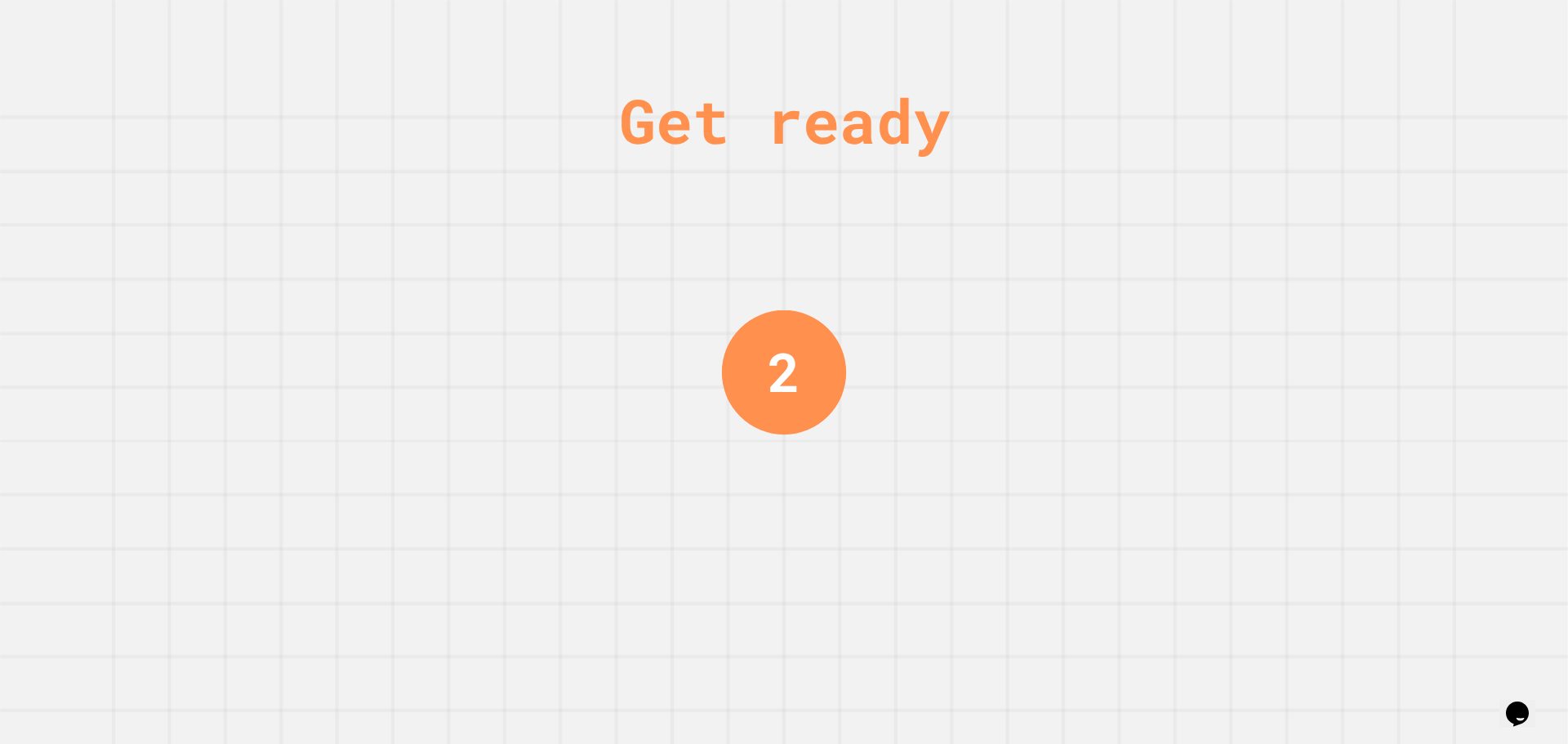
click at [320, 578] on div "Get ready 2" at bounding box center [784, 372] width 1568 height 744
click at [321, 578] on div "Get ready 1" at bounding box center [784, 372] width 1568 height 744
click at [323, 578] on div "Get ready 1" at bounding box center [784, 372] width 1568 height 744
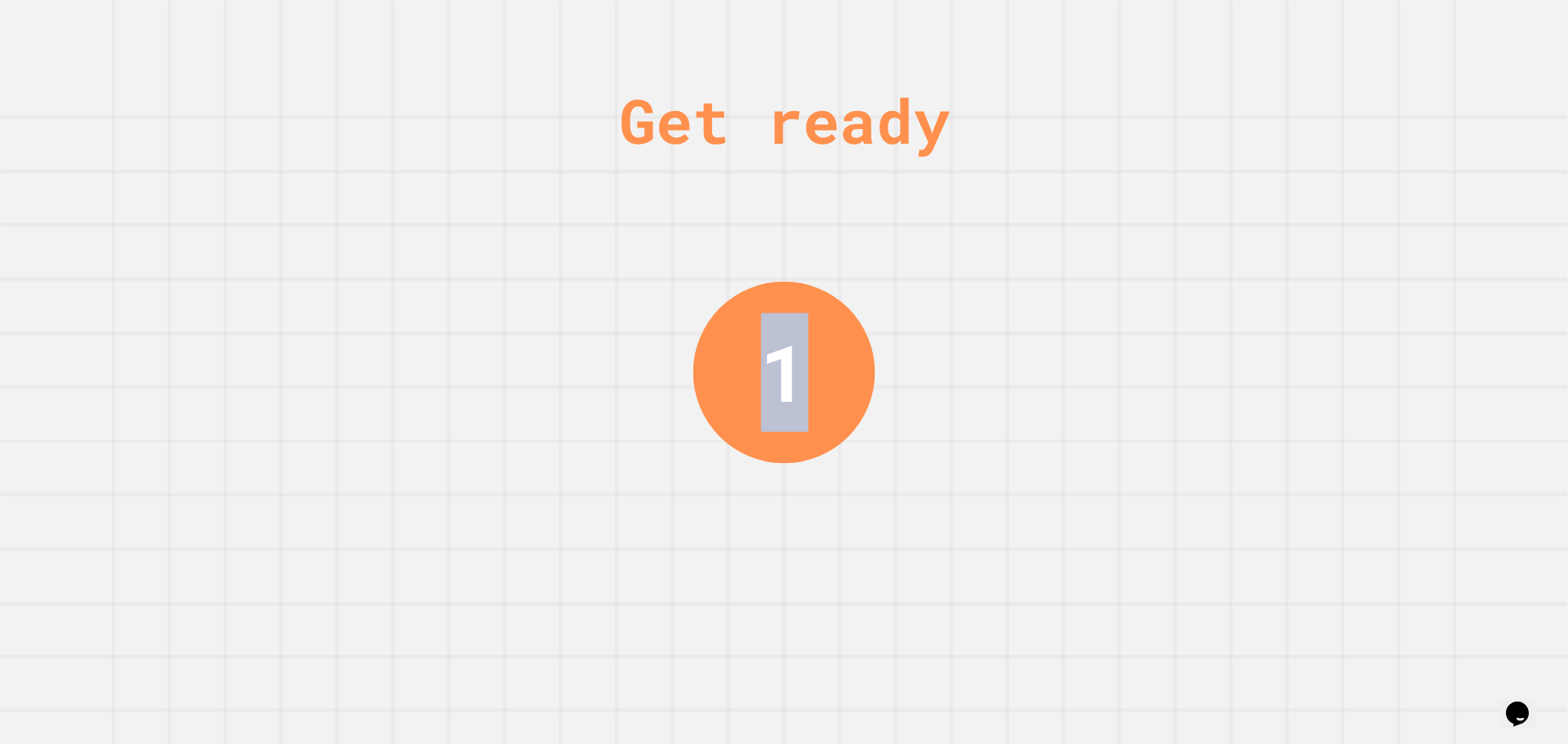
click at [325, 576] on div "Get ready 1" at bounding box center [784, 372] width 1568 height 744
click at [326, 570] on div "Get ready 1" at bounding box center [784, 372] width 1568 height 744
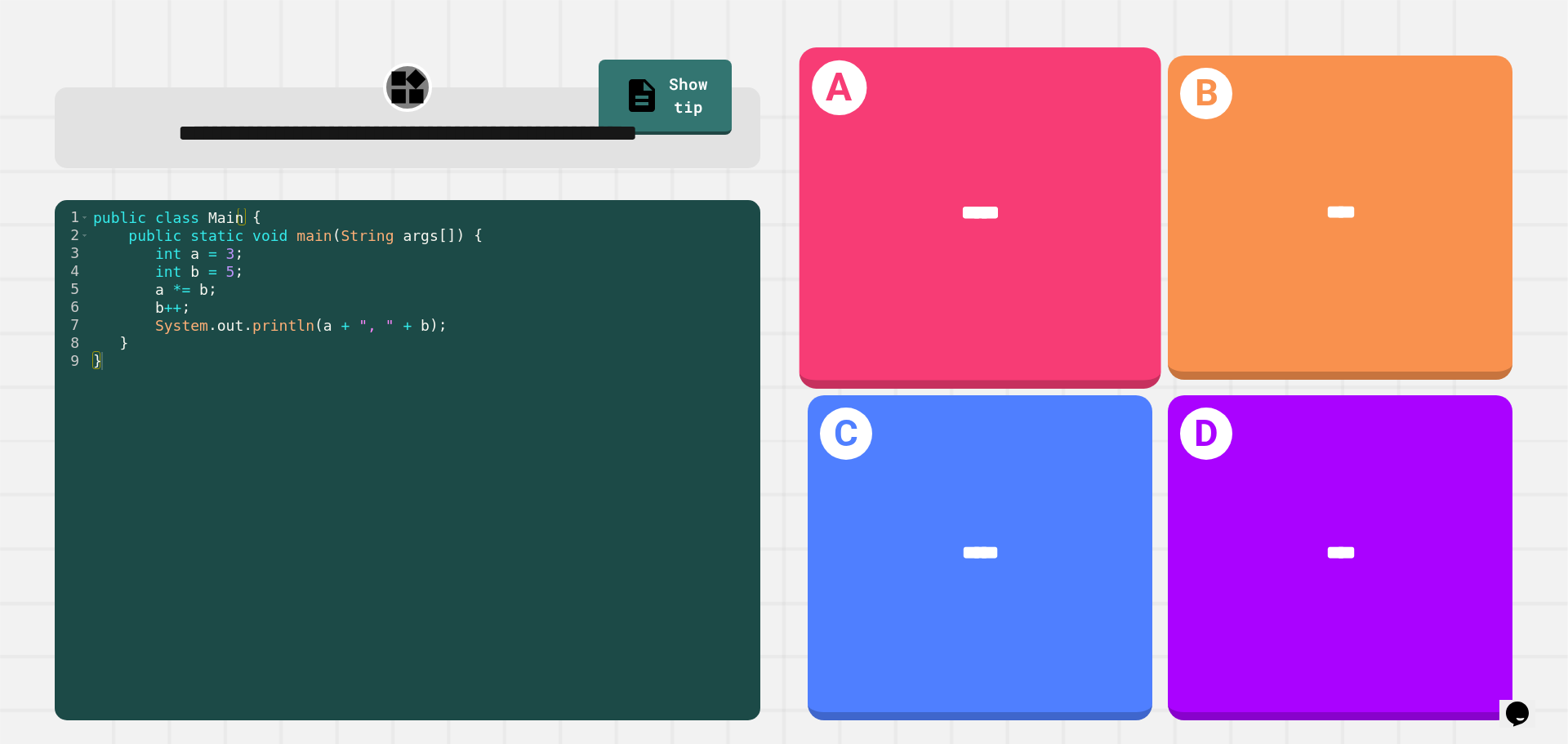
click at [991, 274] on div "A *****" at bounding box center [980, 218] width 362 height 340
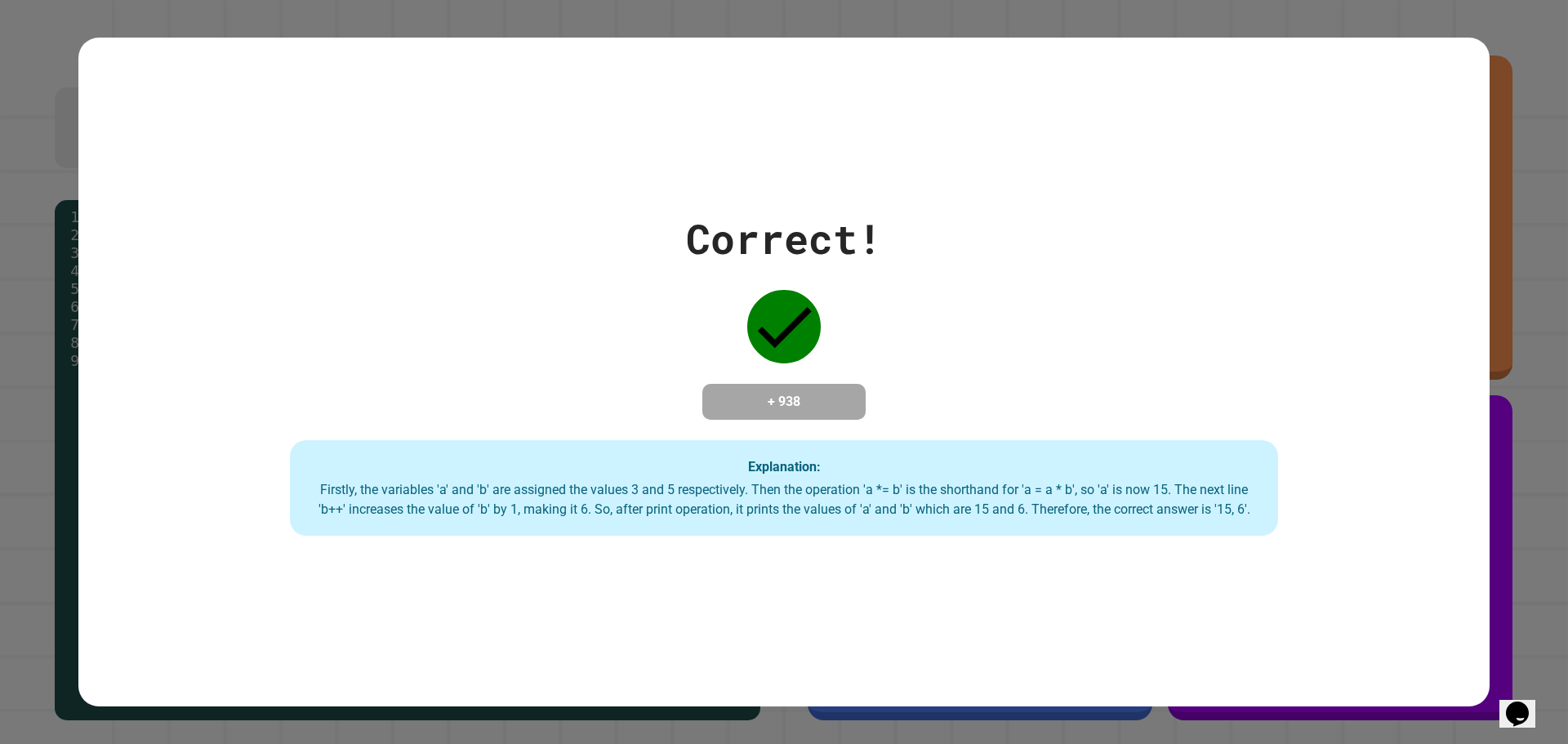
click at [1106, 278] on div "Correct! + 938 Explanation: Firstly, the variables 'a' and 'b' are assigned the…" at bounding box center [784, 373] width 1412 height 328
click at [881, 237] on div "Correct! + 938 Explanation: Firstly, the variables 'a' and 'b' are assigned the…" at bounding box center [784, 373] width 1412 height 328
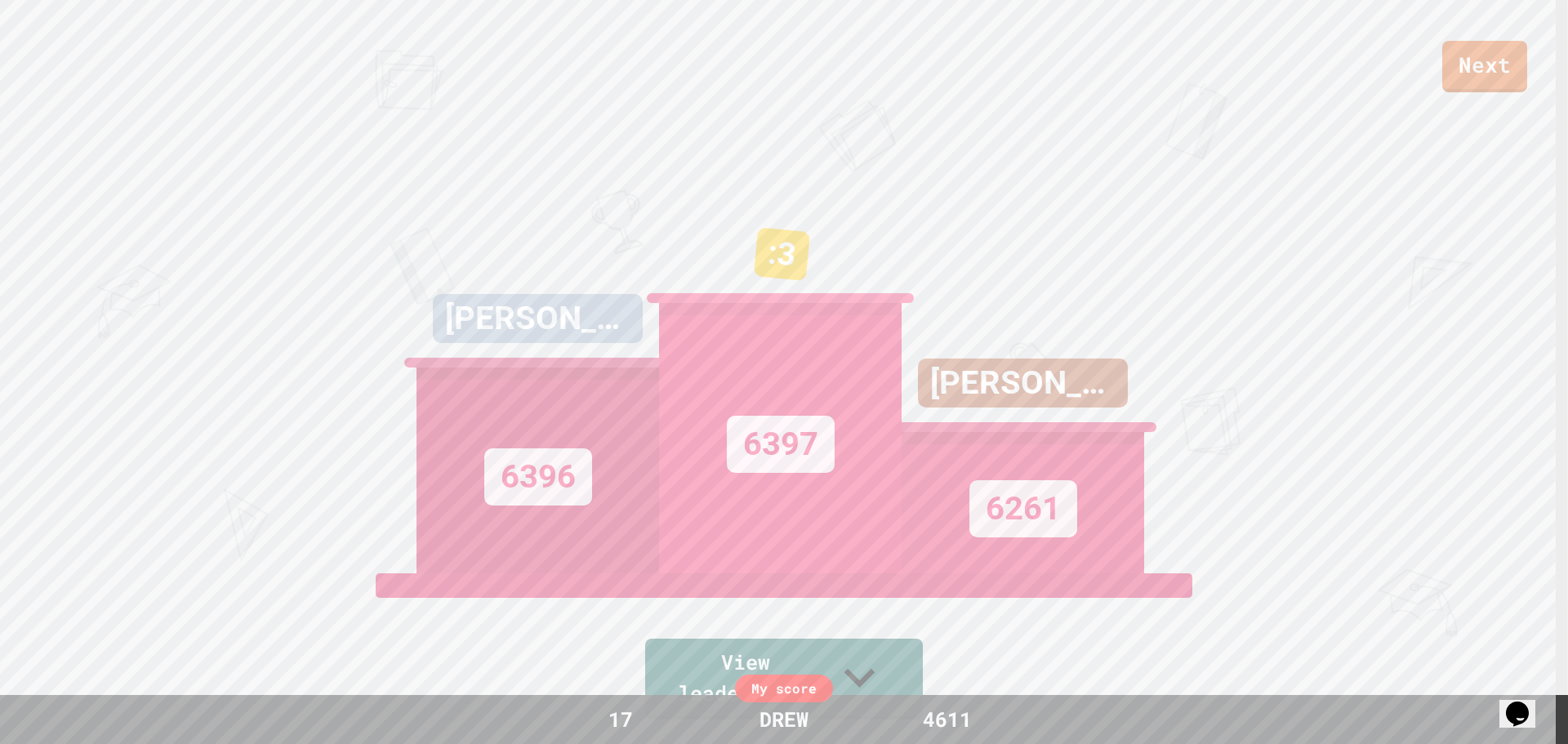
click at [1050, 203] on div "[PERSON_NAME] 6261" at bounding box center [1023, 369] width 242 height 409
click at [1047, 201] on div "[PERSON_NAME] 6261" at bounding box center [1023, 369] width 242 height 409
click at [1040, 200] on div "[PERSON_NAME] 6261" at bounding box center [1023, 369] width 242 height 409
click at [1033, 199] on div "[PERSON_NAME] 6261" at bounding box center [1023, 369] width 242 height 409
click at [1030, 195] on div "[PERSON_NAME] 6261" at bounding box center [1023, 369] width 242 height 409
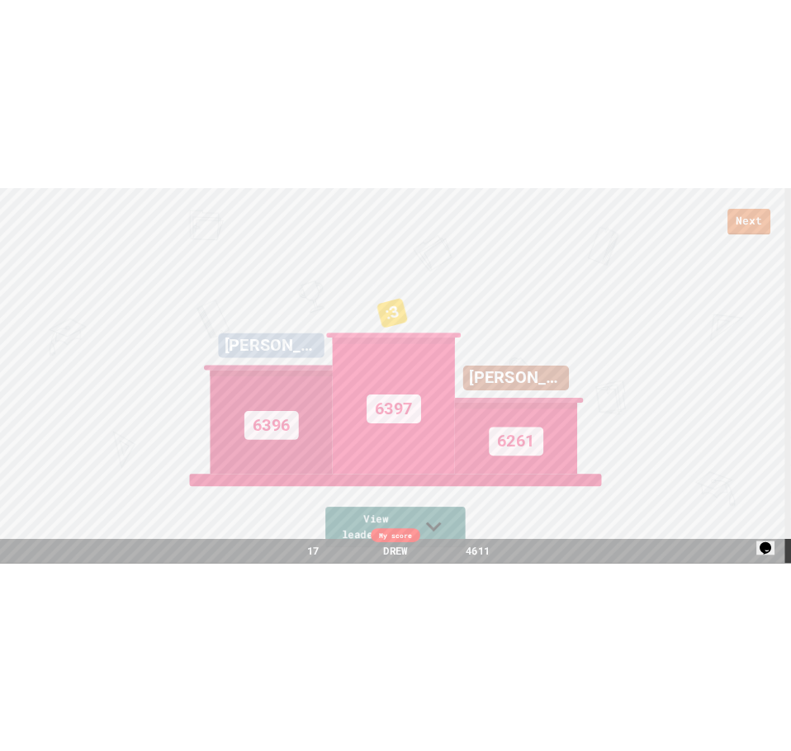
scroll to position [0, 0]
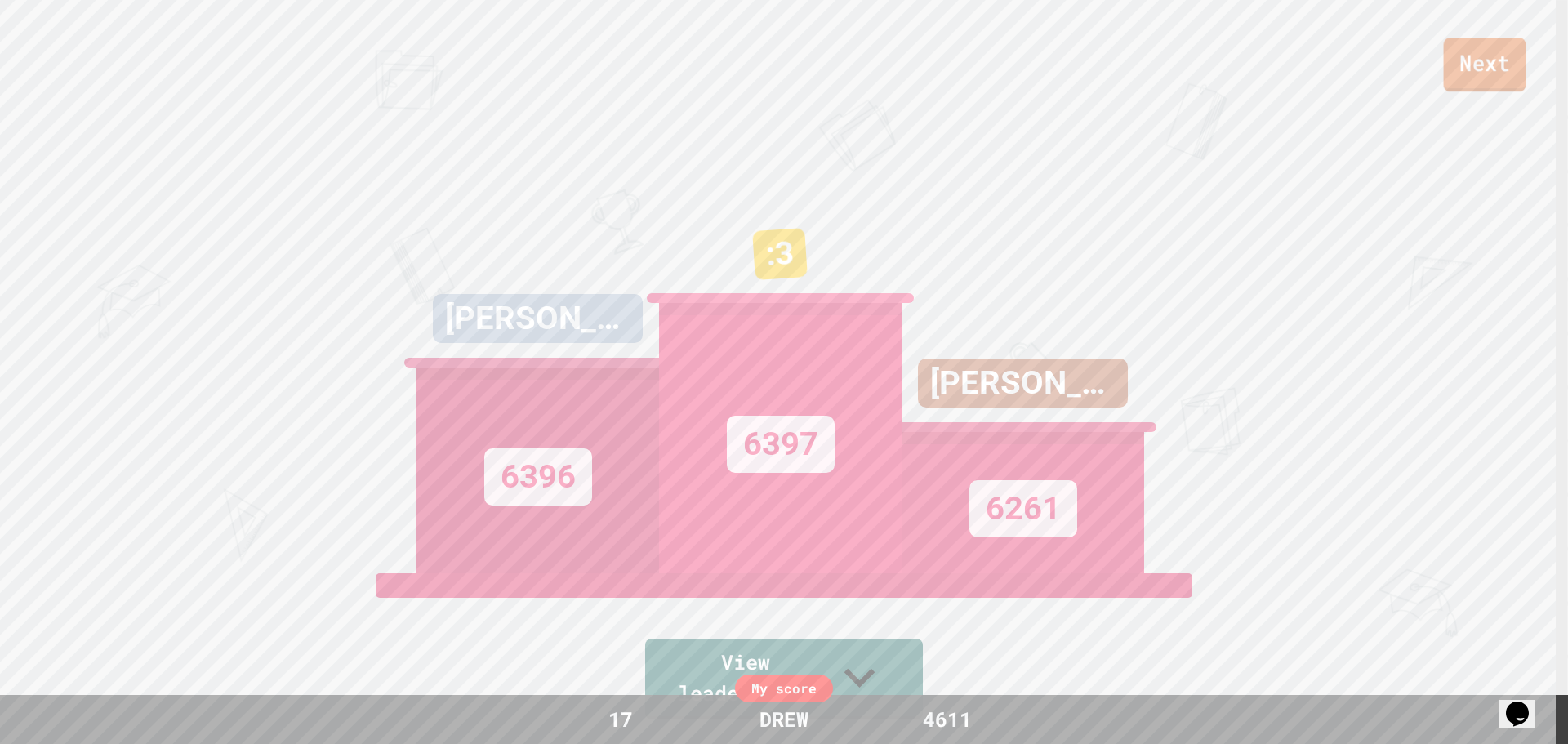
click at [1477, 63] on link "Next" at bounding box center [1485, 64] width 82 height 53
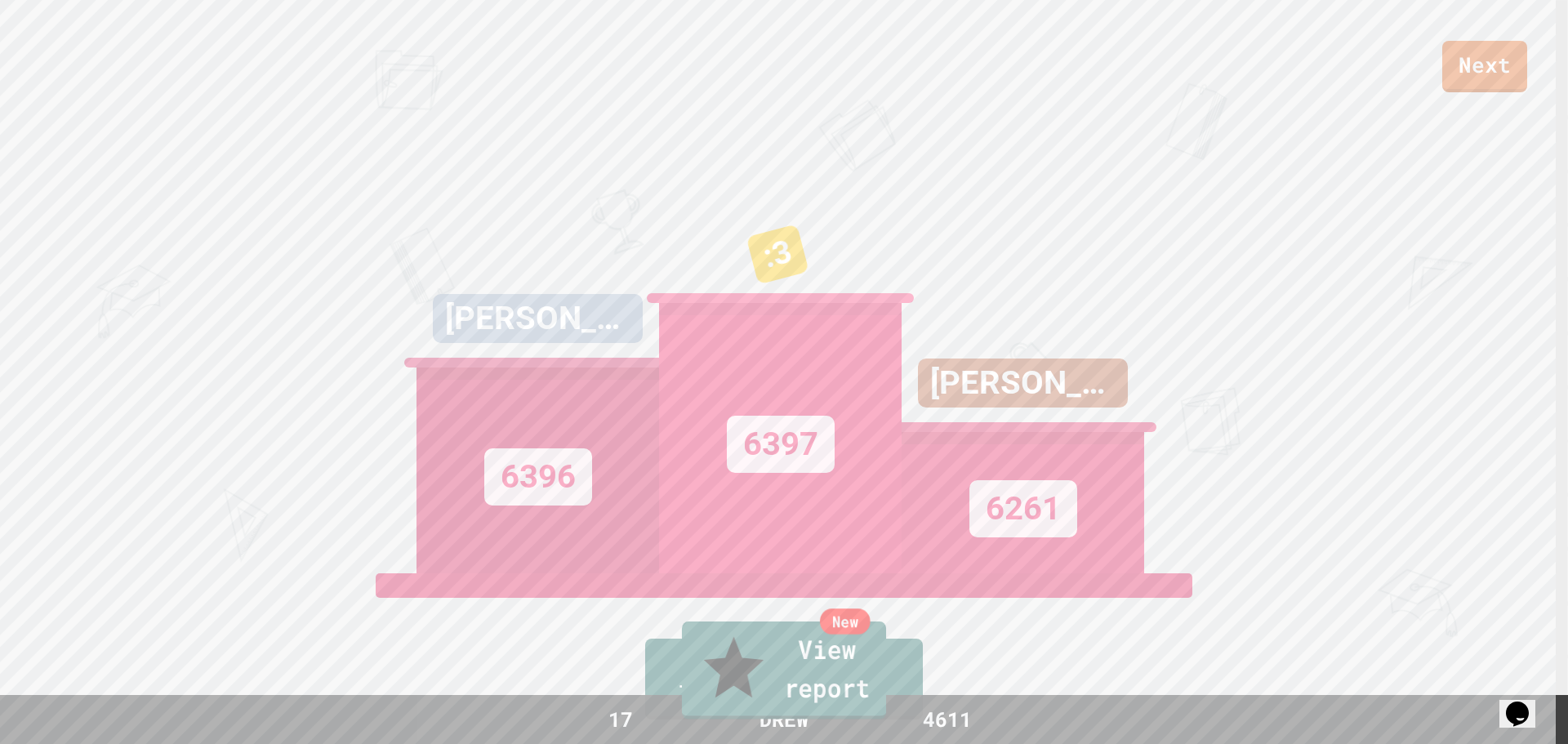
click at [837, 692] on link "New View report" at bounding box center [784, 670] width 204 height 98
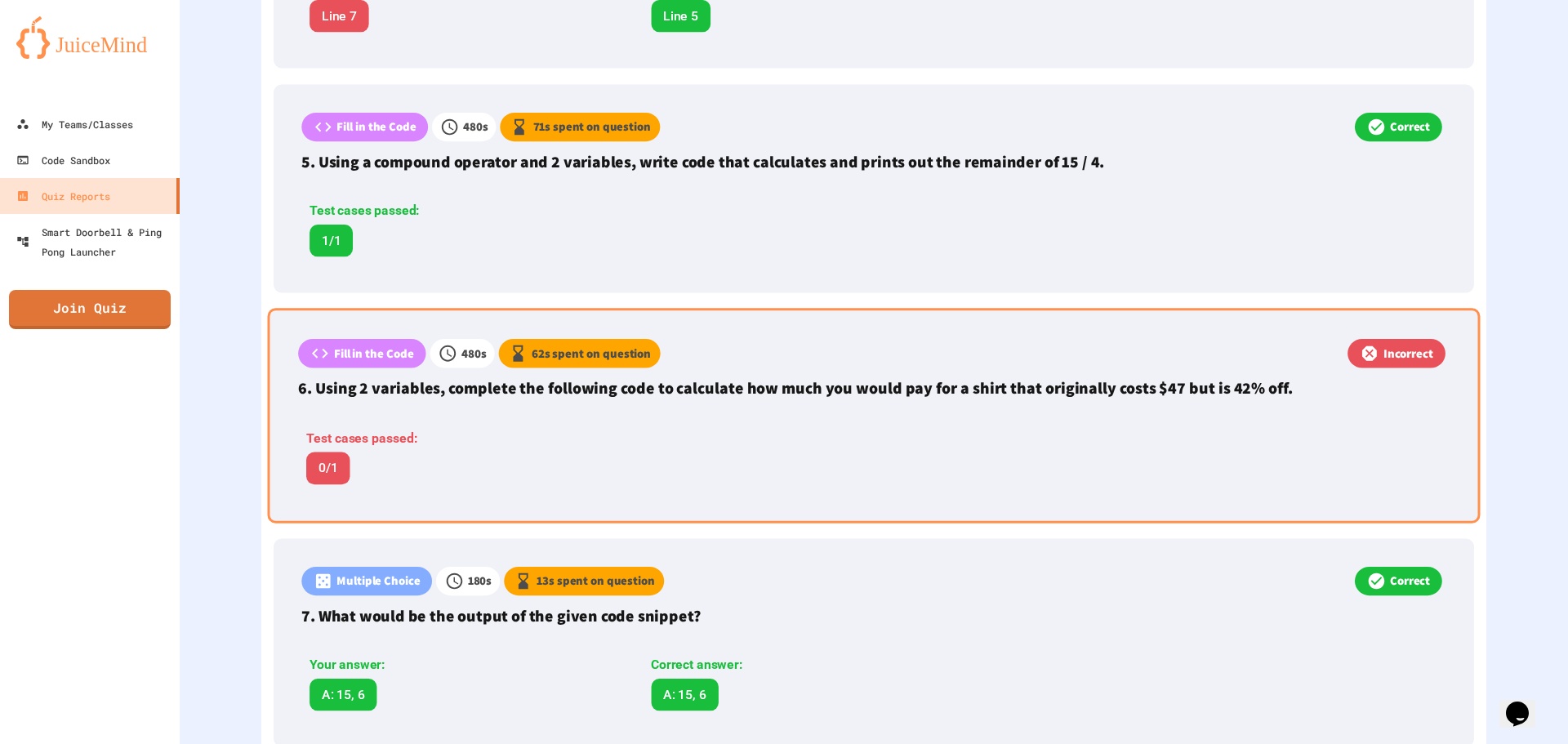
scroll to position [1312, 0]
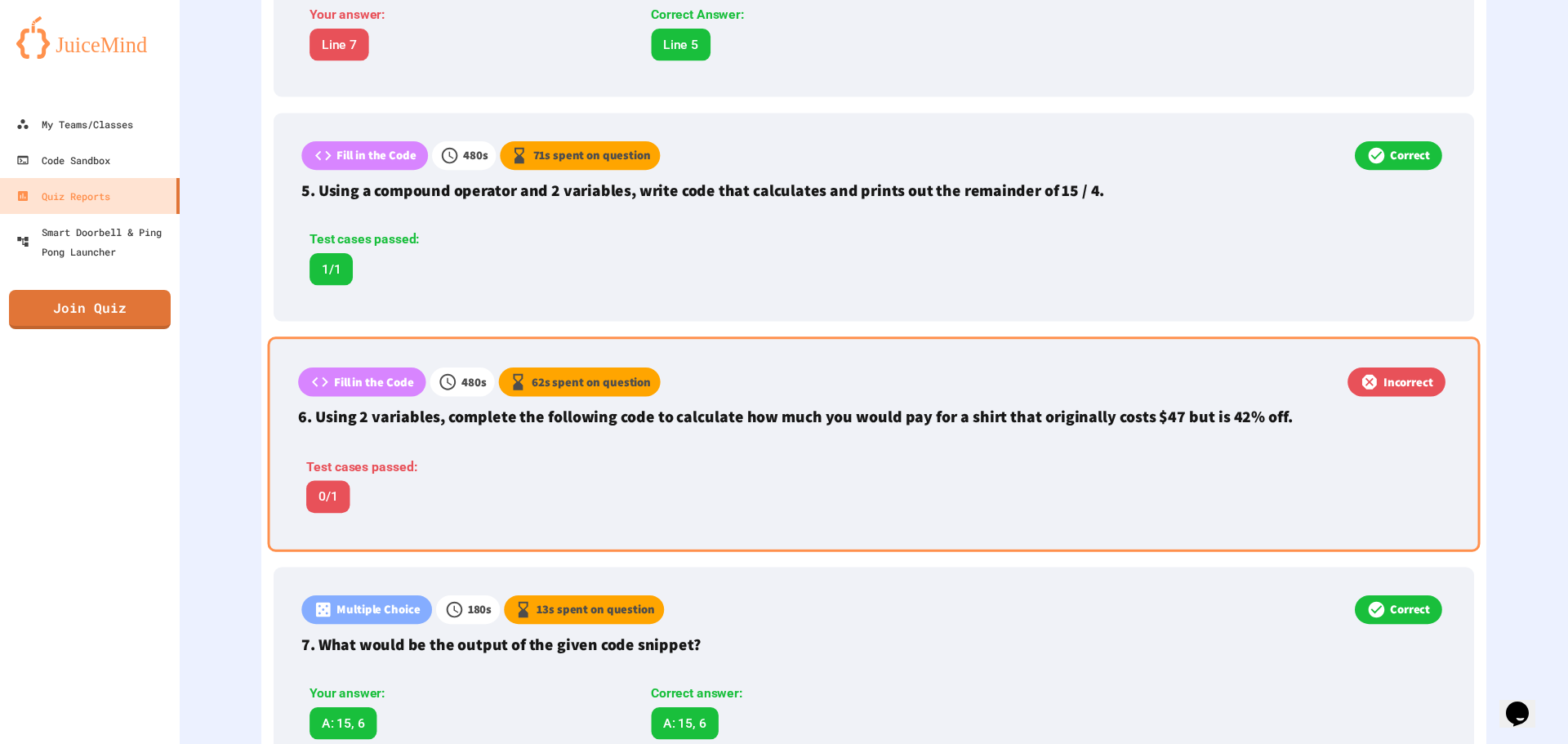
click at [794, 416] on p "6. Using 2 variables, complete the following code to calculate how much you wou…" at bounding box center [874, 417] width 1152 height 25
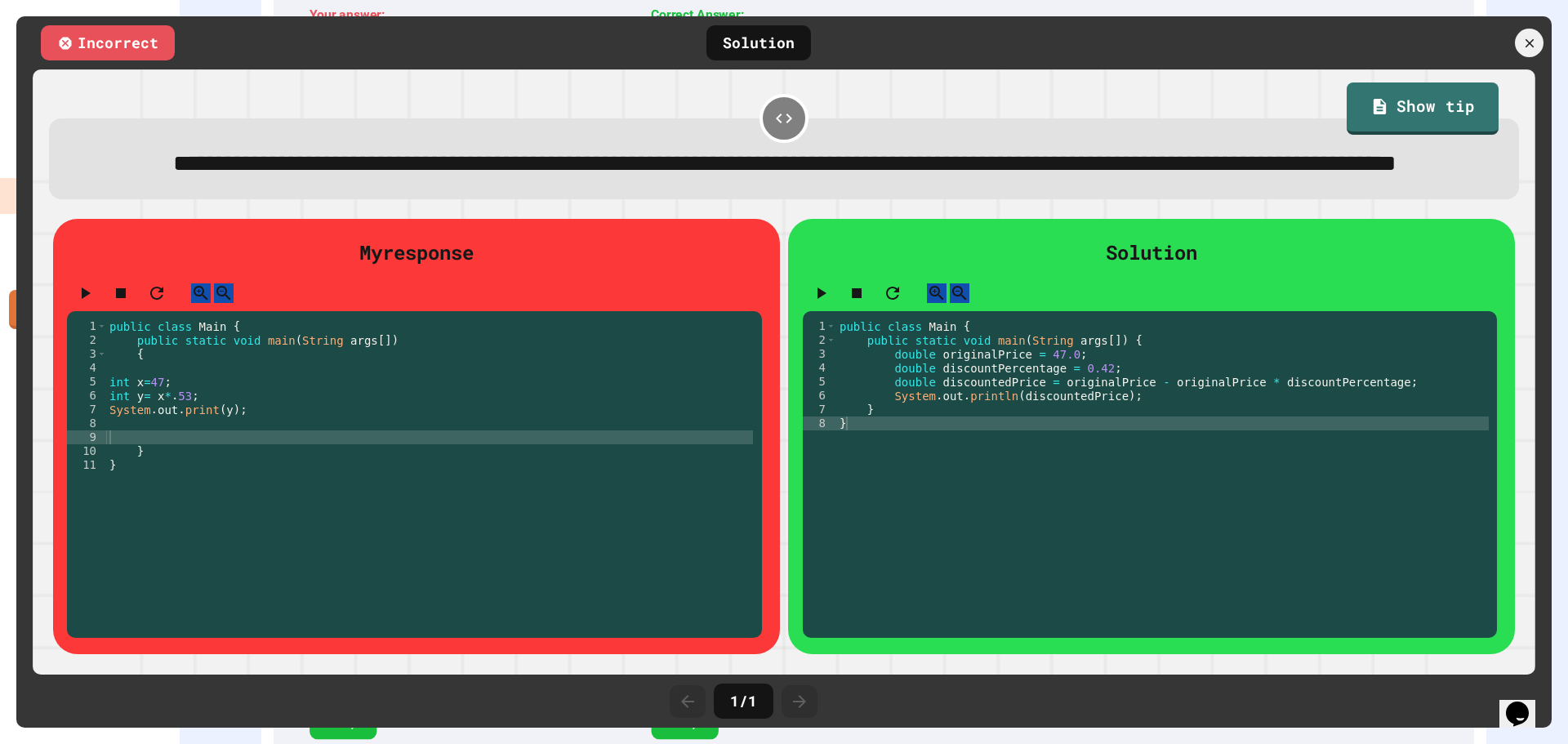
click at [794, 416] on div "Solution 1 2 3 4 5 6 7 8 public class Main { public static void main ( String a…" at bounding box center [1152, 436] width 727 height 435
click at [1525, 45] on icon at bounding box center [1529, 44] width 18 height 18
